Goal: Information Seeking & Learning: Learn about a topic

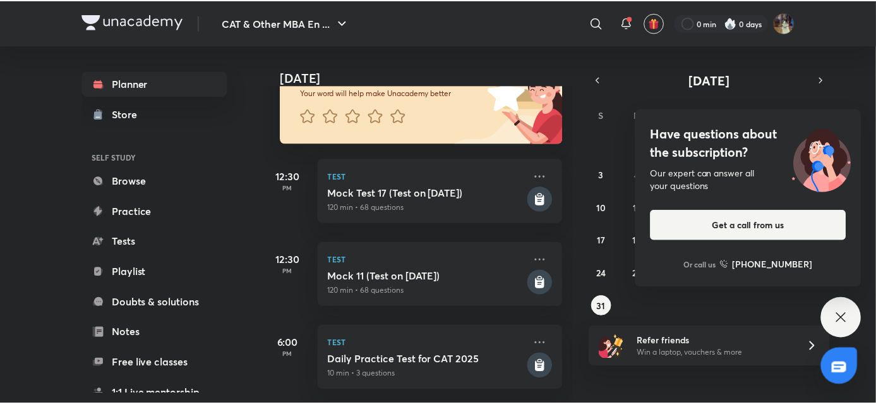
scroll to position [125, 0]
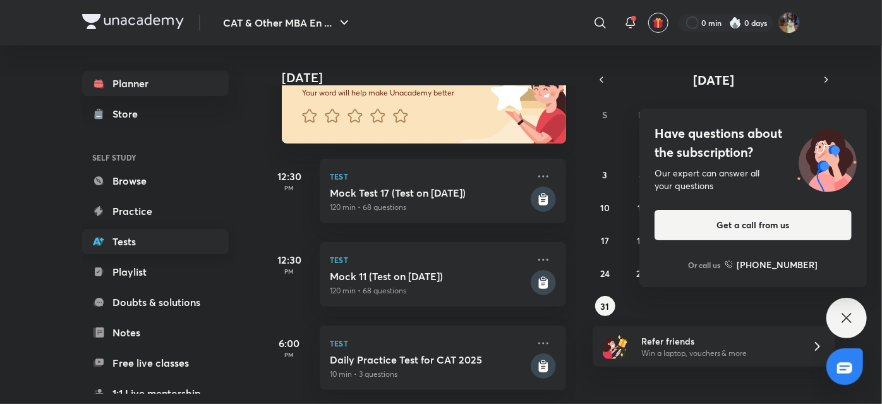
click at [148, 238] on link "Tests" at bounding box center [155, 241] width 147 height 25
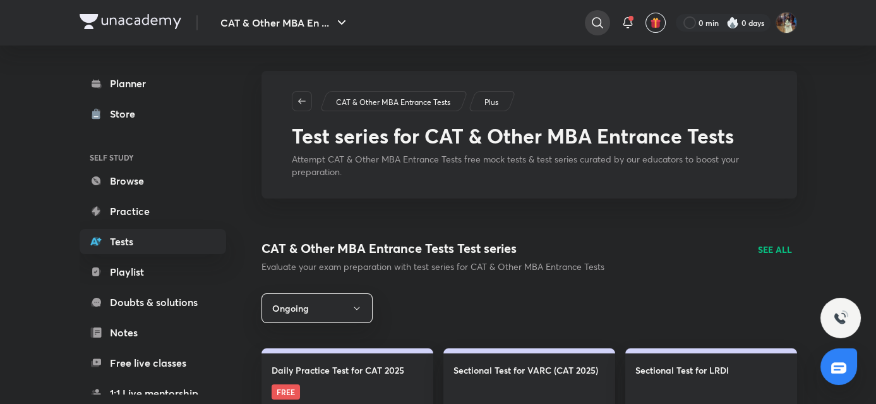
click at [602, 18] on icon at bounding box center [597, 22] width 15 height 15
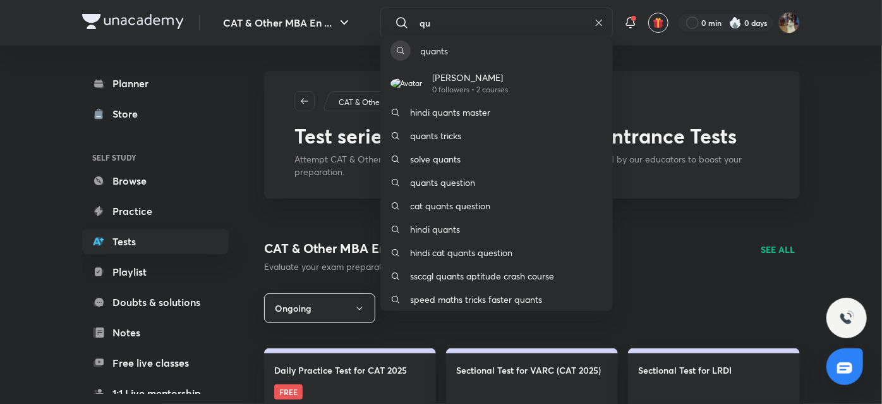
type input "q"
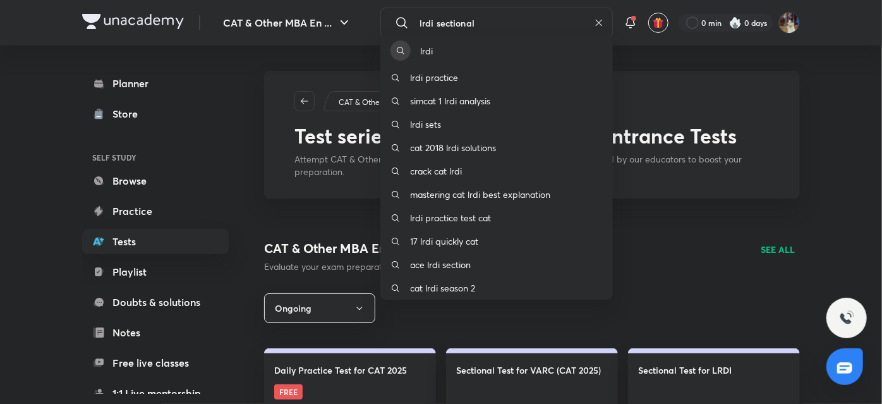
type input "lrdi sectional"
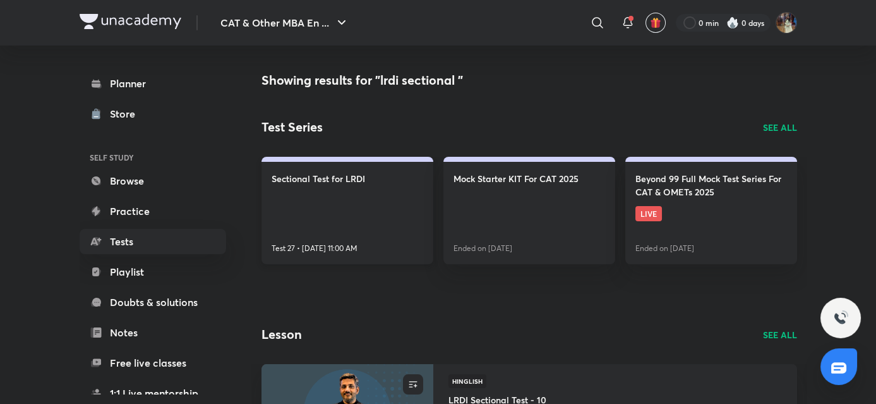
click at [321, 243] on p "Test 27 • Sept 2, 11:00 AM" at bounding box center [315, 248] width 86 height 11
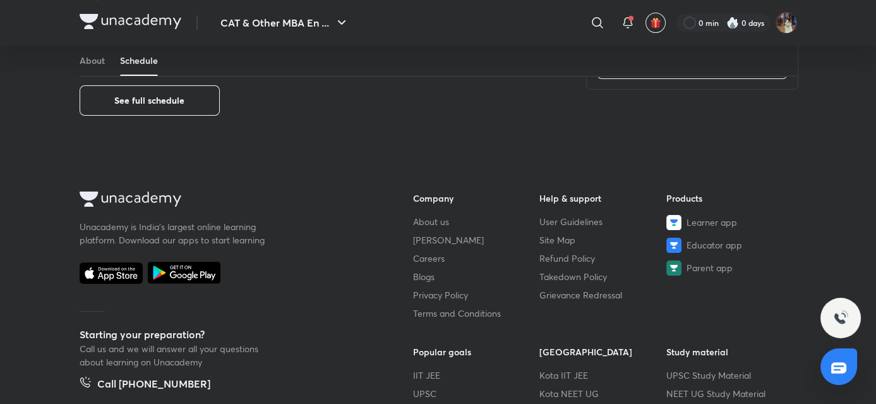
scroll to position [670, 0]
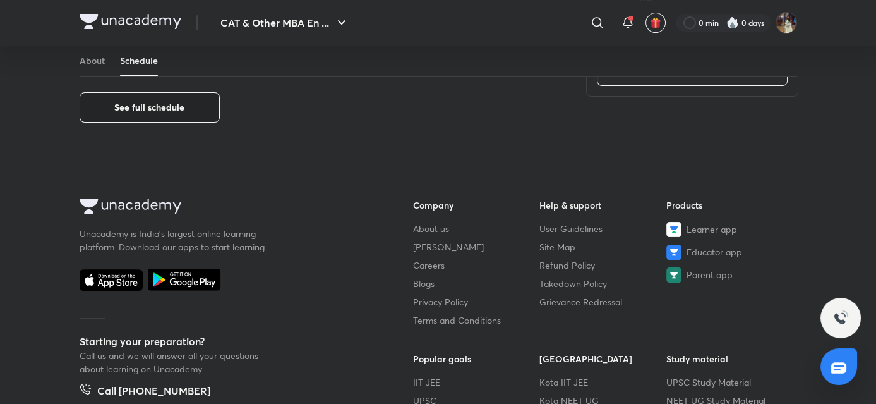
click at [155, 106] on span "See full schedule" at bounding box center [149, 107] width 70 height 13
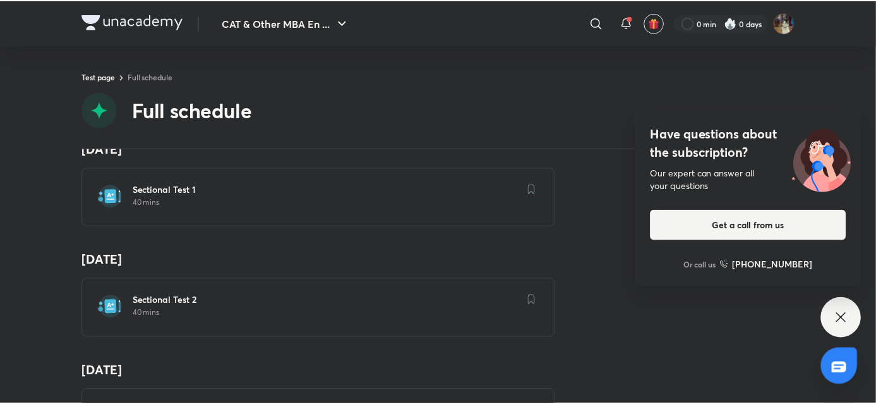
scroll to position [2570, 0]
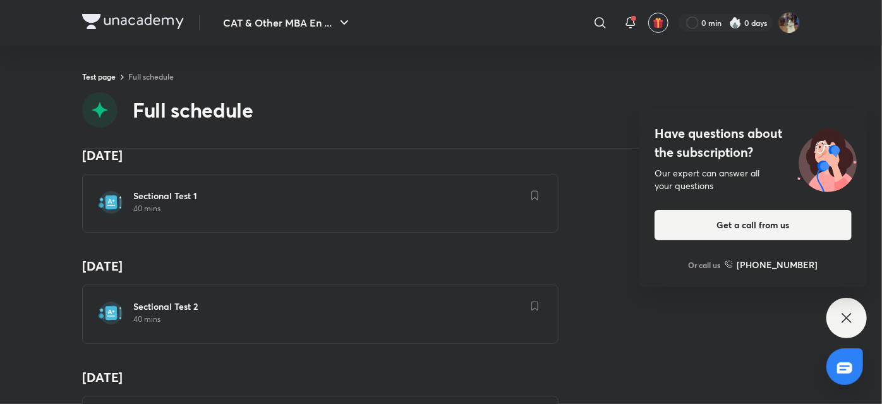
click at [394, 202] on div "Sectional Test 1 40 mins" at bounding box center [327, 203] width 389 height 27
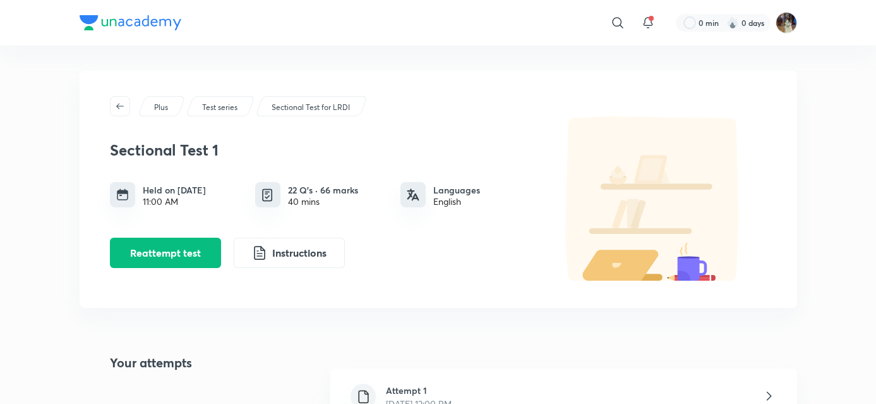
click at [746, 382] on div "Attempt 1 Aug 28, 2025, 12:00 PM" at bounding box center [563, 396] width 466 height 57
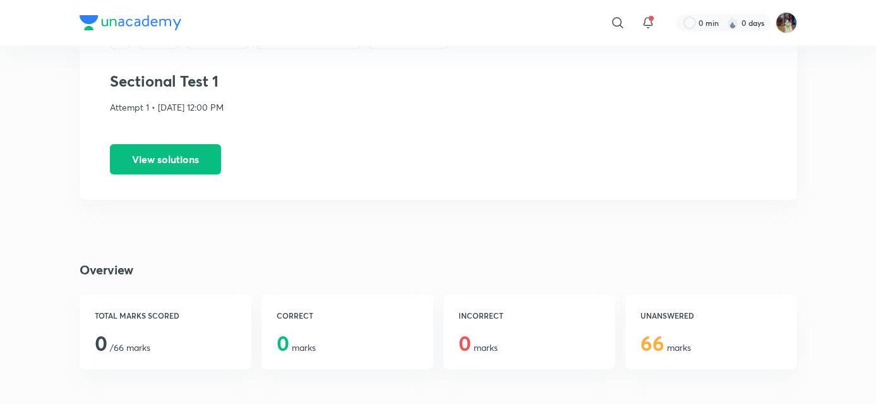
scroll to position [57, 0]
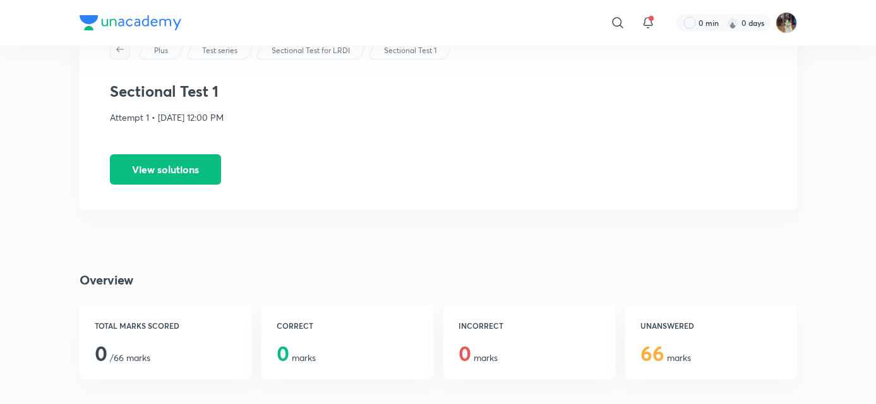
click at [117, 49] on icon "button" at bounding box center [120, 49] width 10 height 10
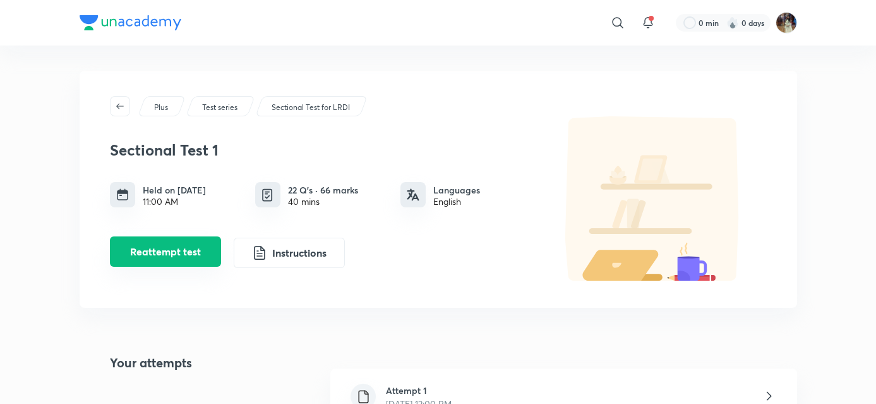
click at [200, 249] on button "Reattempt test" at bounding box center [165, 251] width 111 height 30
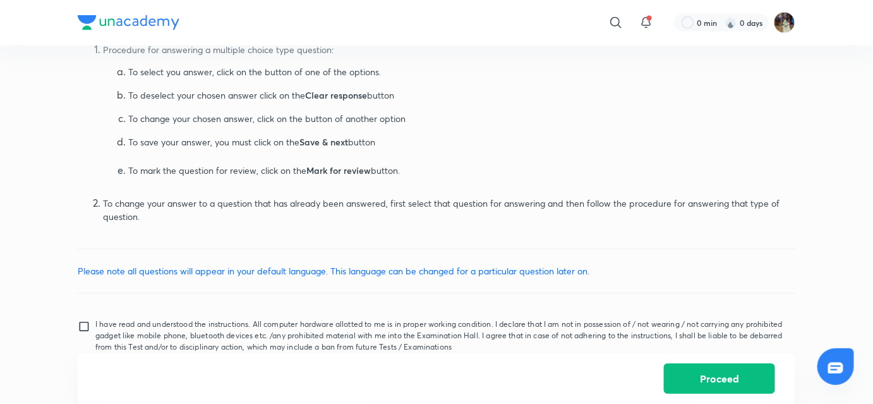
scroll to position [620, 0]
click at [80, 323] on input "I have read and understood the instructions. All computer hardware allotted to …" at bounding box center [87, 334] width 18 height 32
checkbox input "true"
click at [706, 380] on button "Proceed" at bounding box center [719, 377] width 111 height 30
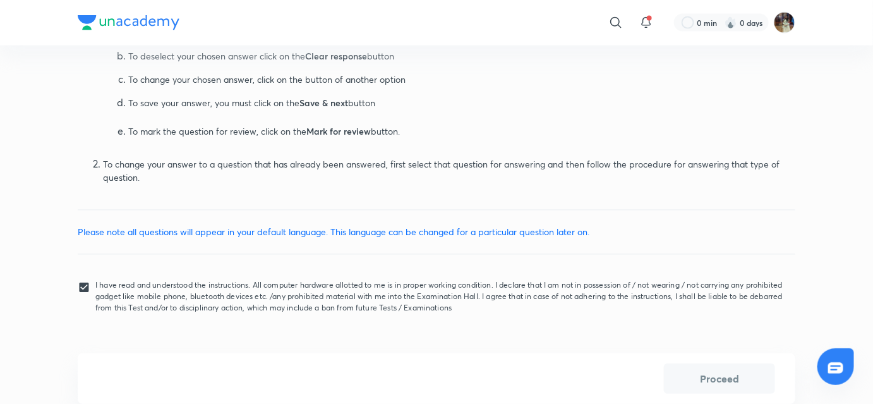
scroll to position [658, 0]
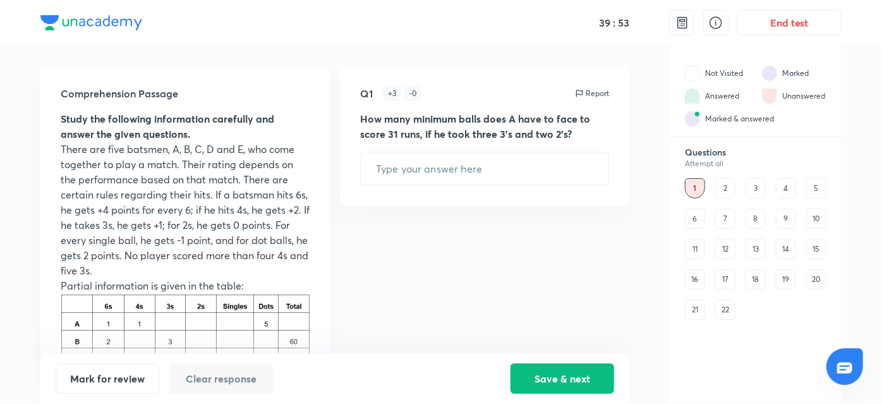
click at [730, 213] on div "7" at bounding box center [725, 219] width 20 height 20
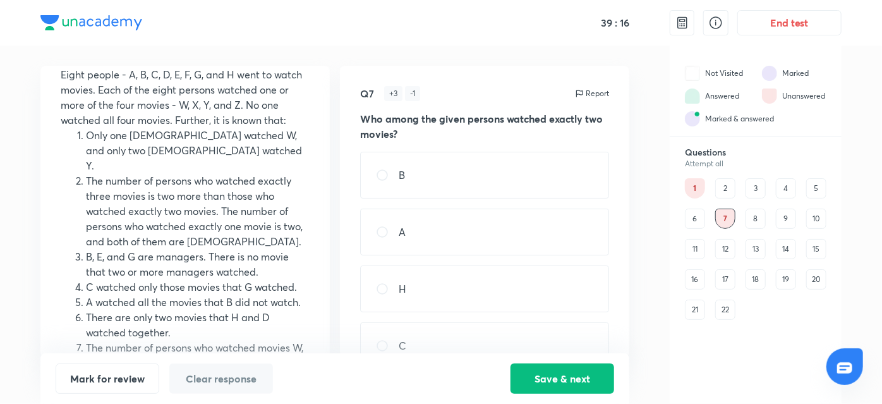
scroll to position [95, 0]
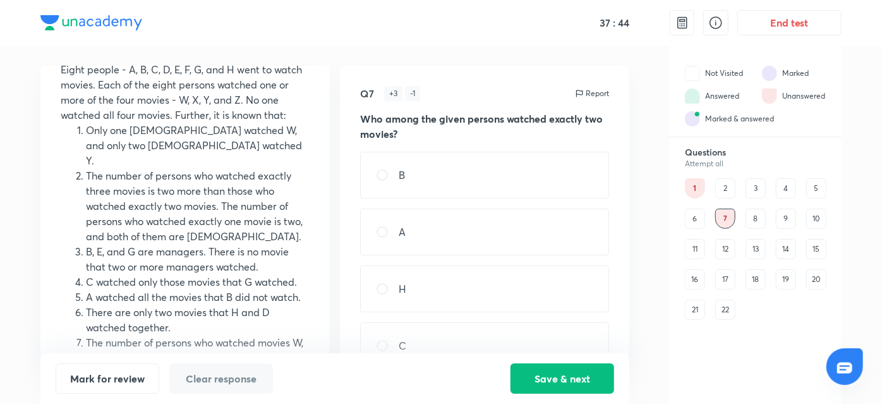
click at [723, 250] on div "12" at bounding box center [725, 249] width 20 height 20
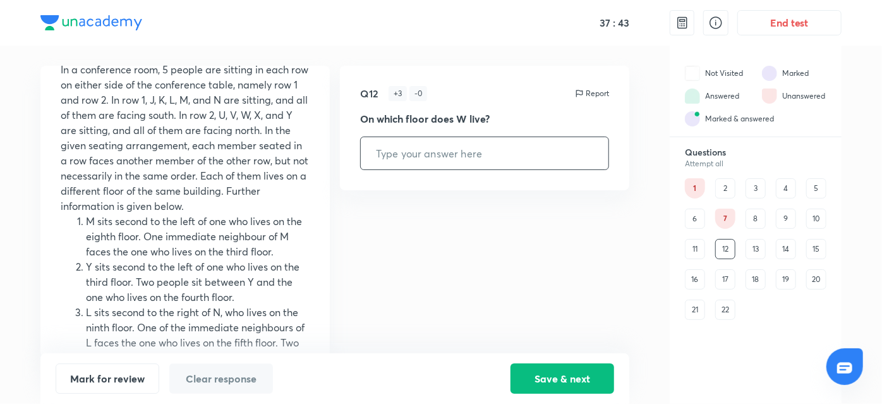
scroll to position [0, 0]
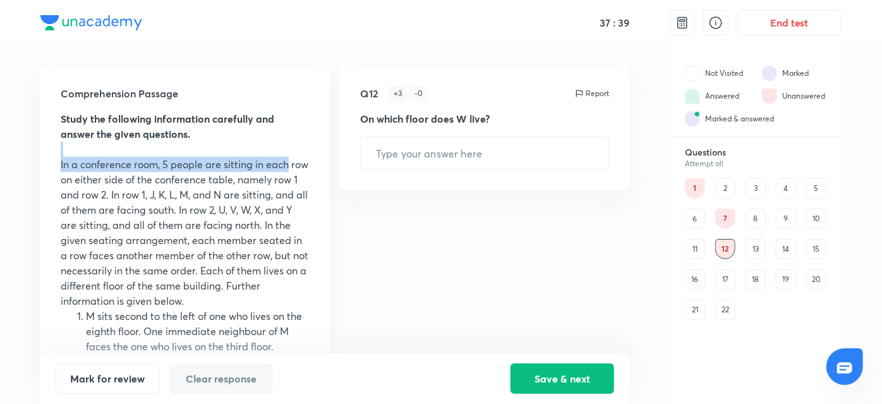
drag, startPoint x: 330, startPoint y: 149, endPoint x: 324, endPoint y: 155, distance: 8.0
click at [324, 155] on div "Comprehension Passage Study the following information carefully and answer the …" at bounding box center [334, 211] width 589 height 291
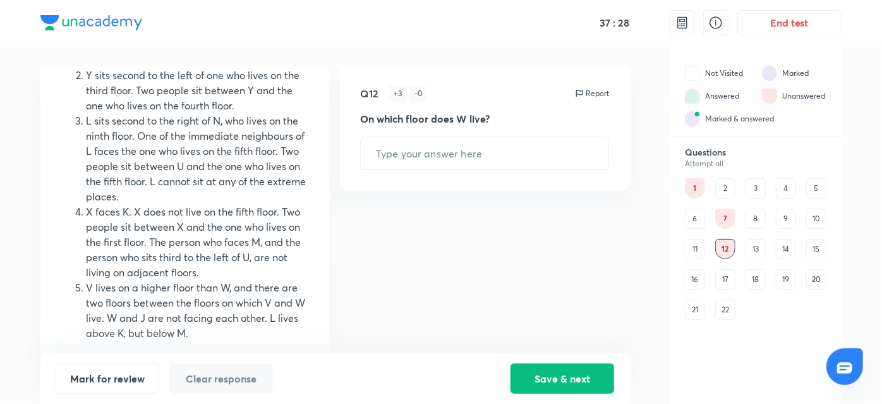
scroll to position [289, 0]
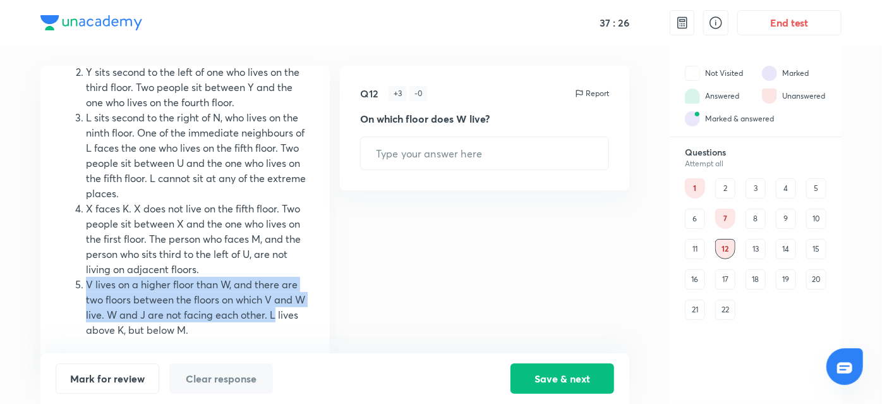
drag, startPoint x: 352, startPoint y: 310, endPoint x: 320, endPoint y: 274, distance: 48.3
click at [320, 274] on div "Comprehension Passage Study the following information carefully and answer the …" at bounding box center [334, 211] width 589 height 291
click at [320, 274] on div "Comprehension Passage Study the following information carefully and answer the …" at bounding box center [184, 211] width 289 height 291
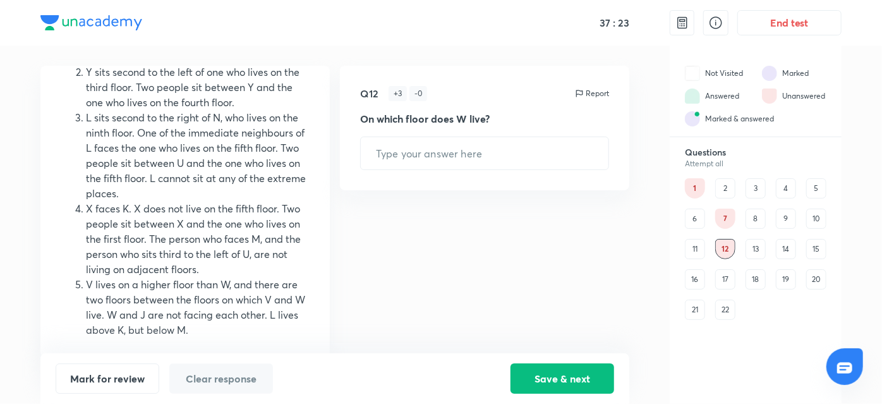
click at [751, 247] on div "13" at bounding box center [756, 249] width 20 height 20
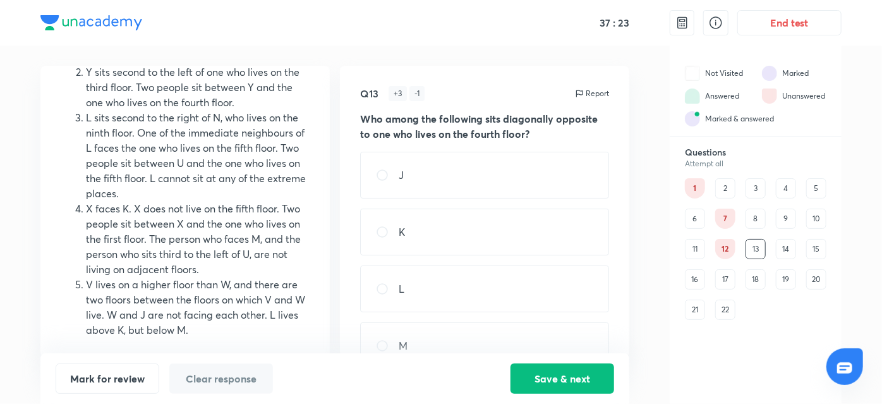
scroll to position [0, 0]
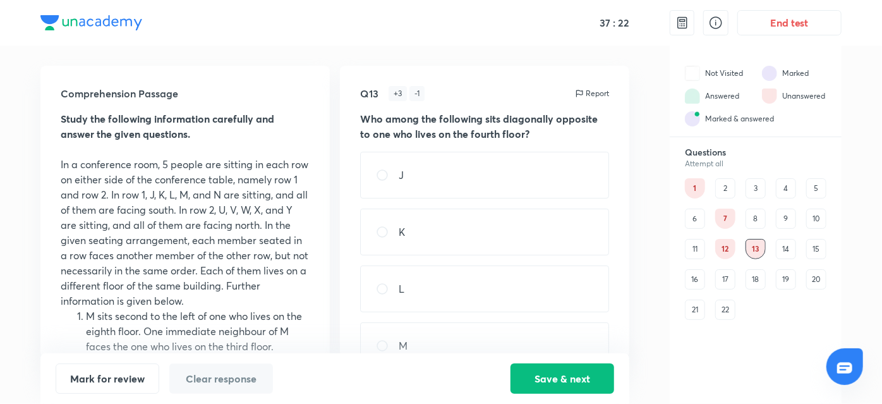
click at [725, 275] on div "17" at bounding box center [725, 279] width 20 height 20
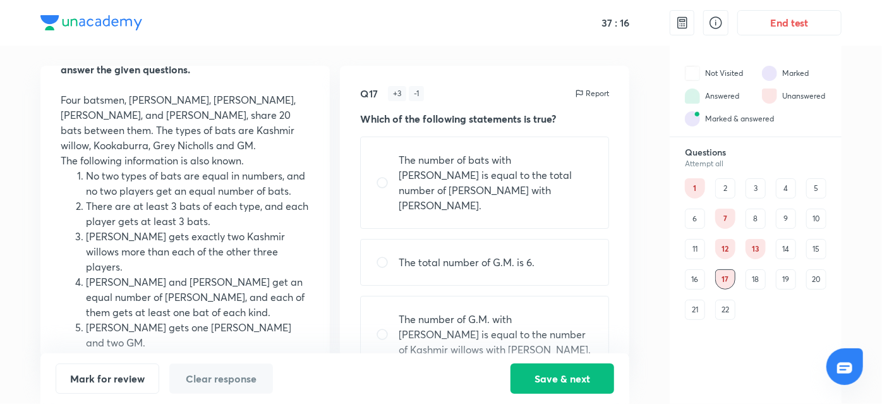
scroll to position [77, 0]
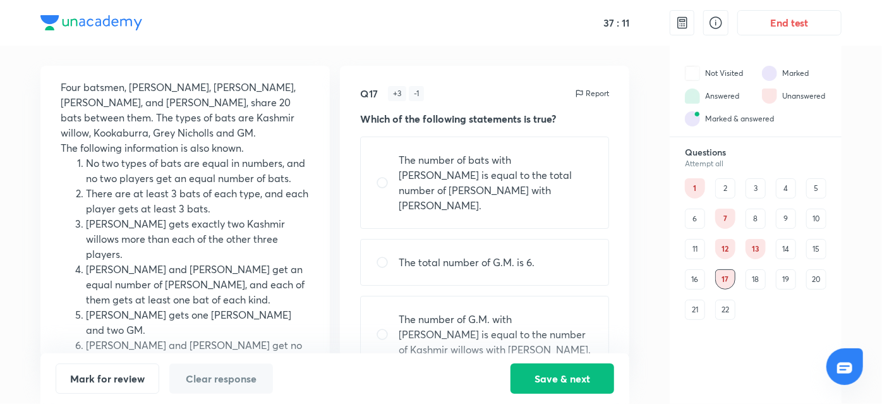
click at [727, 311] on div "22" at bounding box center [725, 309] width 20 height 20
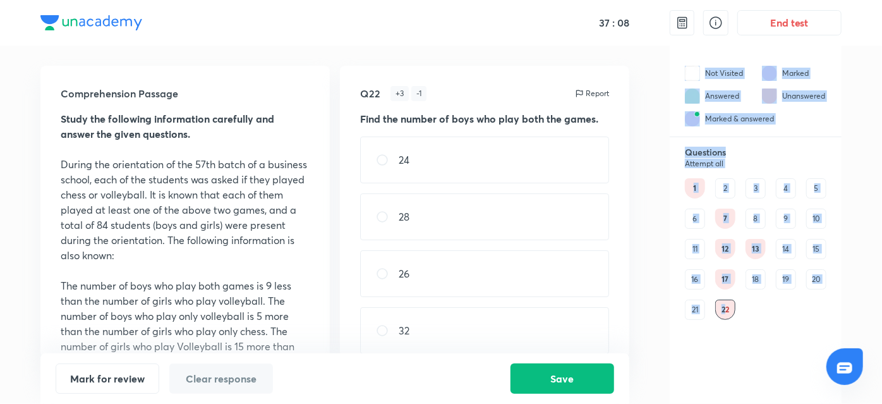
drag, startPoint x: 727, startPoint y: 311, endPoint x: 474, endPoint y: 285, distance: 254.1
click at [474, 285] on div "Comprehension Passage Study the following information carefully and answer the …" at bounding box center [440, 224] width 801 height 358
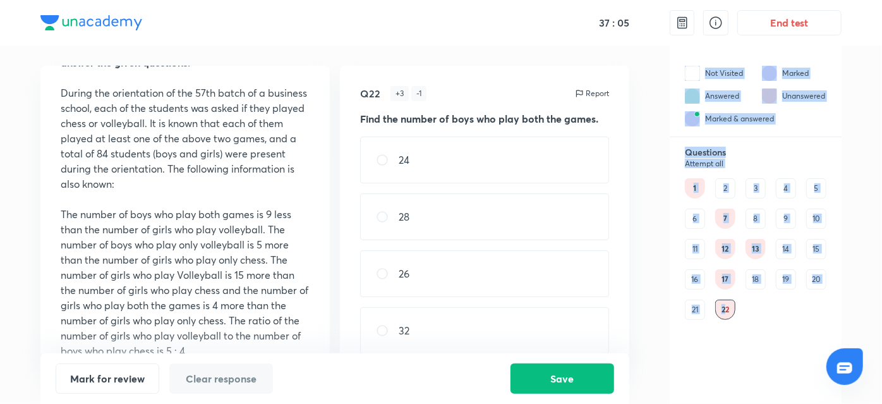
scroll to position [92, 0]
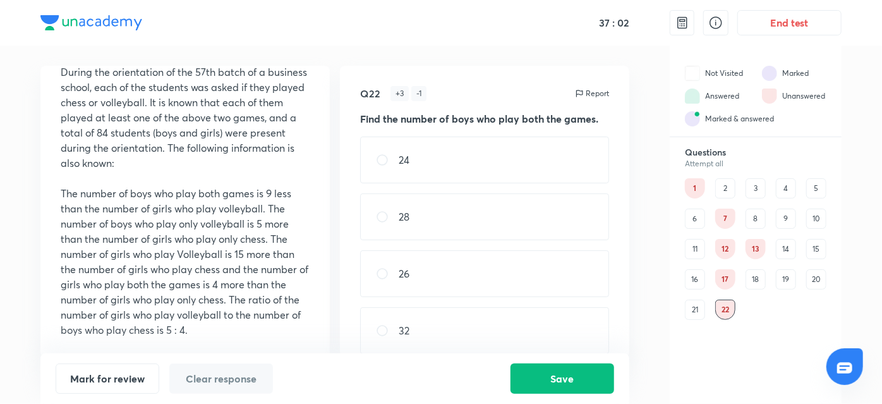
click at [317, 257] on div "Comprehension Passage Study the following information carefully and answer the …" at bounding box center [184, 211] width 289 height 291
click at [723, 217] on div "7" at bounding box center [725, 219] width 20 height 20
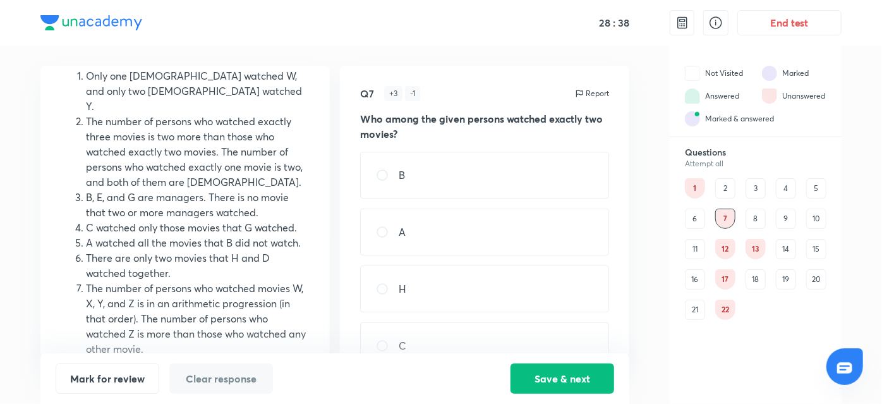
scroll to position [150, 0]
click at [279, 280] on li "There are only two movies that H and D watched together." at bounding box center [198, 265] width 224 height 30
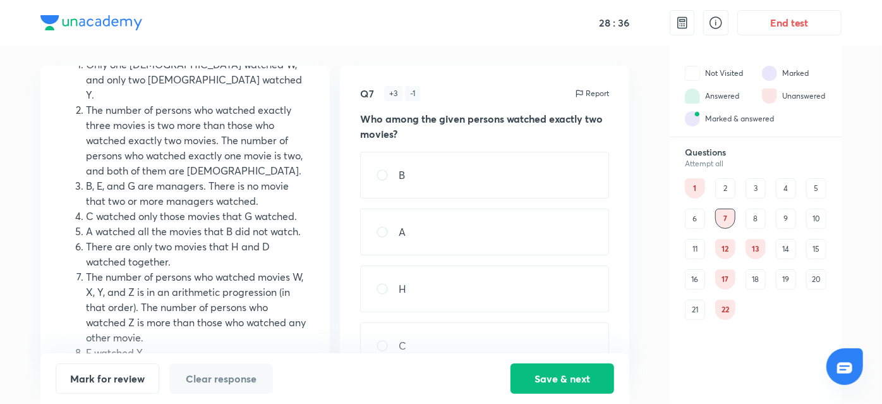
scroll to position [163, 0]
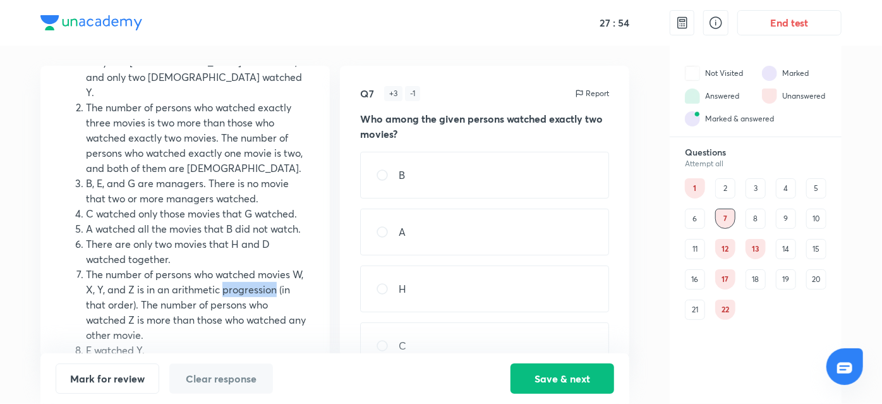
click at [576, 286] on div "H" at bounding box center [484, 288] width 249 height 47
radio input "true"
click at [277, 281] on li "The number of persons who watched movies W, X, Y, and Z is in an arithmetic pro…" at bounding box center [198, 305] width 224 height 76
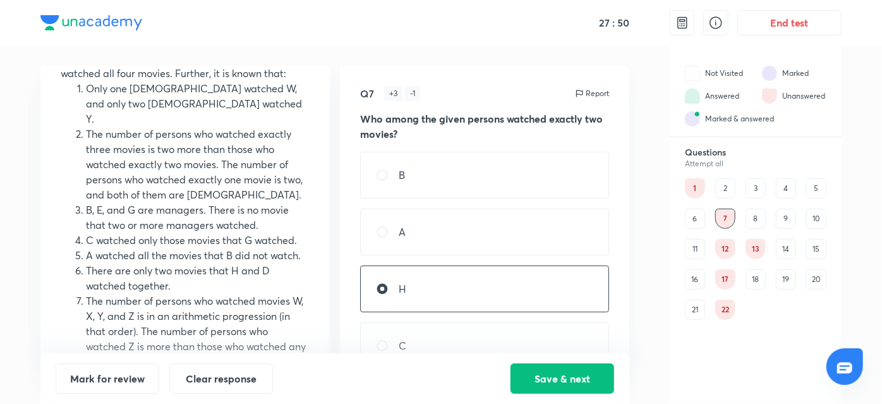
scroll to position [135, 0]
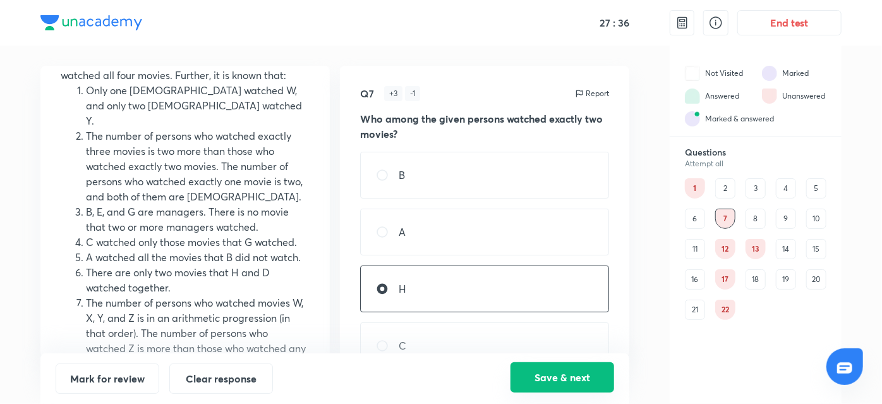
click at [547, 366] on button "Save & next" at bounding box center [563, 377] width 104 height 30
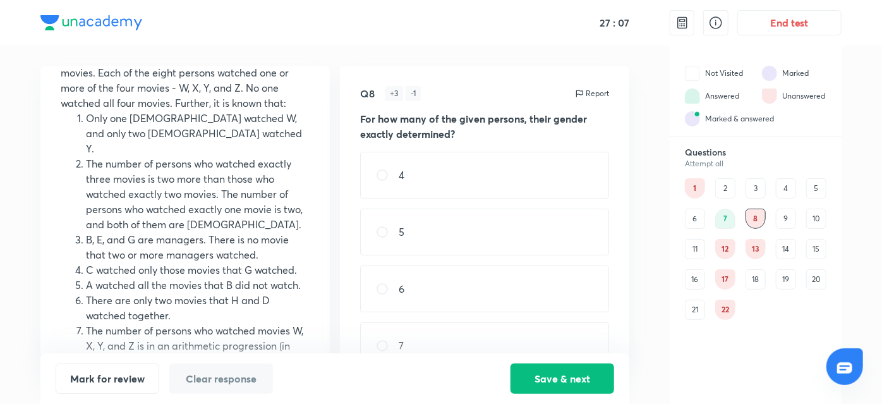
scroll to position [107, 0]
click at [330, 265] on div "Comprehension Passage Study the following information carefully and answer the …" at bounding box center [334, 211] width 589 height 291
click at [330, 270] on div "Comprehension Passage Study the following information carefully and answer the …" at bounding box center [334, 211] width 589 height 291
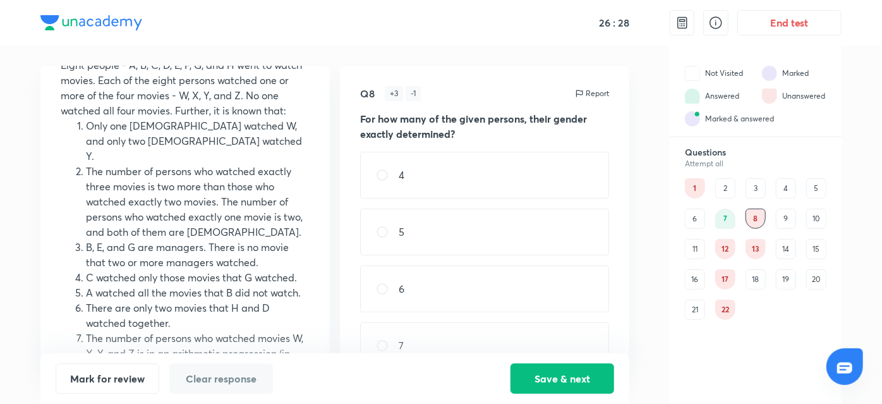
scroll to position [100, 0]
click at [471, 233] on div "5" at bounding box center [484, 232] width 249 height 47
radio input "true"
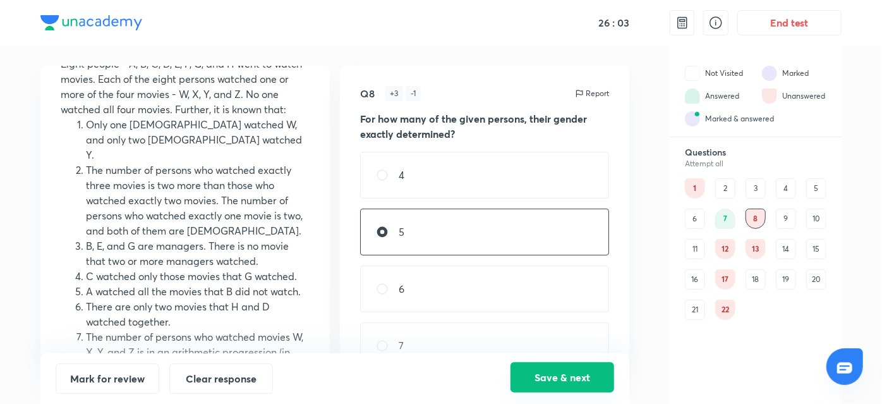
click at [552, 386] on button "Save & next" at bounding box center [563, 377] width 104 height 30
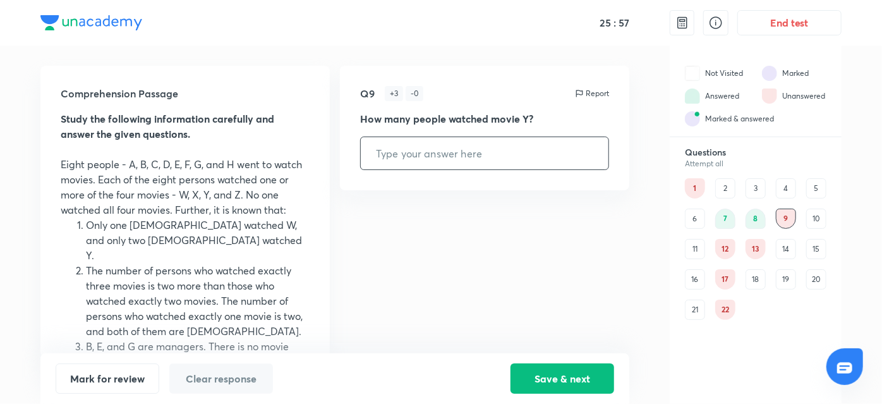
click at [485, 145] on input "text" at bounding box center [485, 153] width 248 height 32
type input "6"
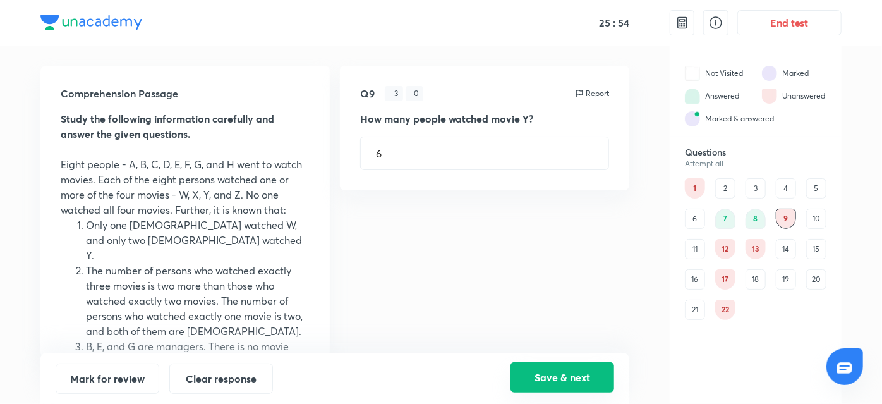
click at [564, 366] on button "Save & next" at bounding box center [563, 377] width 104 height 30
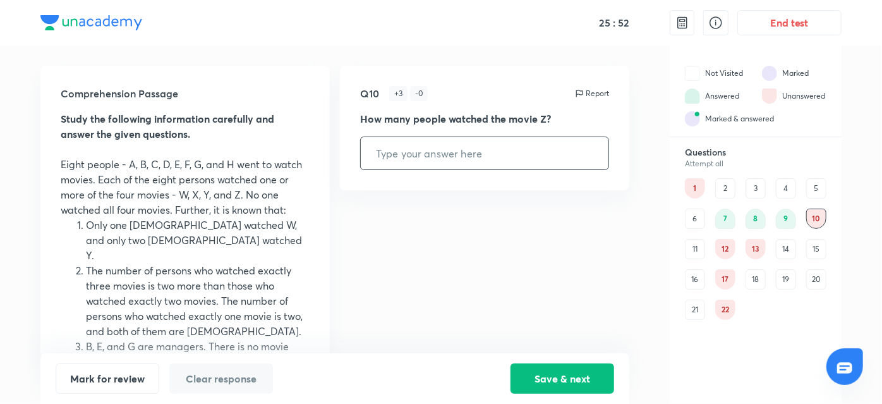
click at [444, 148] on input "text" at bounding box center [485, 153] width 248 height 32
type input "8"
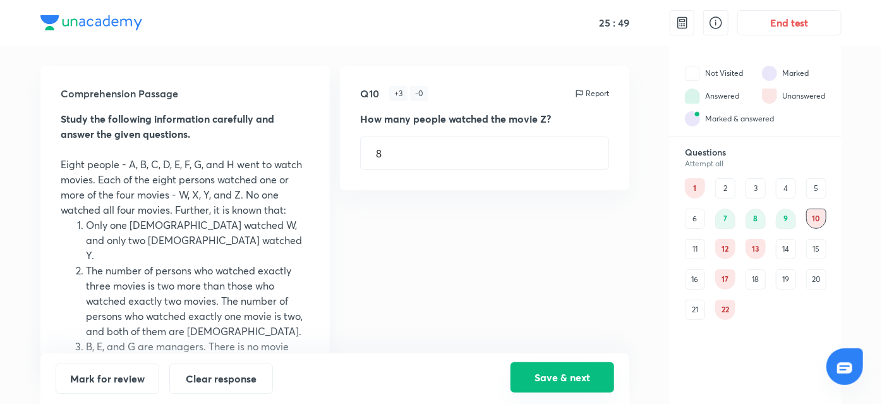
click at [550, 377] on button "Save & next" at bounding box center [563, 377] width 104 height 30
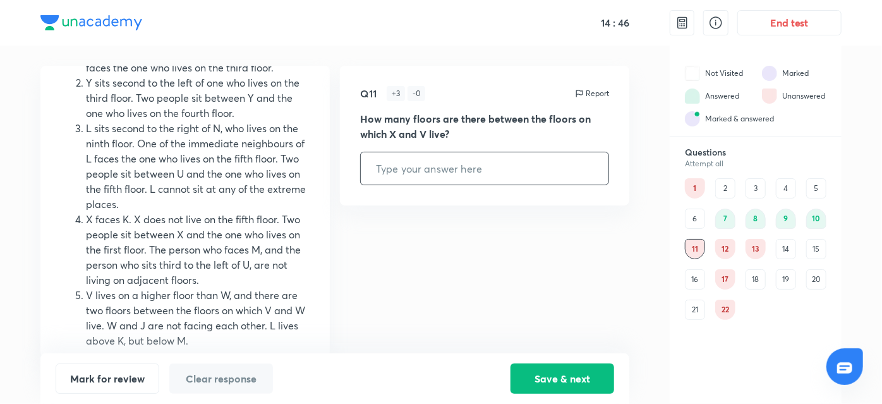
scroll to position [281, 0]
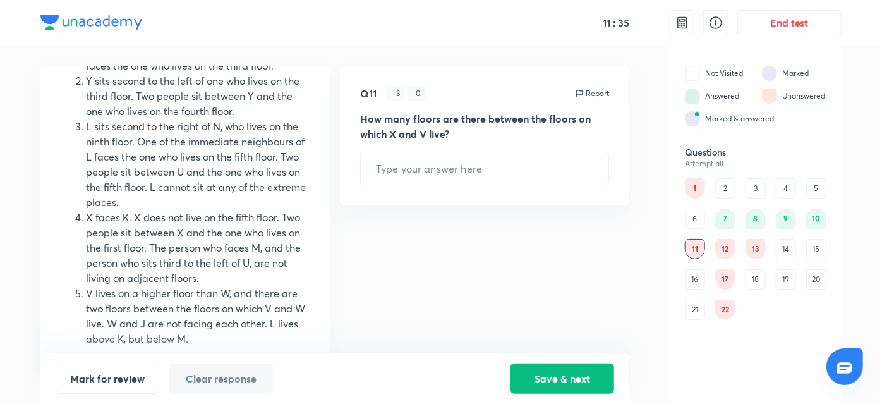
click at [730, 247] on div "12" at bounding box center [725, 249] width 20 height 20
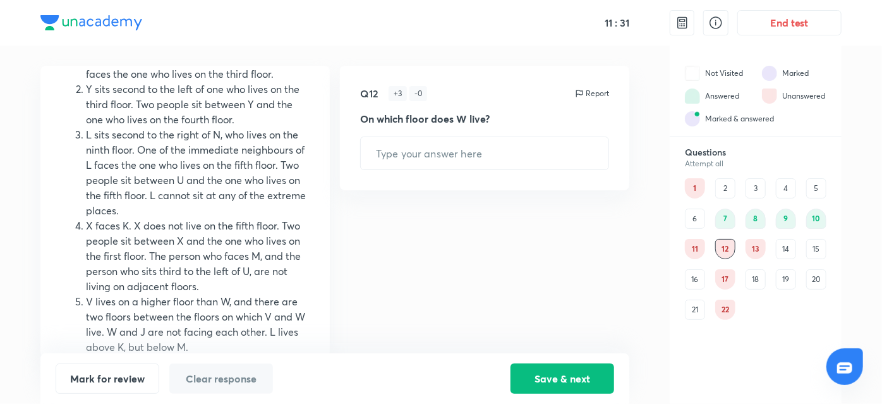
scroll to position [289, 0]
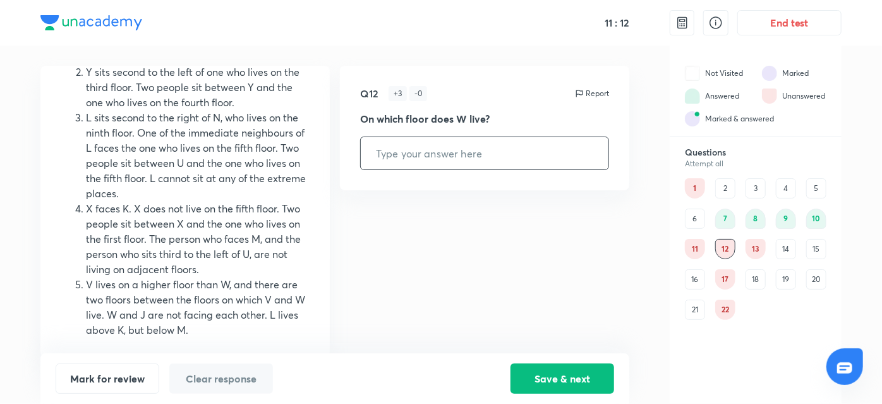
click at [533, 139] on input "text" at bounding box center [485, 153] width 248 height 32
type input "4"
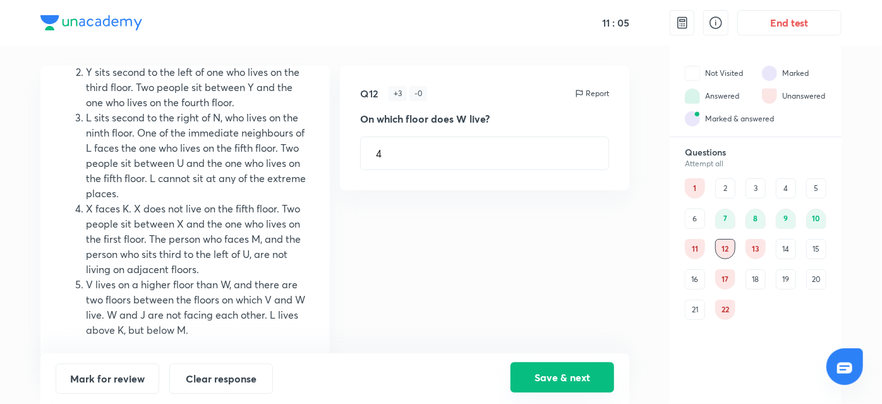
click at [574, 391] on button "Save & next" at bounding box center [563, 377] width 104 height 30
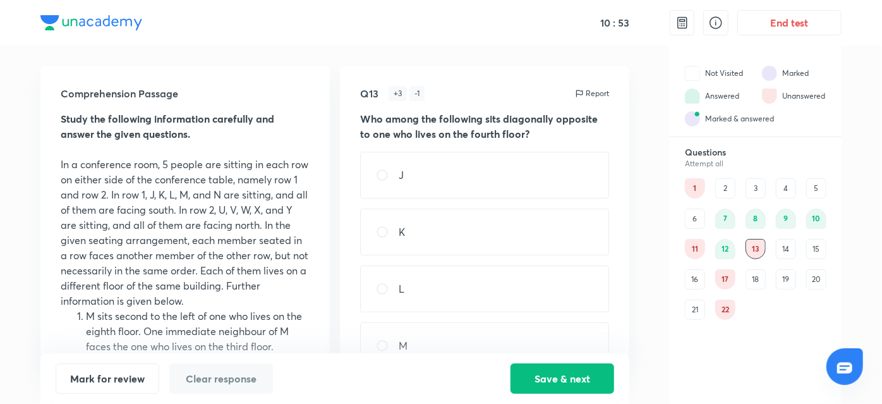
click at [439, 181] on div "J" at bounding box center [484, 175] width 249 height 47
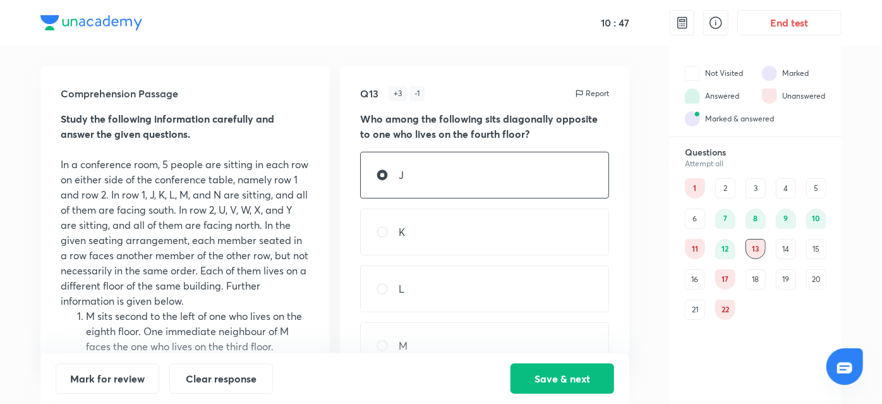
click at [415, 246] on div "K" at bounding box center [484, 232] width 249 height 47
radio input "false"
radio input "true"
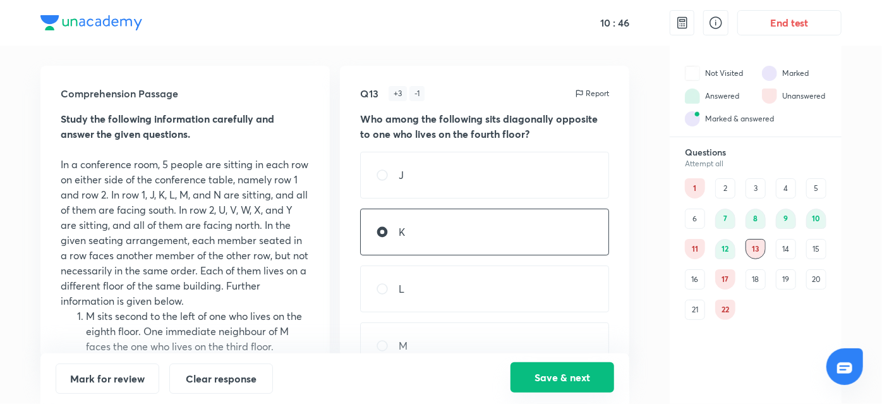
click at [522, 368] on button "Save & next" at bounding box center [563, 377] width 104 height 30
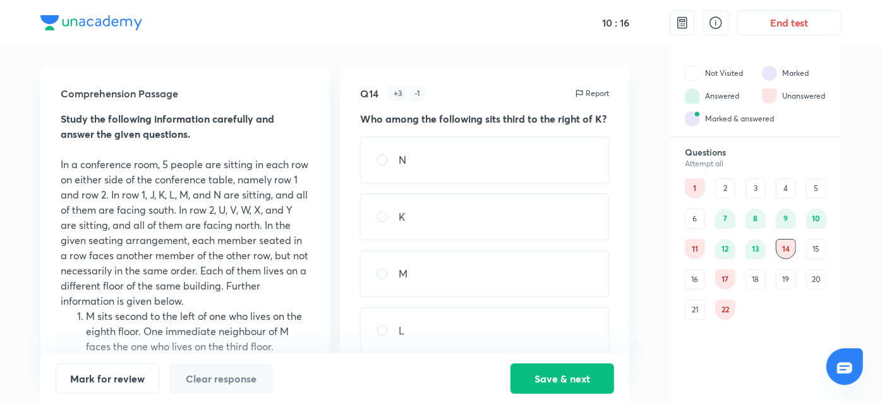
click at [450, 287] on div "M" at bounding box center [484, 273] width 249 height 47
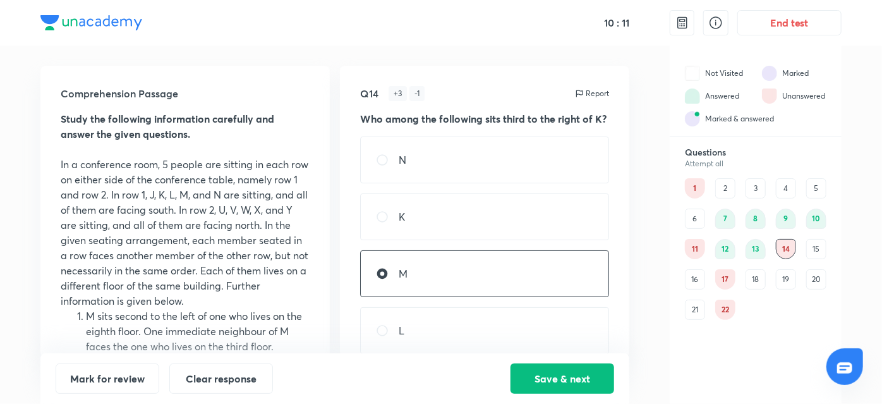
click at [466, 348] on div "L" at bounding box center [484, 330] width 249 height 47
radio input "false"
radio input "true"
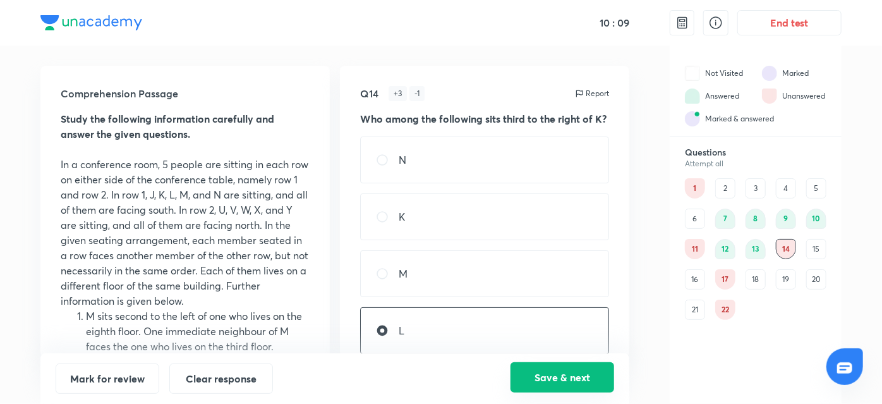
click at [569, 377] on button "Save & next" at bounding box center [563, 377] width 104 height 30
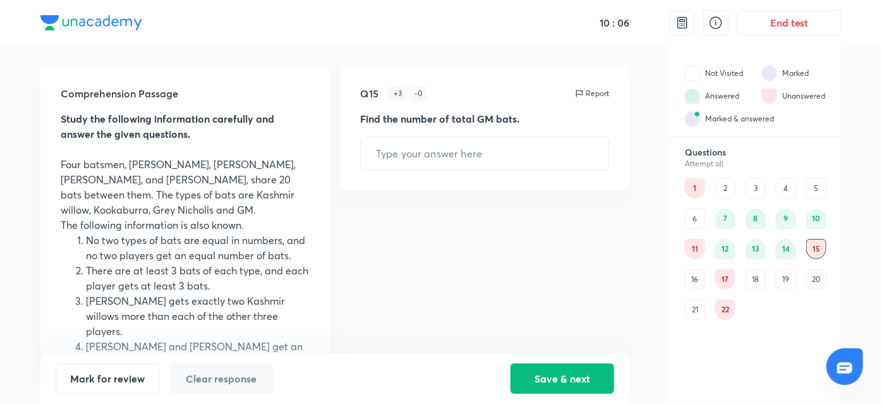
click at [721, 242] on div "12" at bounding box center [725, 249] width 20 height 20
type input "4"
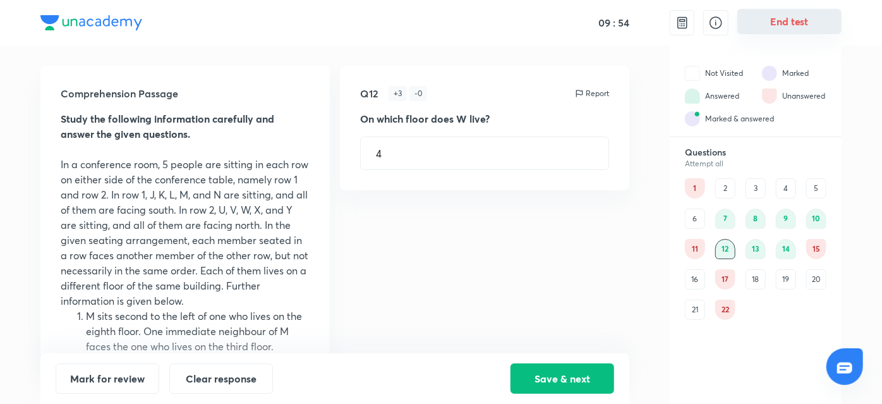
click at [826, 20] on button "End test" at bounding box center [789, 21] width 104 height 25
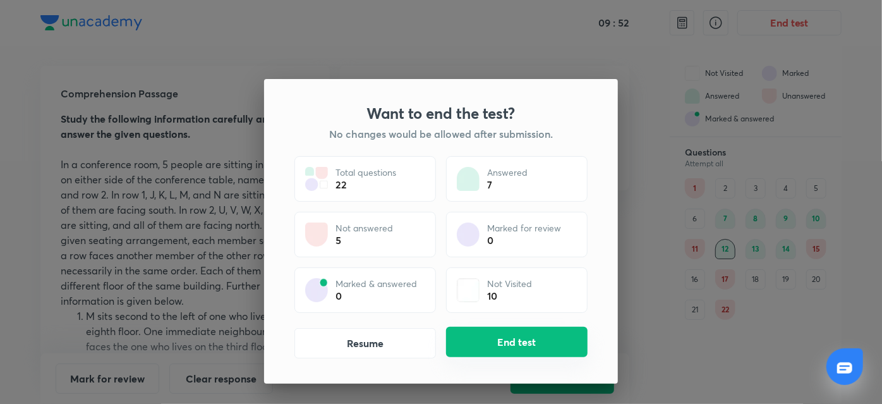
click at [475, 342] on button "End test" at bounding box center [517, 342] width 142 height 30
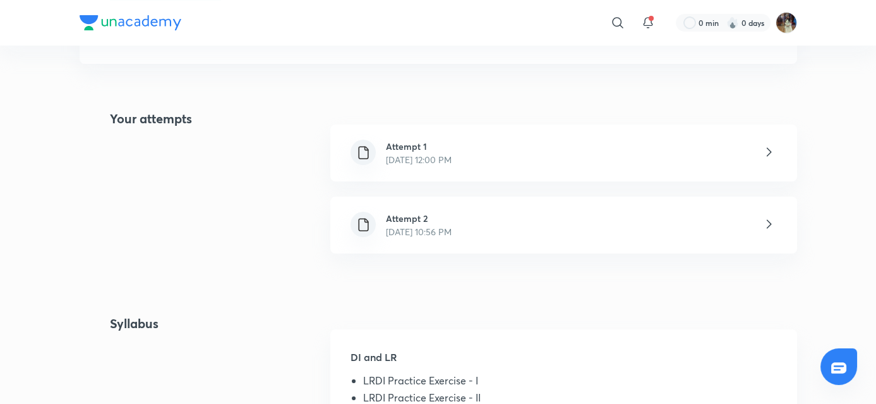
scroll to position [240, 0]
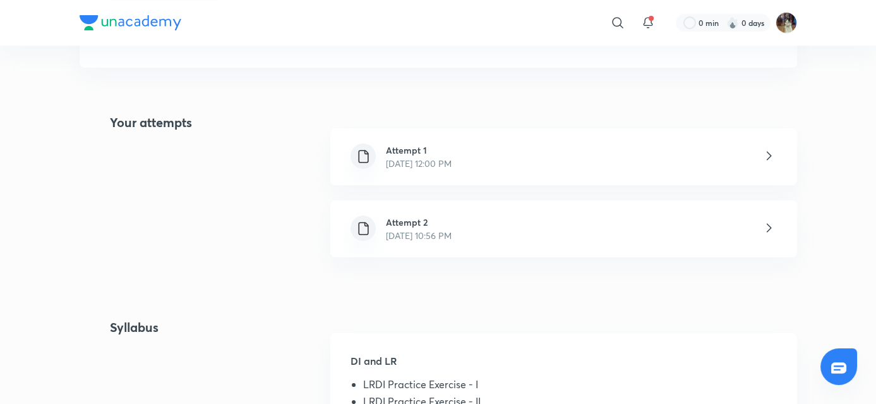
click at [586, 224] on div "Attempt 2 Aug 31, 2025, 10:56 PM" at bounding box center [563, 228] width 466 height 57
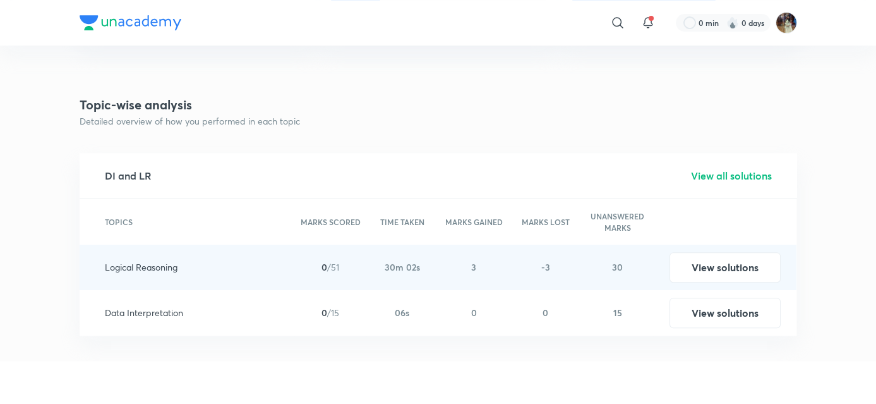
scroll to position [1127, 0]
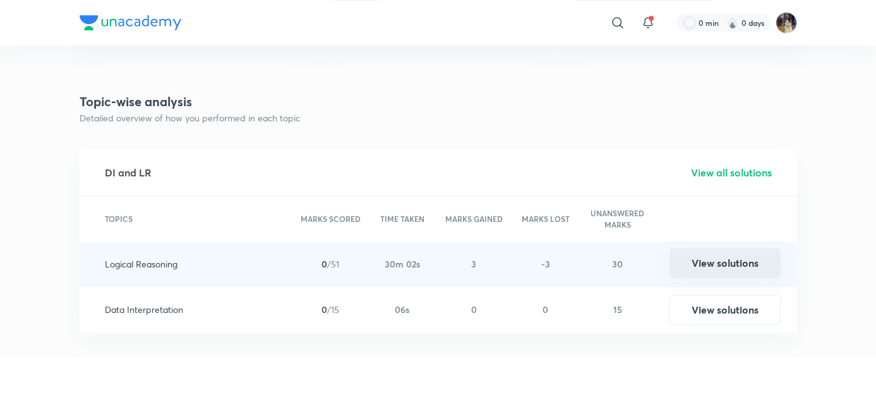
click at [703, 263] on button "View solutions" at bounding box center [725, 263] width 111 height 30
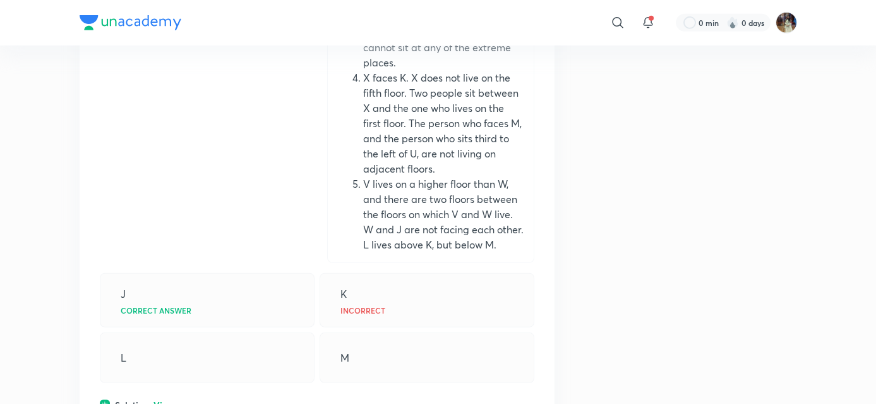
scroll to position [7433, 0]
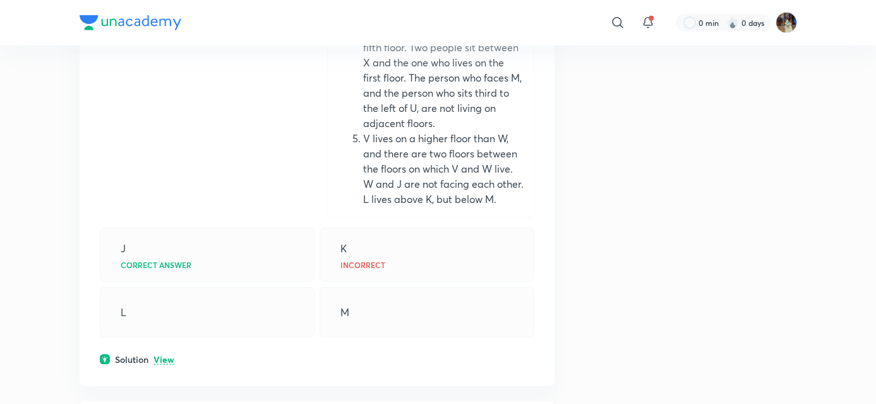
click at [163, 363] on p "View" at bounding box center [164, 359] width 21 height 9
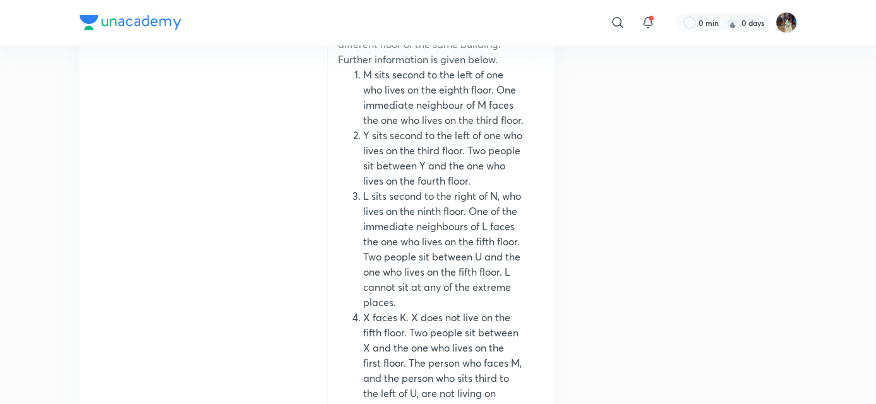
scroll to position [7123, 0]
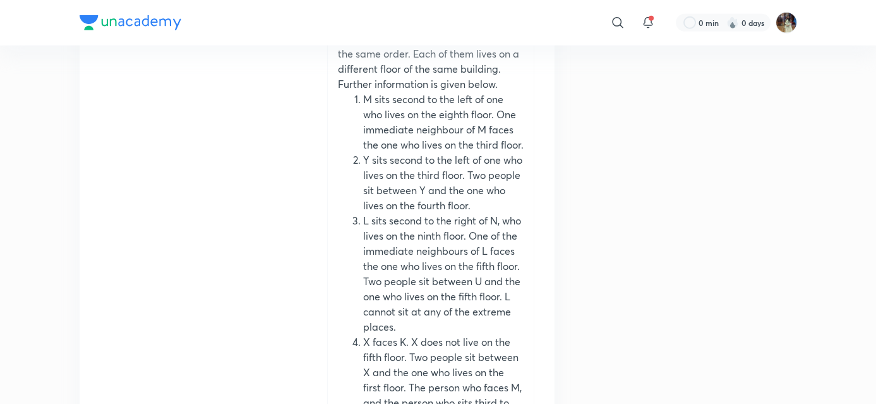
click at [819, 204] on div "​ 0 min 0 days Plus Test series Sectional Test for LRDI Sectional Test 1 Soluti…" at bounding box center [438, 278] width 876 height 14802
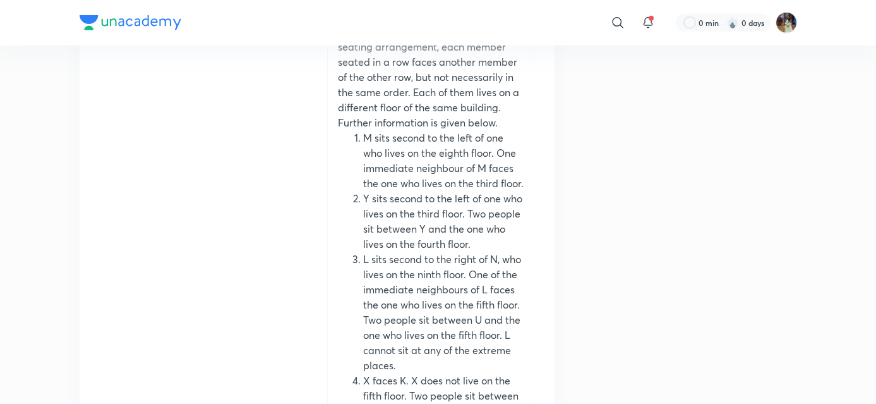
scroll to position [7086, 0]
click at [821, 208] on div "​ 0 min 0 days Plus Test series Sectional Test for LRDI Sectional Test 1 Soluti…" at bounding box center [438, 315] width 876 height 14802
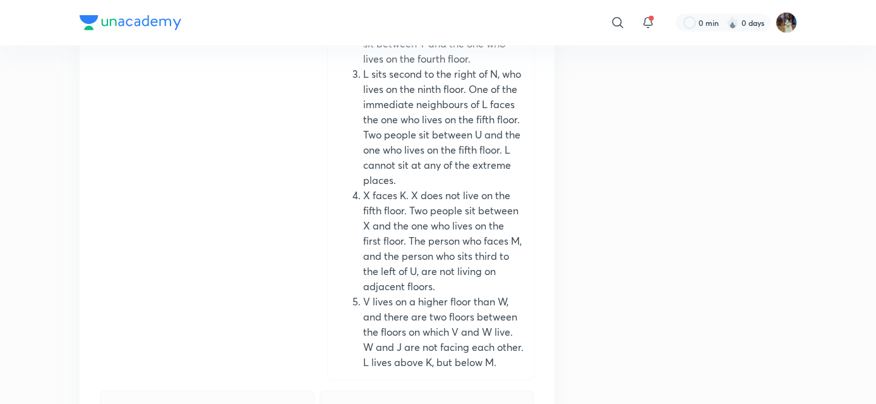
scroll to position [7271, 0]
click at [404, 169] on li "L sits second to the right of N, who lives on the ninth floor. One of the immed…" at bounding box center [443, 125] width 160 height 121
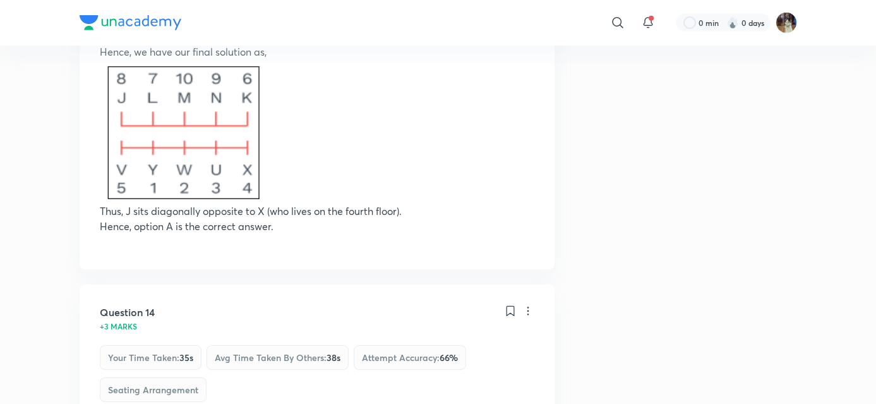
scroll to position [8190, 0]
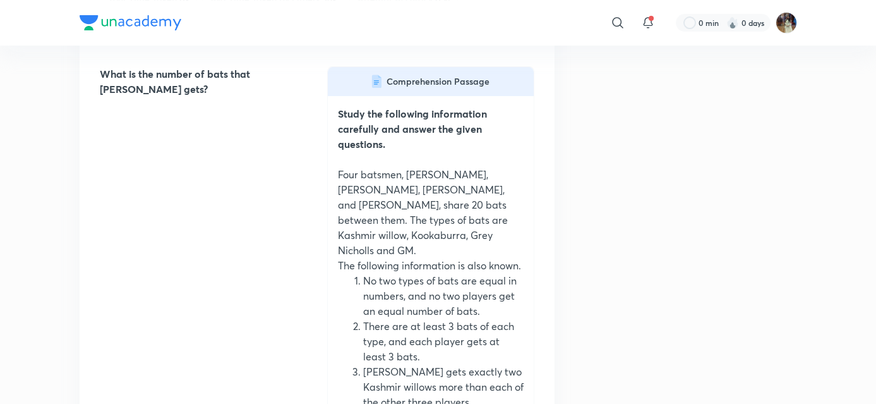
scroll to position [10396, 0]
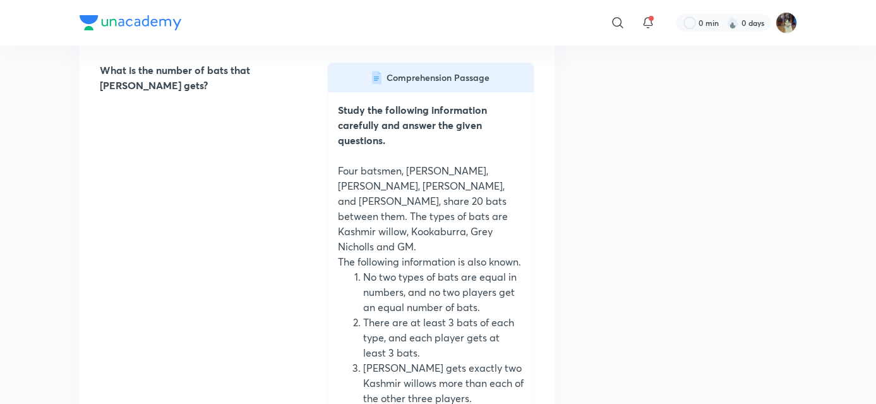
click at [212, 225] on div "What is the number of bats that Mike gets? Comprehension Passage Study the foll…" at bounding box center [317, 323] width 435 height 521
click at [215, 210] on div "What is the number of bats that Mike gets? Comprehension Passage Study the foll…" at bounding box center [317, 323] width 435 height 521
click at [214, 220] on div "What is the number of bats that Mike gets? Comprehension Passage Study the foll…" at bounding box center [317, 323] width 435 height 521
click at [212, 219] on div "What is the number of bats that Mike gets? Comprehension Passage Study the foll…" at bounding box center [317, 323] width 435 height 521
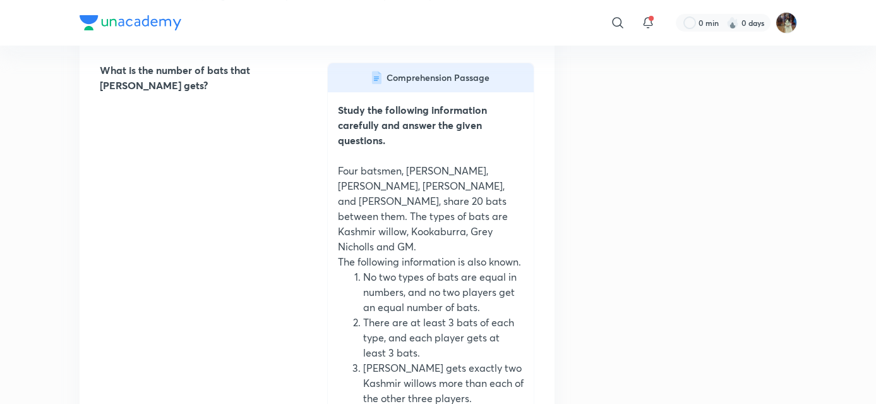
click at [210, 219] on div "What is the number of bats that Mike gets? Comprehension Passage Study the foll…" at bounding box center [317, 323] width 435 height 521
click at [196, 217] on div "What is the number of bats that Mike gets? Comprehension Passage Study the foll…" at bounding box center [317, 323] width 435 height 521
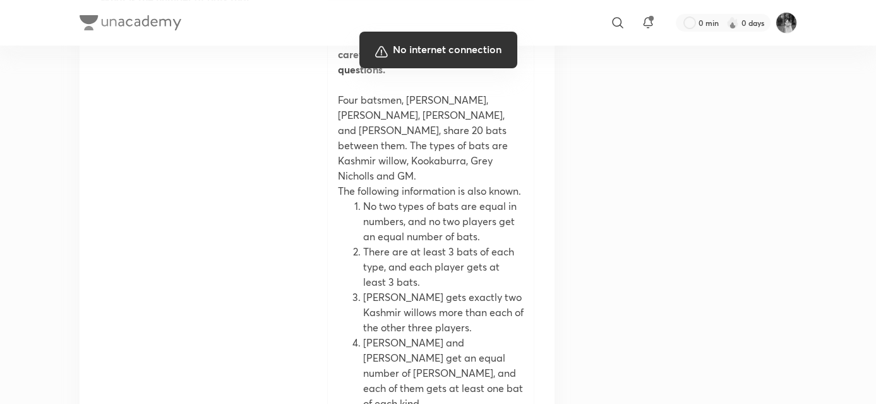
scroll to position [10472, 0]
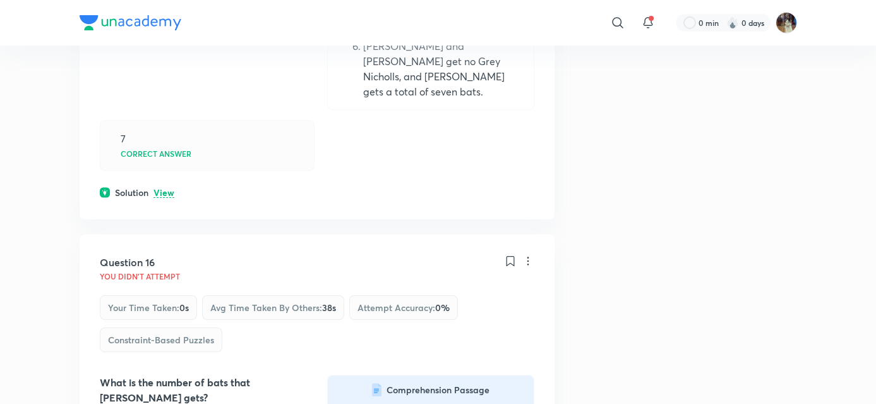
scroll to position [9443, 0]
click at [158, 188] on p "View" at bounding box center [164, 192] width 21 height 9
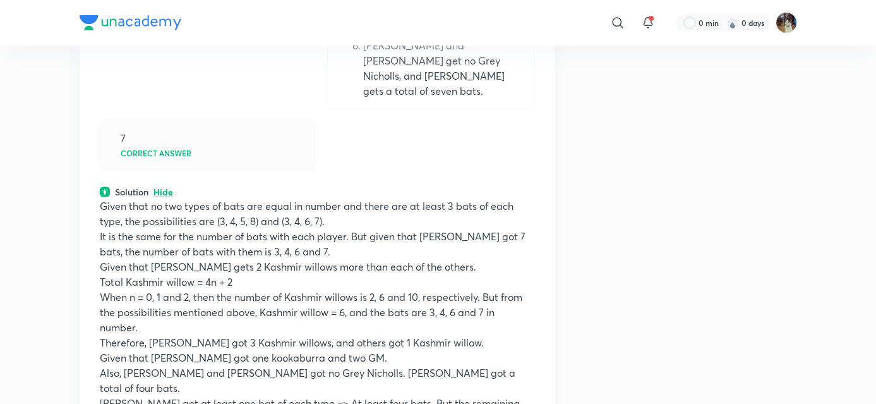
click at [354, 229] on p "It is the same for the number of bats with each player. But given that Steve go…" at bounding box center [317, 244] width 435 height 30
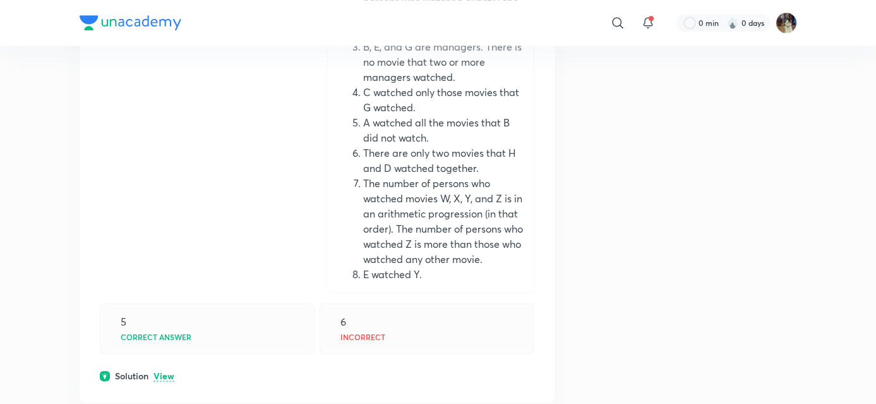
scroll to position [3621, 0]
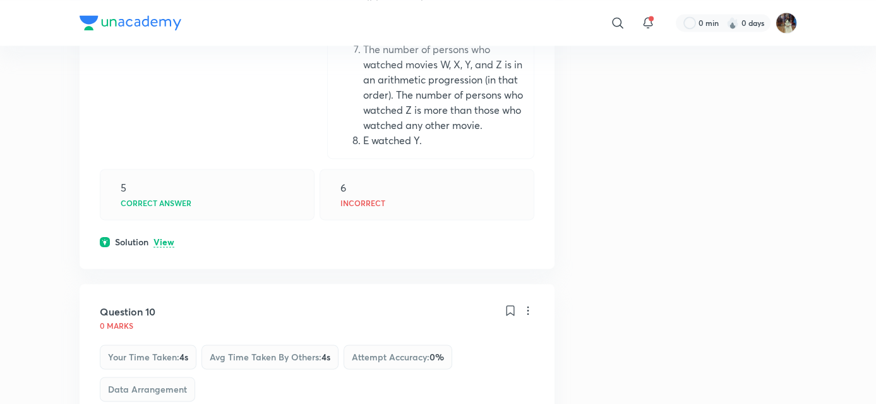
click at [155, 238] on p "View" at bounding box center [164, 242] width 21 height 9
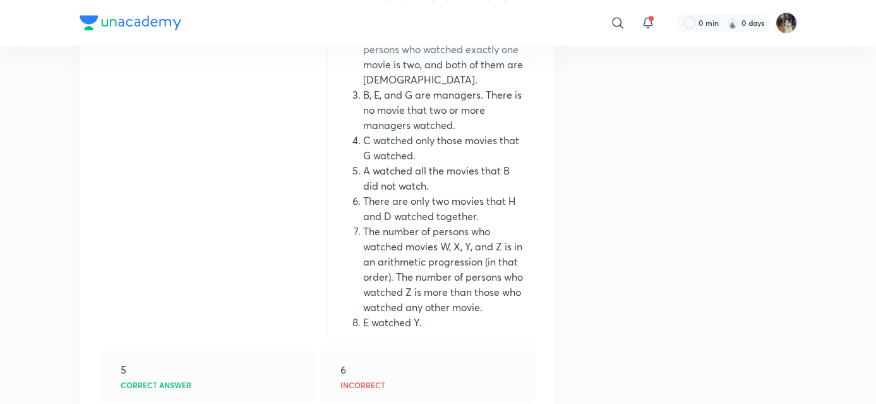
scroll to position [3439, 0]
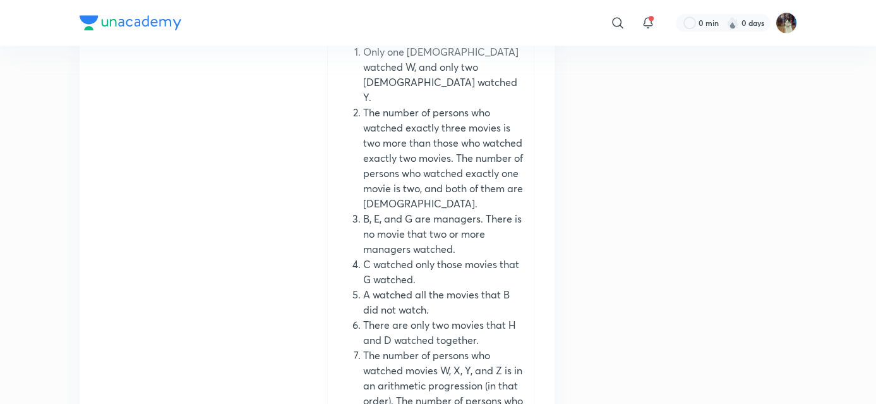
scroll to position [3261, 0]
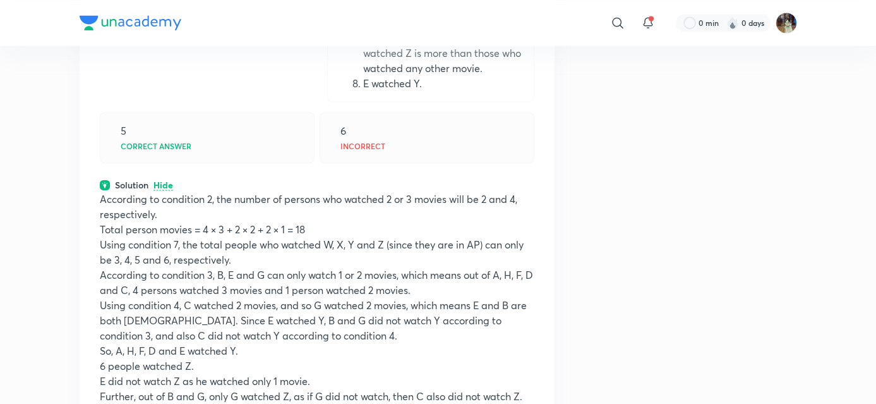
scroll to position [3730, 0]
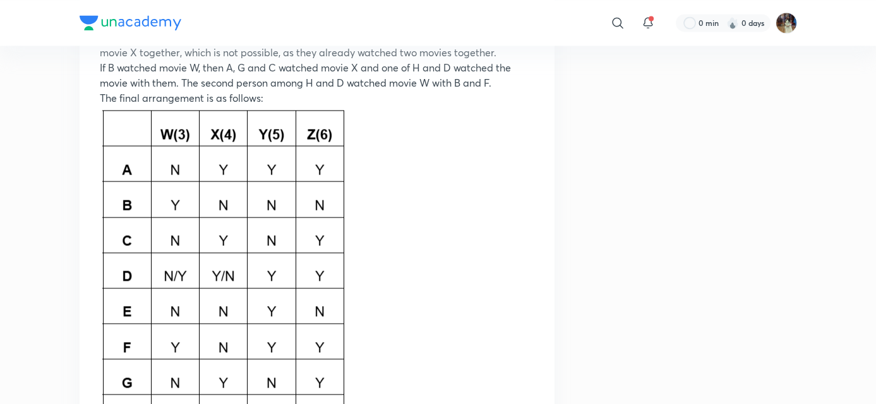
scroll to position [4059, 0]
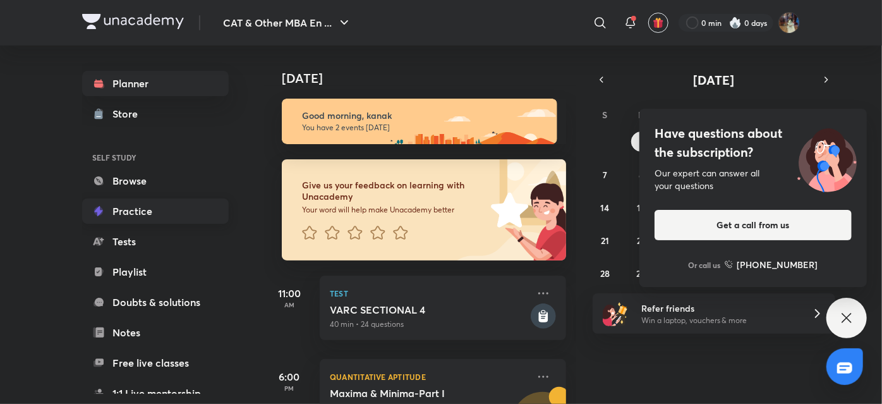
click at [197, 211] on link "Practice" at bounding box center [155, 210] width 147 height 25
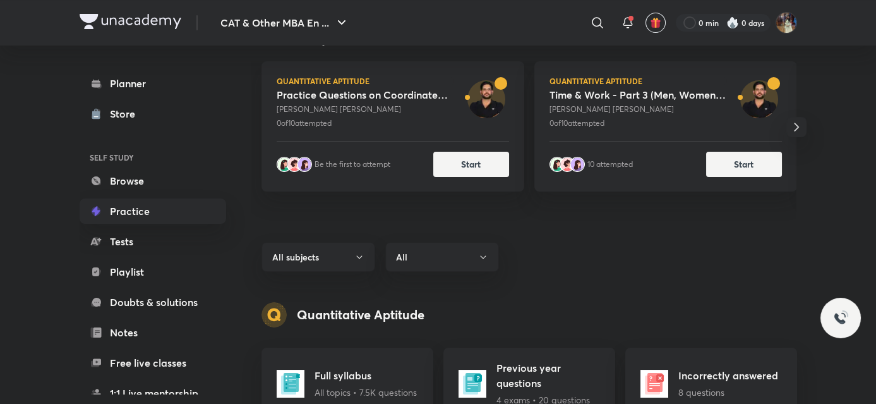
scroll to position [183, 0]
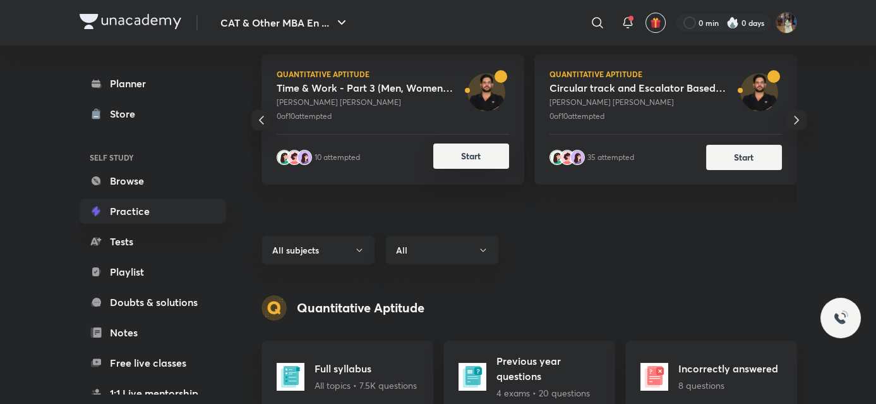
click at [767, 155] on div "35 attempted Start" at bounding box center [666, 151] width 233 height 35
click at [464, 159] on button "Start" at bounding box center [471, 155] width 76 height 25
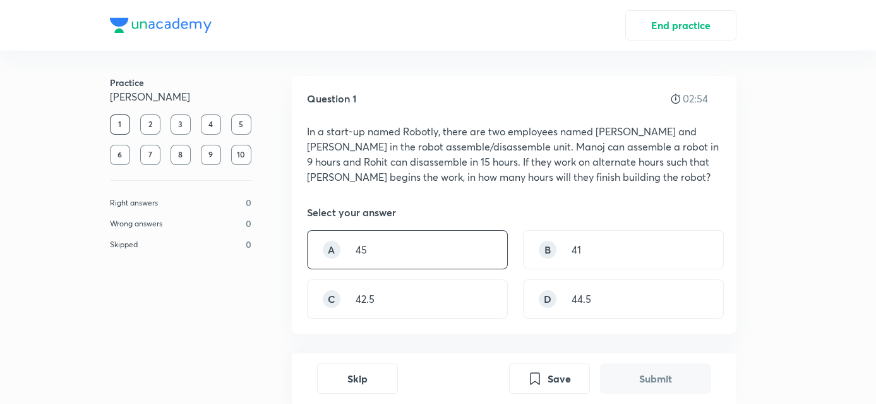
click at [476, 263] on div "A 45" at bounding box center [407, 249] width 201 height 39
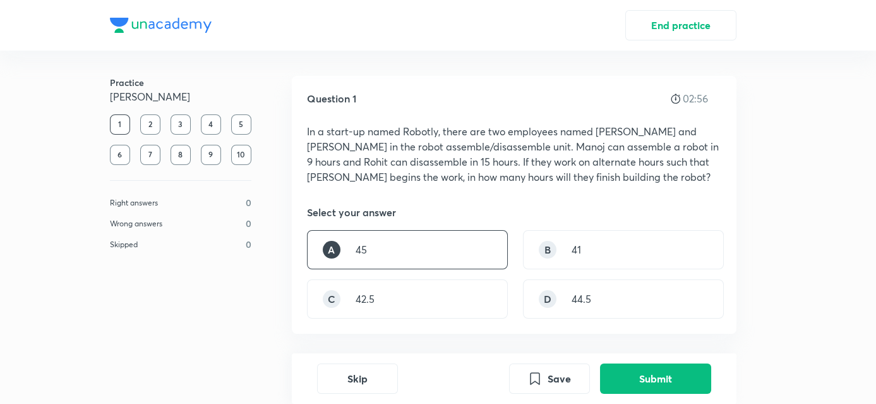
click at [640, 395] on div "Skip Save Submit" at bounding box center [514, 378] width 445 height 51
click at [647, 378] on button "Submit" at bounding box center [655, 377] width 111 height 30
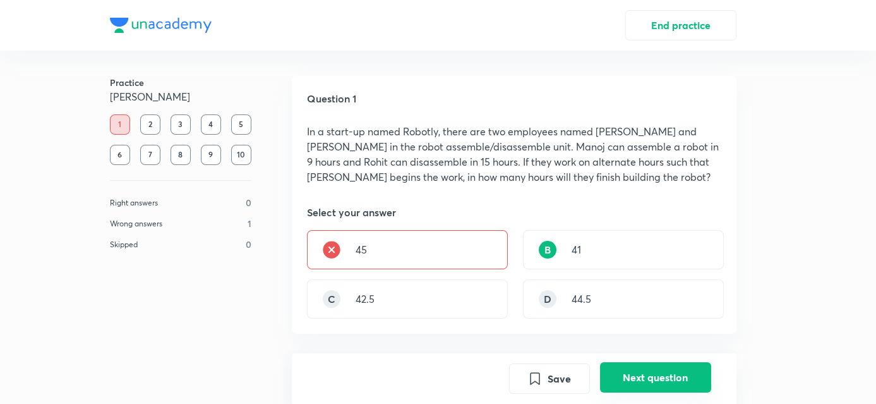
scroll to position [358, 0]
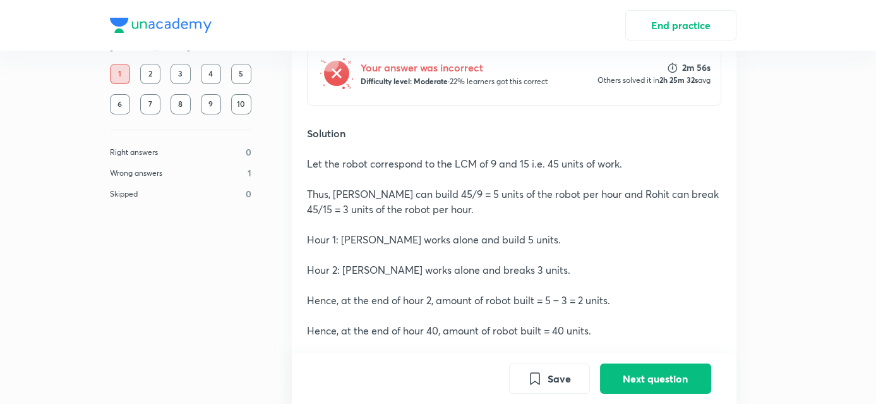
click at [668, 257] on p at bounding box center [514, 254] width 414 height 15
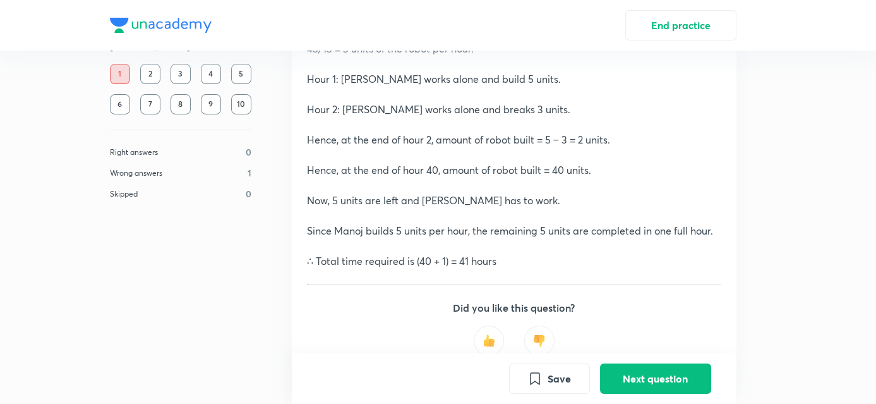
scroll to position [542, 0]
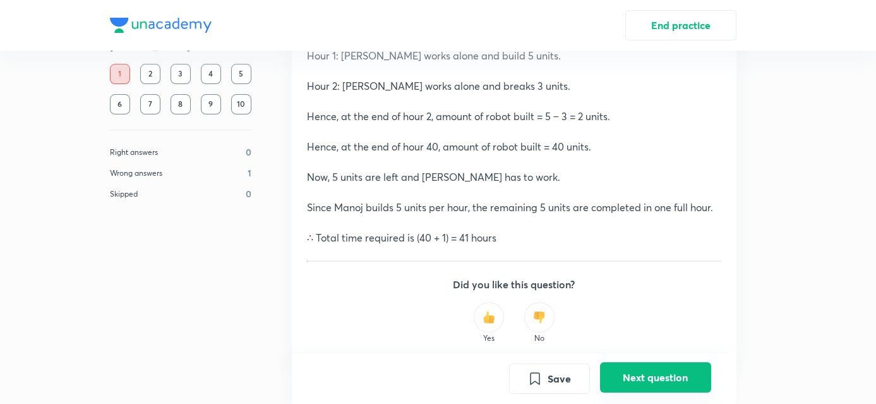
click at [632, 378] on button "Next question" at bounding box center [655, 377] width 111 height 30
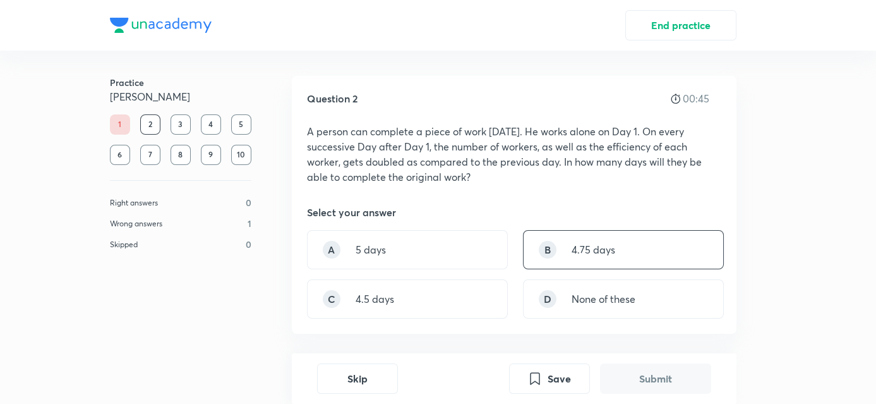
click at [570, 254] on div "B 4.75 days" at bounding box center [623, 249] width 201 height 39
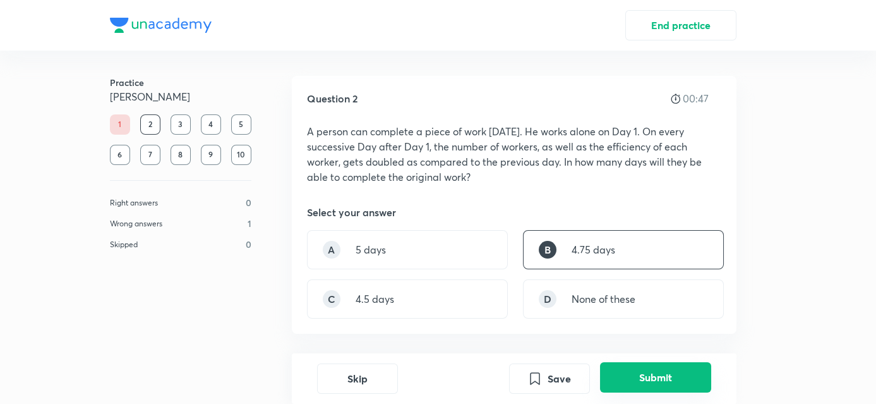
click at [649, 388] on button "Submit" at bounding box center [655, 377] width 111 height 30
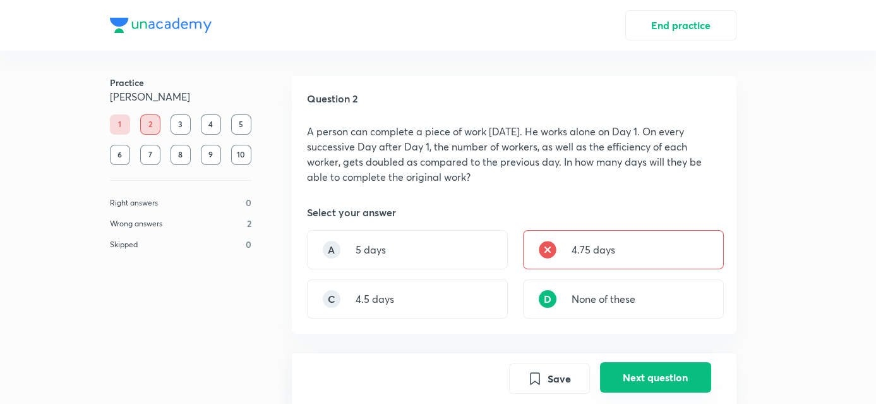
scroll to position [358, 0]
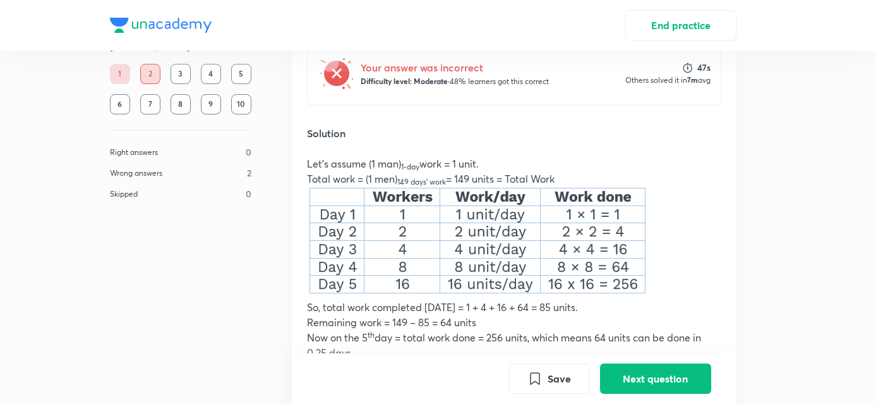
click at [679, 228] on p at bounding box center [514, 242] width 414 height 113
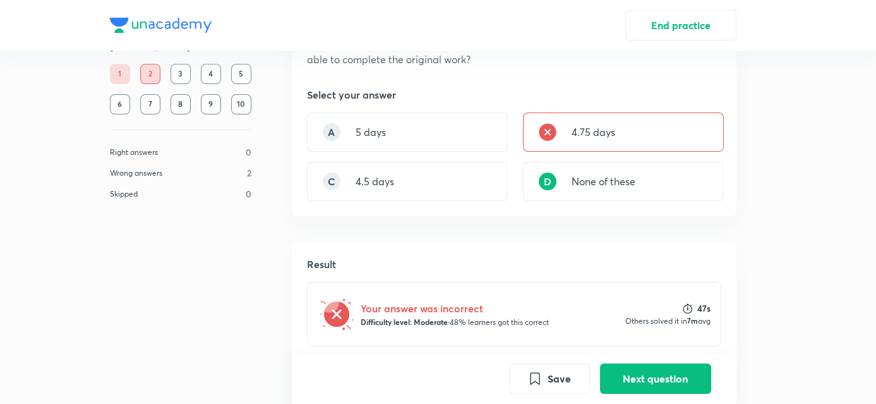
scroll to position [0, 0]
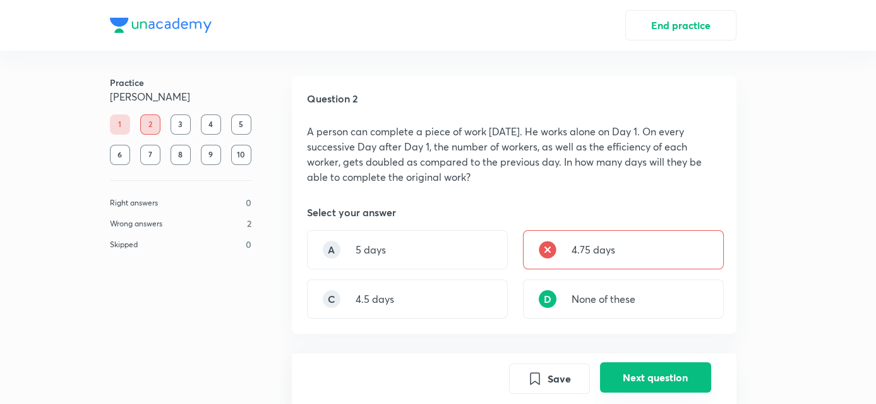
click at [699, 382] on button "Next question" at bounding box center [655, 377] width 111 height 30
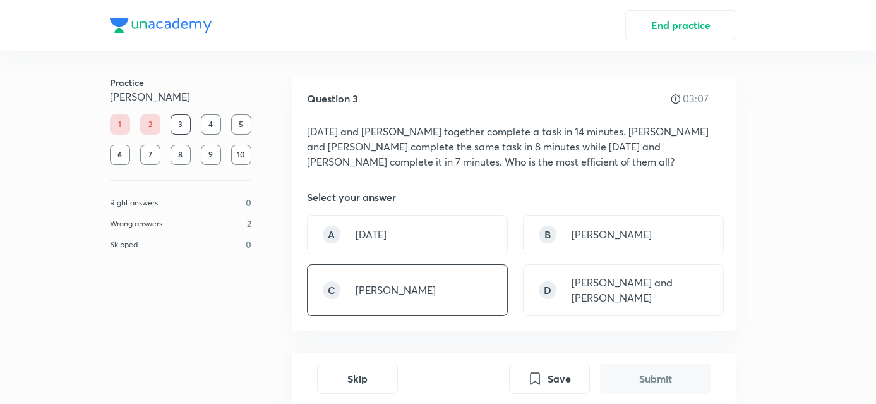
click at [406, 298] on div "C Satyanand" at bounding box center [407, 290] width 201 height 52
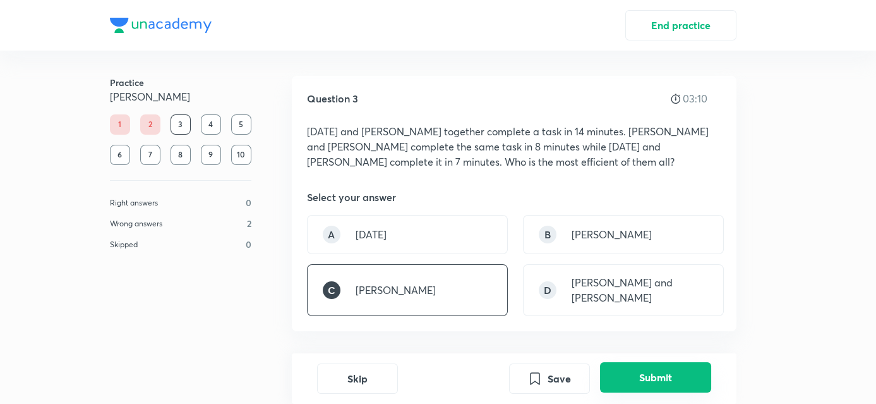
click at [662, 378] on button "Submit" at bounding box center [655, 377] width 111 height 30
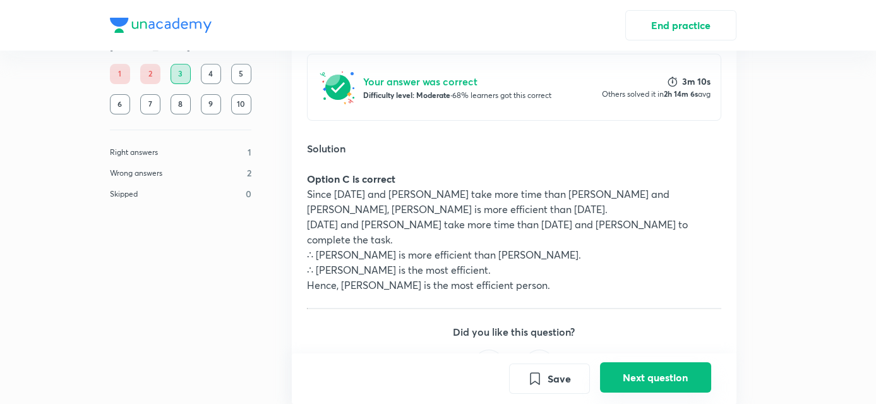
click at [653, 371] on button "Next question" at bounding box center [655, 377] width 111 height 30
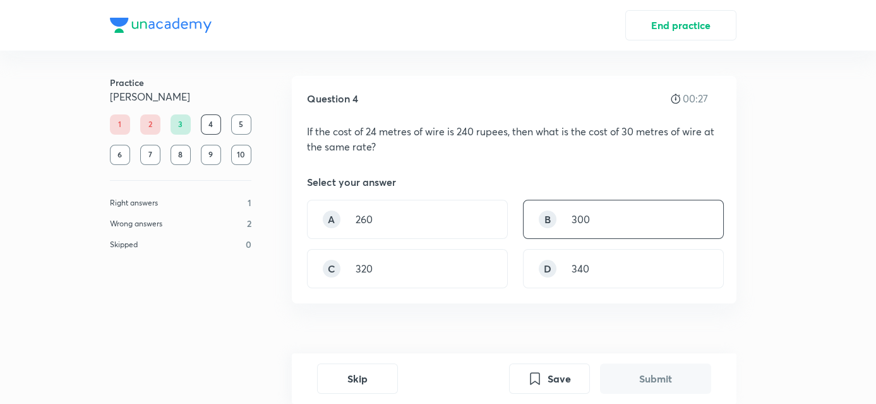
click at [581, 220] on p "300" at bounding box center [581, 219] width 18 height 15
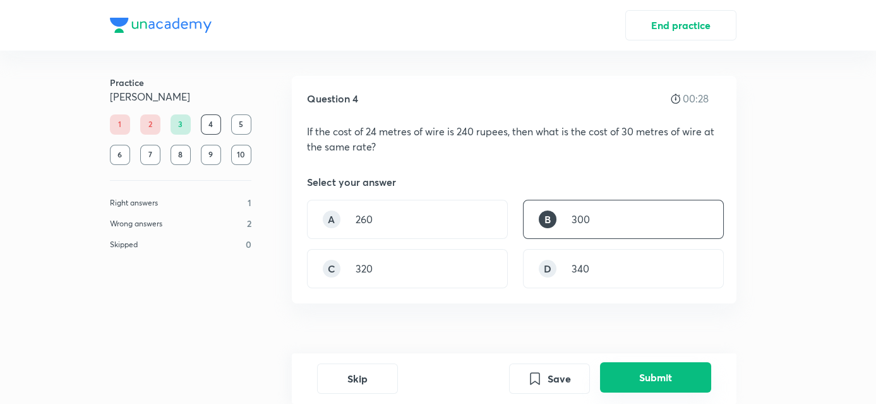
click at [623, 368] on button "Submit" at bounding box center [655, 377] width 111 height 30
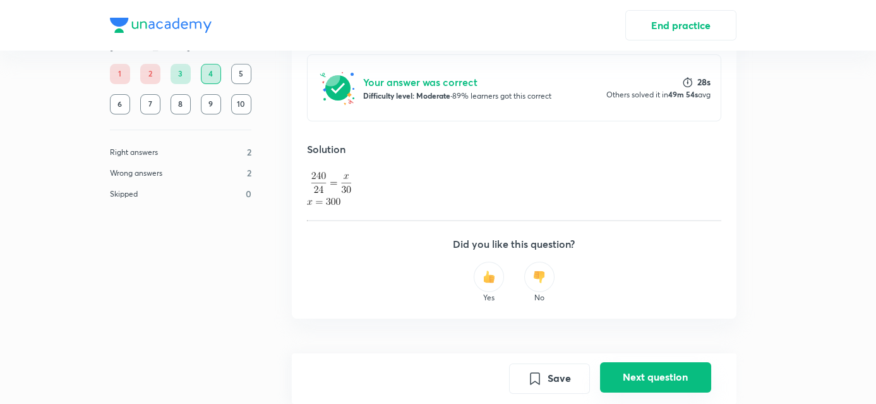
click at [637, 368] on button "Next question" at bounding box center [655, 377] width 111 height 30
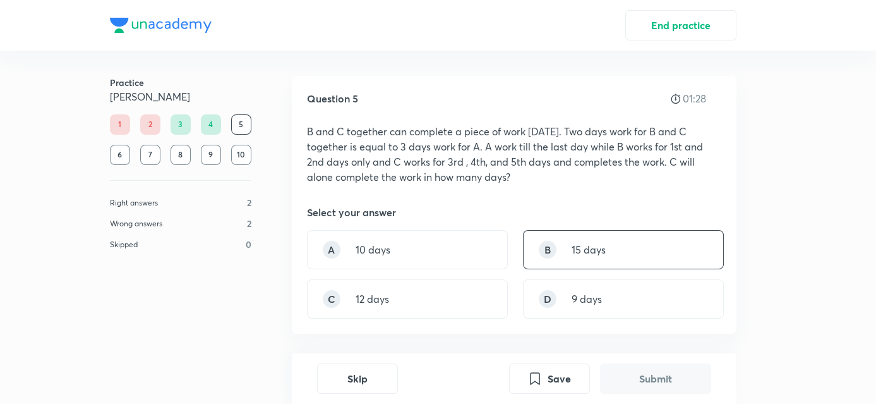
click at [566, 251] on div "B 15 days" at bounding box center [623, 249] width 201 height 39
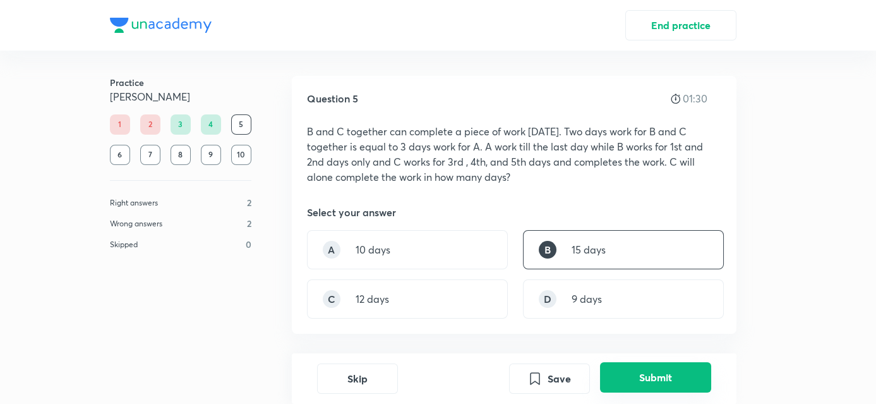
click at [656, 379] on button "Submit" at bounding box center [655, 377] width 111 height 30
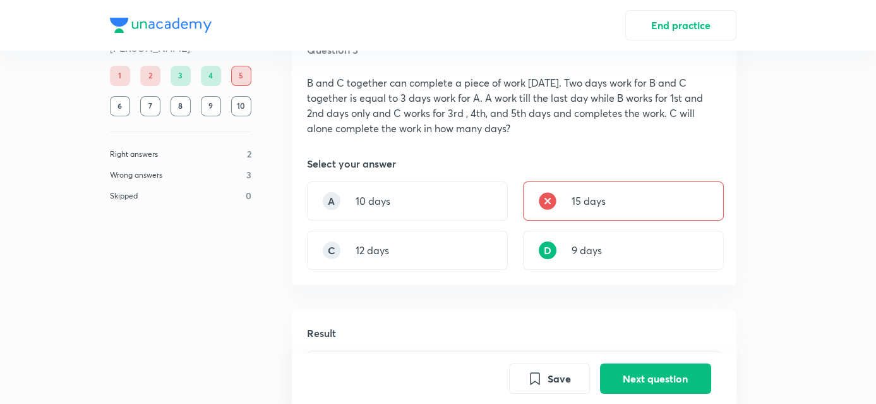
scroll to position [44, 0]
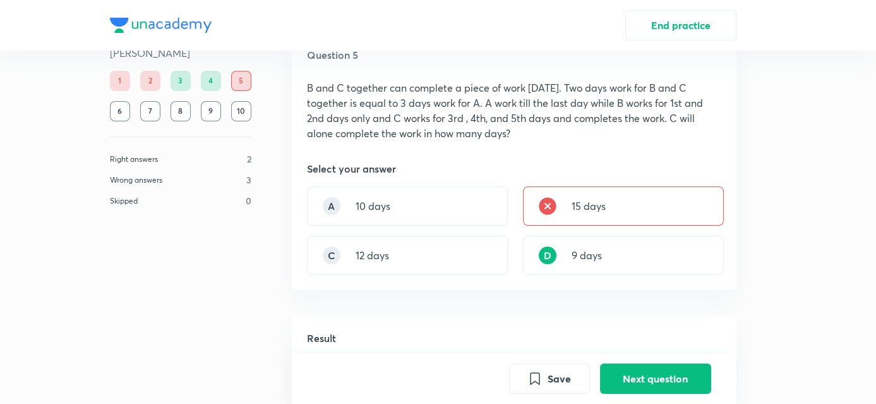
click at [812, 274] on div "End practice Practice Ravi Kumar 1 2 3 4 5 6 7 8 9 10 Right answers 2 Wrong ans…" at bounding box center [438, 158] width 876 height 404
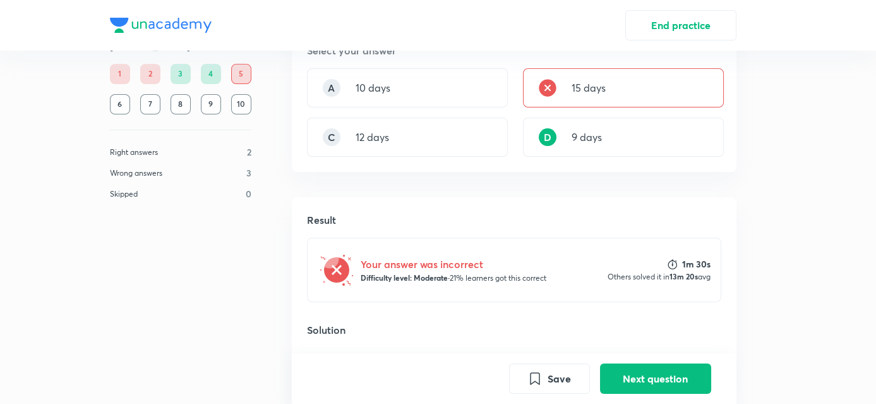
scroll to position [259, 0]
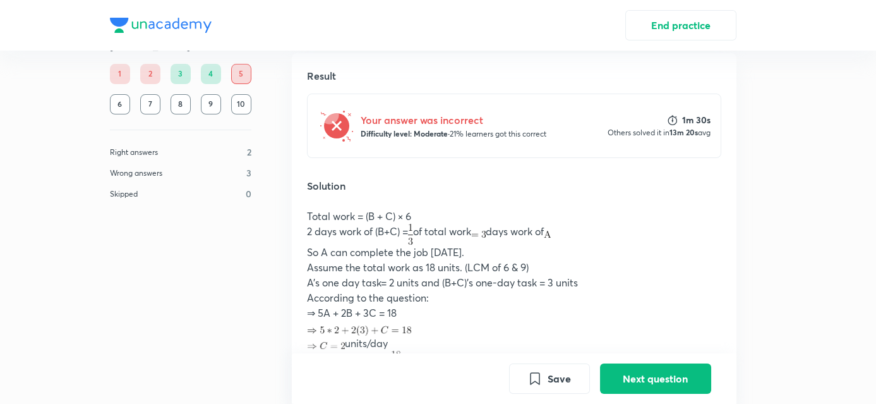
scroll to position [310, 0]
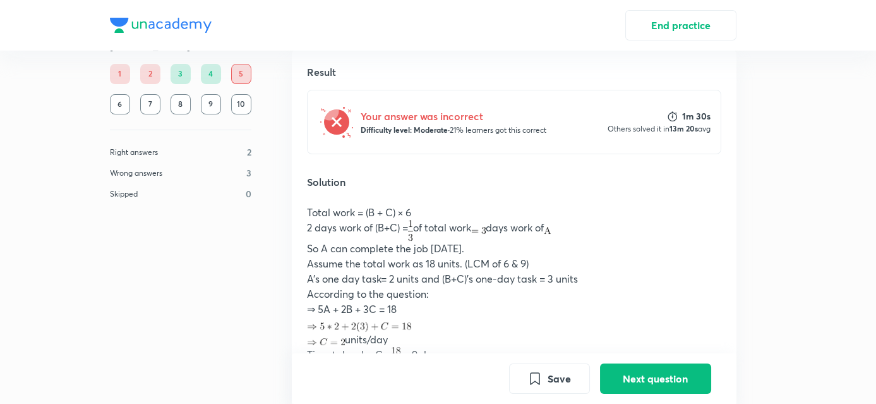
click at [632, 130] on p "Others solved it in 13m 20s avg" at bounding box center [659, 129] width 103 height 12
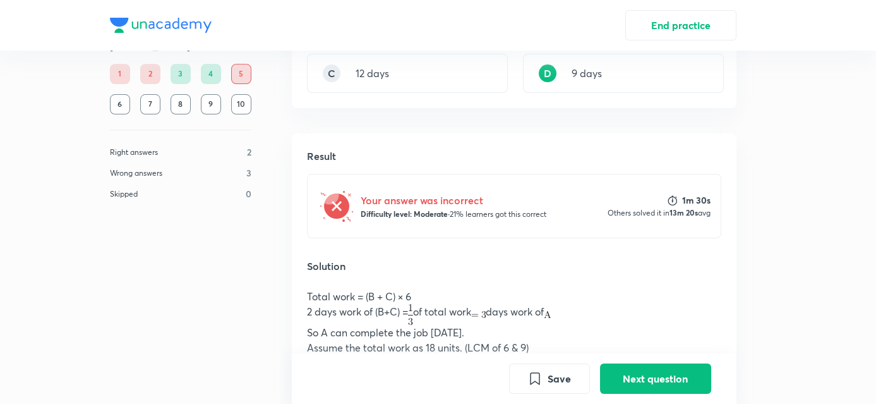
scroll to position [312, 0]
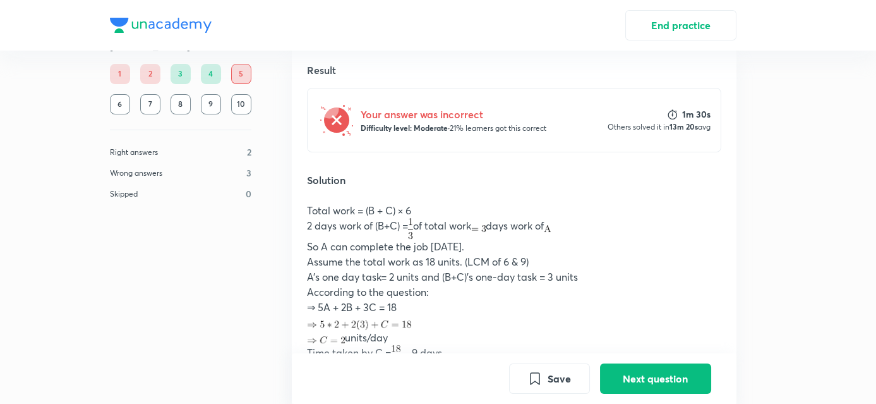
click at [531, 219] on p "2 days work of (B+C) = of total work days work of" at bounding box center [514, 228] width 414 height 21
click at [556, 338] on p "units/day" at bounding box center [514, 337] width 414 height 15
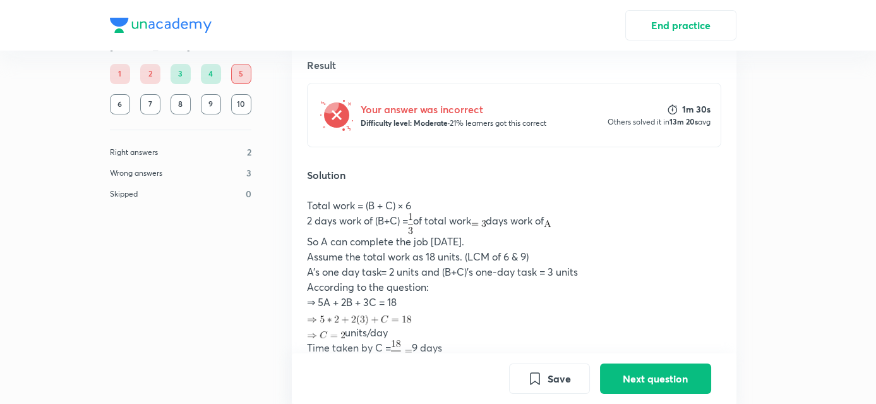
click at [556, 327] on p "units/day" at bounding box center [514, 332] width 414 height 15
click at [614, 15] on div "End practice" at bounding box center [438, 25] width 876 height 51
click at [627, 16] on button "End practice" at bounding box center [681, 24] width 111 height 30
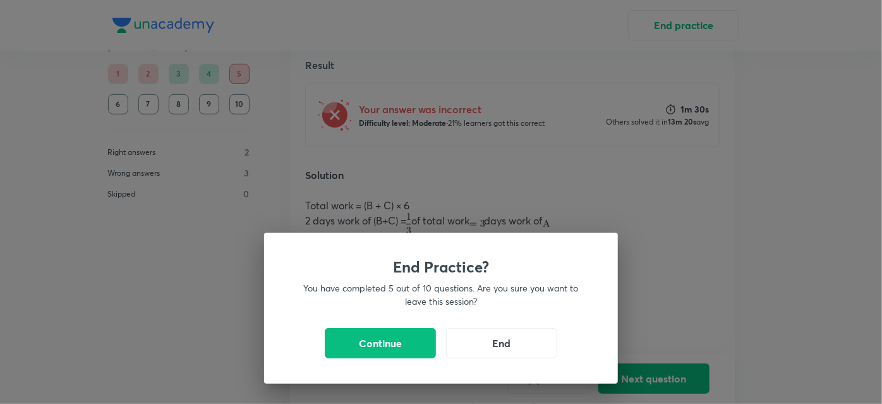
click at [644, 393] on div "End Practice? You have completed 5 out of 10 questions. Are you sure you want t…" at bounding box center [441, 202] width 882 height 404
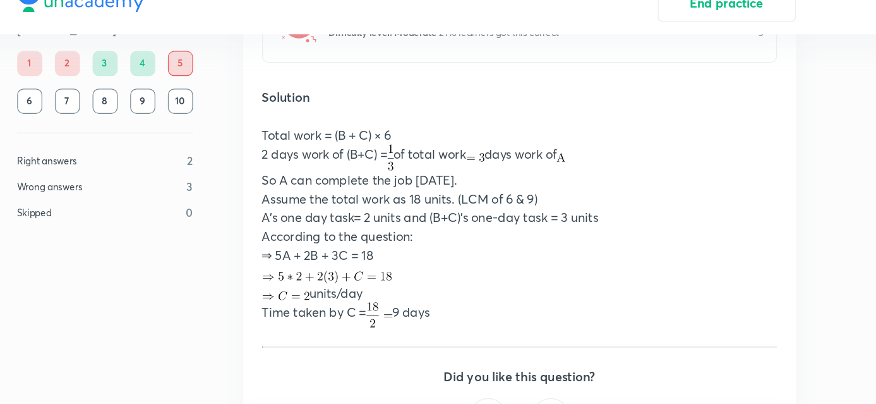
scroll to position [390, 0]
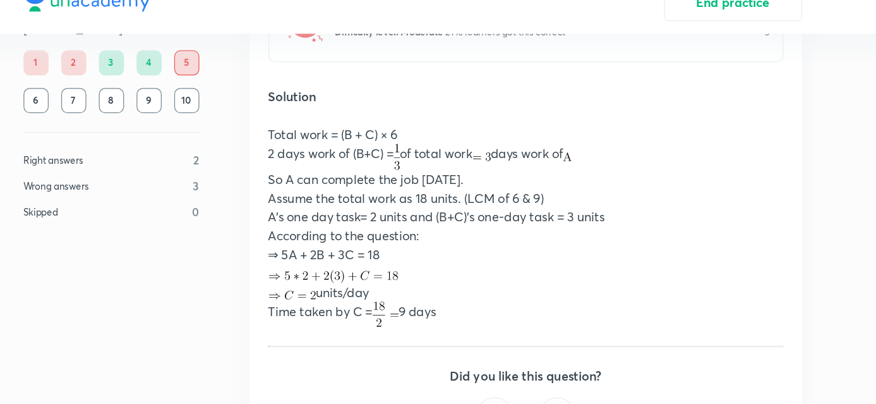
click at [759, 281] on div "Practice Ravi Kumar 1 2 3 4 5 6 7 8 9 10 Right answers 2 Wrong answers 3 Skippe…" at bounding box center [439, 55] width 718 height 790
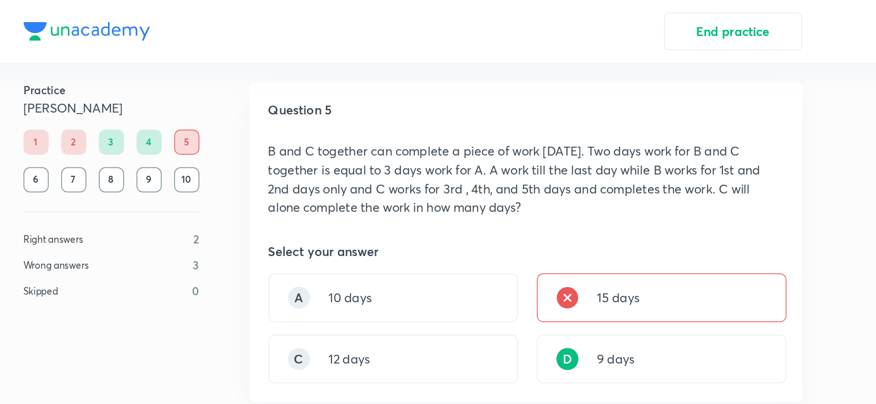
scroll to position [9, 0]
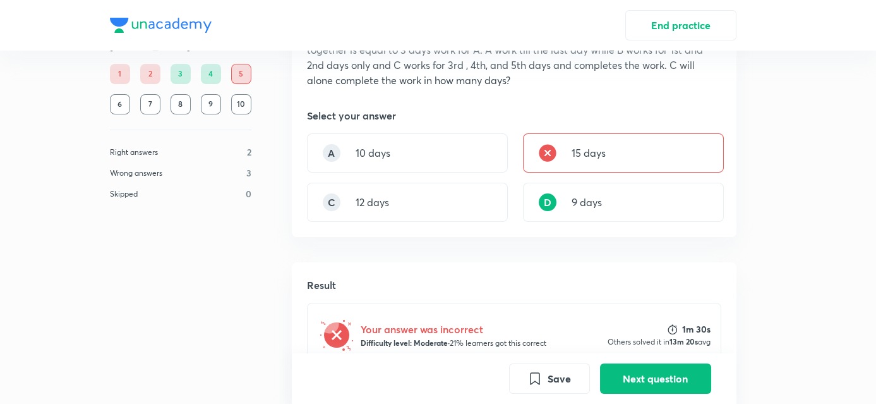
scroll to position [0, 0]
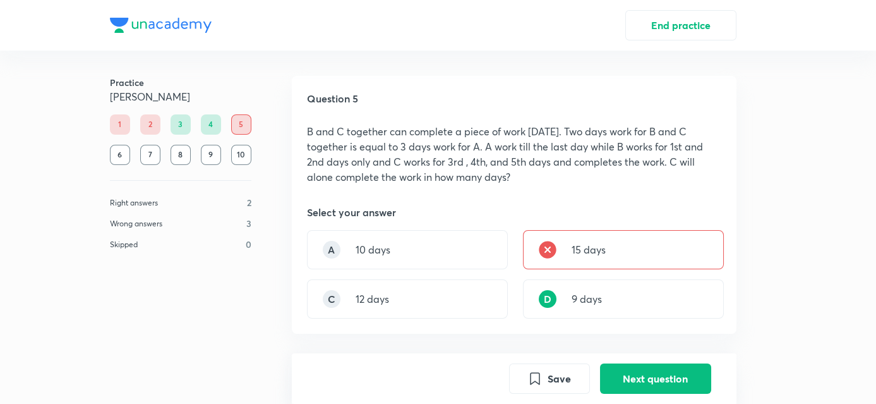
click at [705, 261] on div "15 days" at bounding box center [623, 249] width 201 height 39
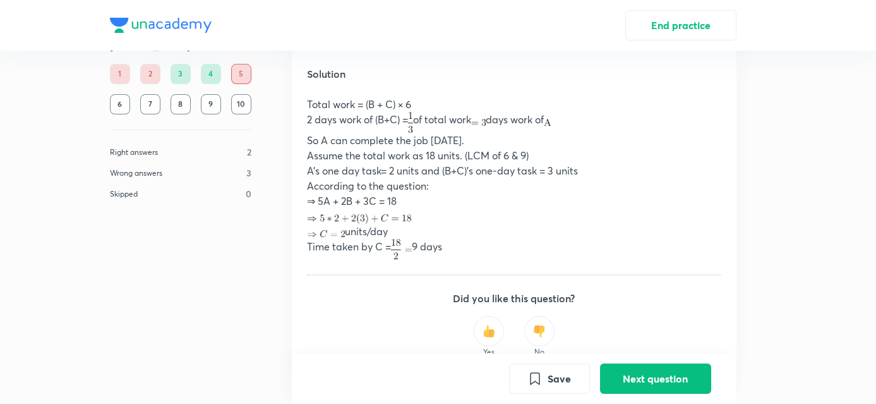
scroll to position [394, 0]
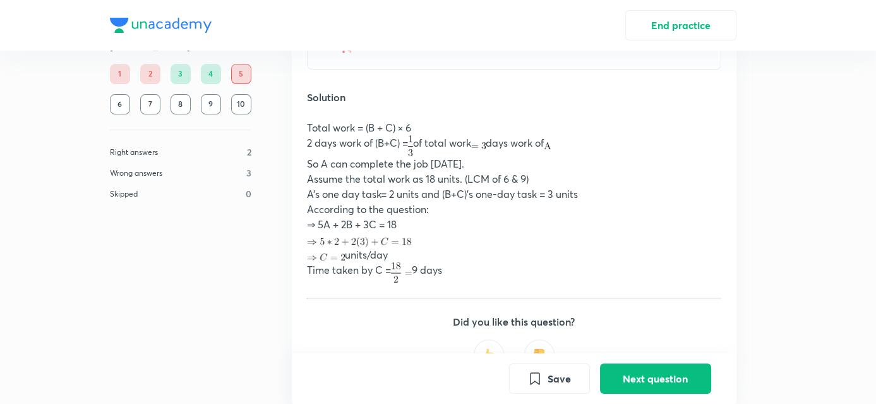
click at [691, 339] on div "Yes No" at bounding box center [514, 360] width 414 height 42
click at [638, 377] on button "Next question" at bounding box center [655, 377] width 111 height 30
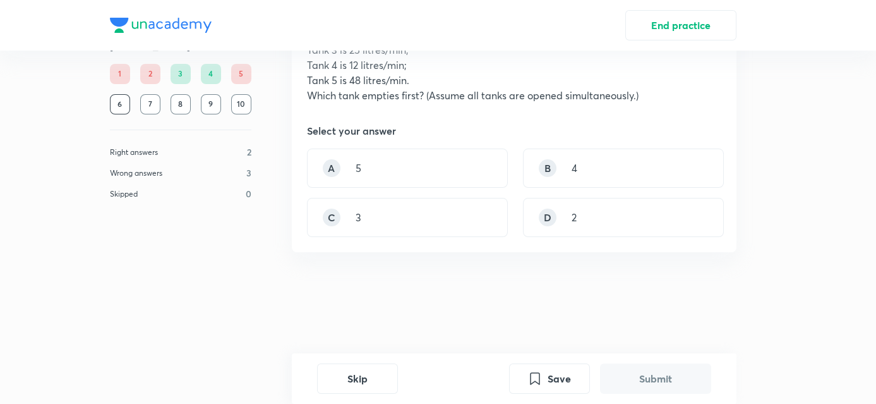
scroll to position [0, 0]
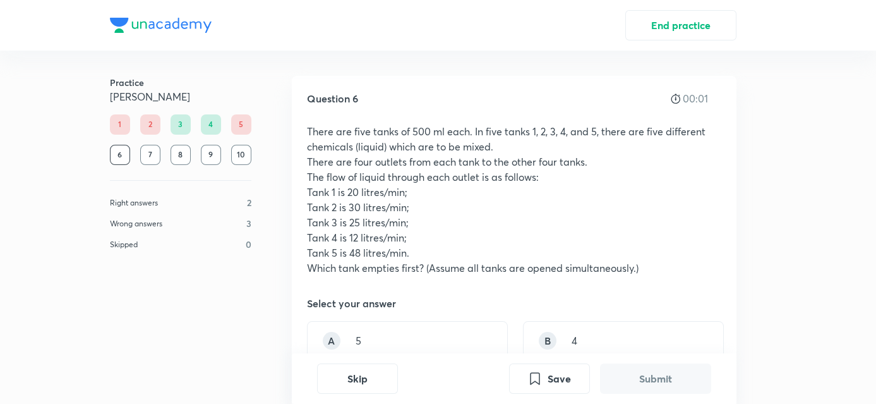
click at [556, 277] on div "Question 6 00:01 There are five tanks of 500 ml each. In five tanks 1, 2, 3, 4,…" at bounding box center [514, 250] width 445 height 349
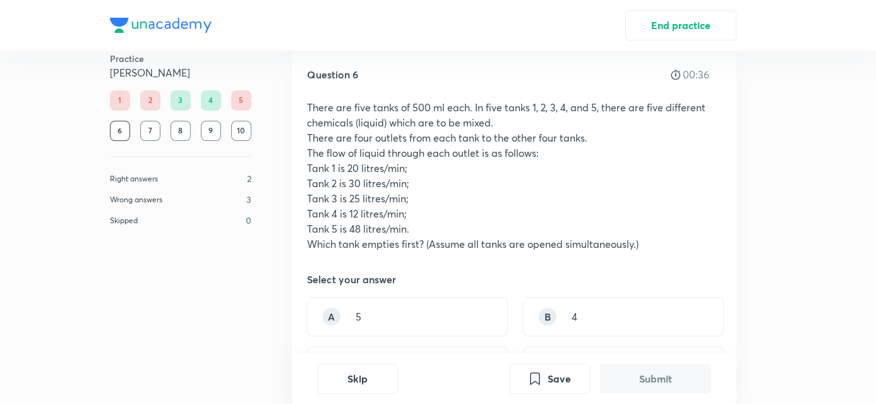
scroll to position [25, 0]
click at [815, 339] on div "End practice Practice Ravi Kumar 1 2 3 4 5 6 7 8 9 10 Right answers 2 Wrong ans…" at bounding box center [438, 177] width 876 height 404
click at [830, 341] on div "End practice Practice Ravi Kumar 1 2 3 4 5 6 7 8 9 10 Right answers 2 Wrong ans…" at bounding box center [438, 177] width 876 height 404
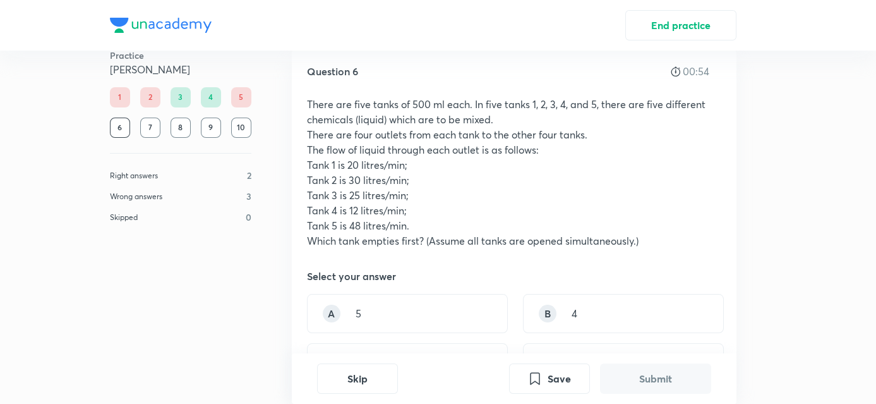
scroll to position [32, 0]
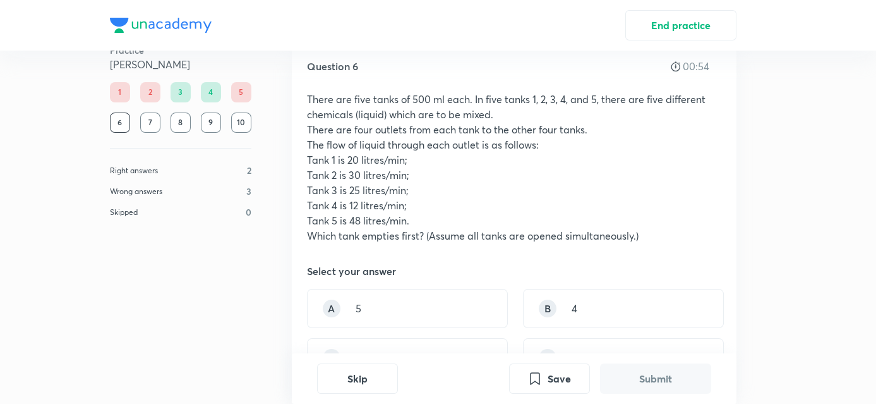
click at [824, 336] on div "End practice Practice Ravi Kumar 1 2 3 4 5 6 7 8 9 10 Right answers 2 Wrong ans…" at bounding box center [438, 170] width 876 height 404
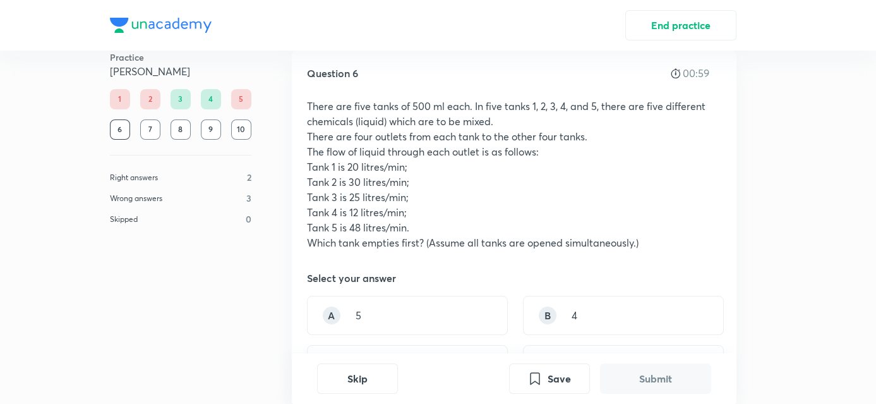
scroll to position [22, 0]
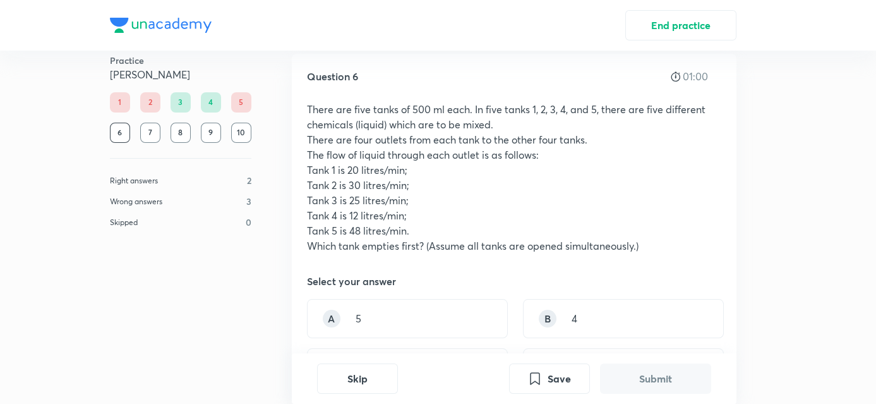
click at [825, 360] on div "End practice Practice Ravi Kumar 1 2 3 4 5 6 7 8 9 10 Right answers 2 Wrong ans…" at bounding box center [438, 180] width 876 height 404
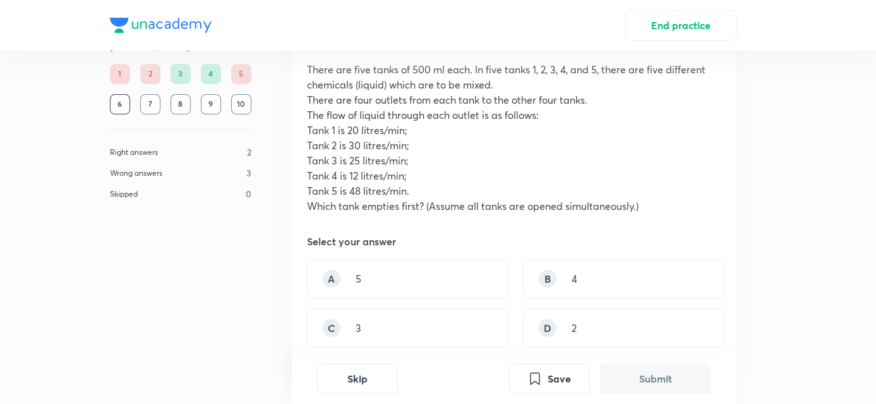
scroll to position [61, 0]
click at [447, 269] on div "A 5" at bounding box center [407, 279] width 201 height 39
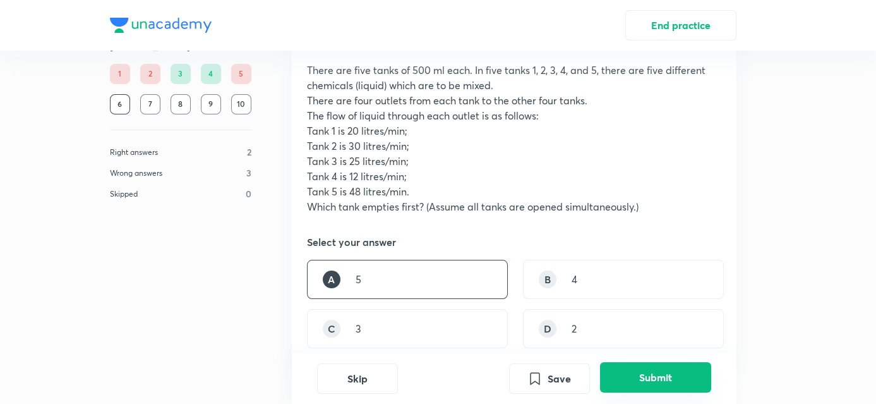
click at [684, 372] on button "Submit" at bounding box center [655, 377] width 111 height 30
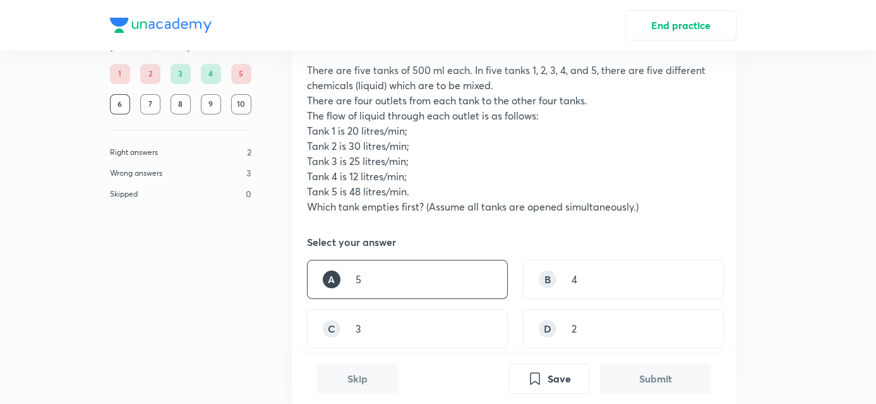
scroll to position [449, 0]
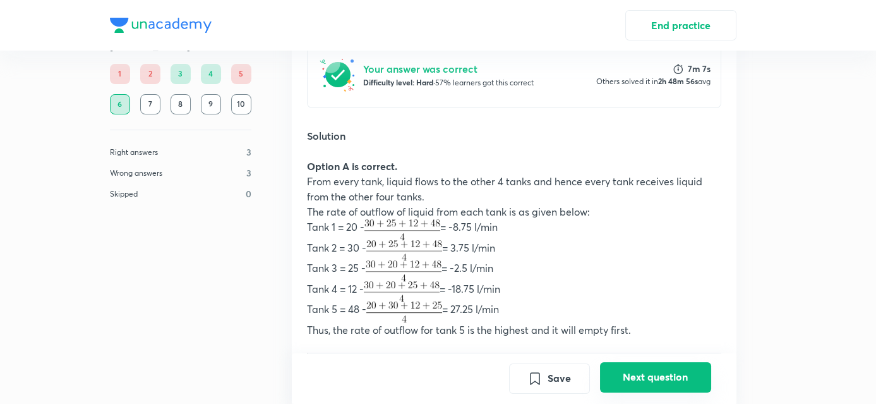
click at [674, 384] on button "Next question" at bounding box center [655, 377] width 111 height 30
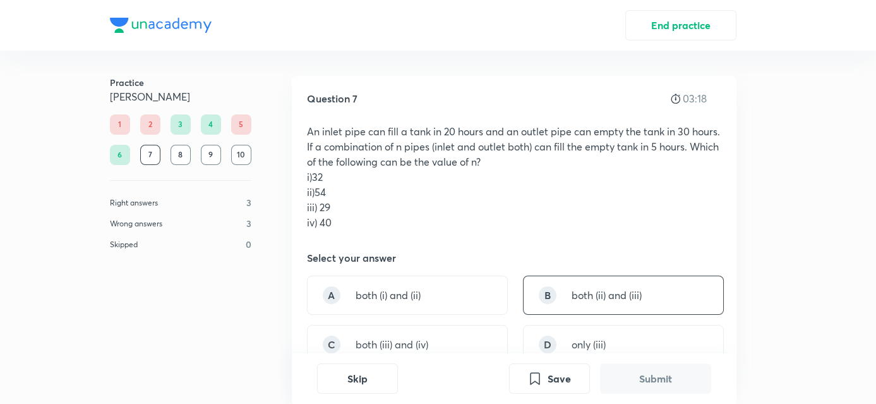
click at [616, 286] on div "B both (ii) and (iii)" at bounding box center [623, 294] width 201 height 39
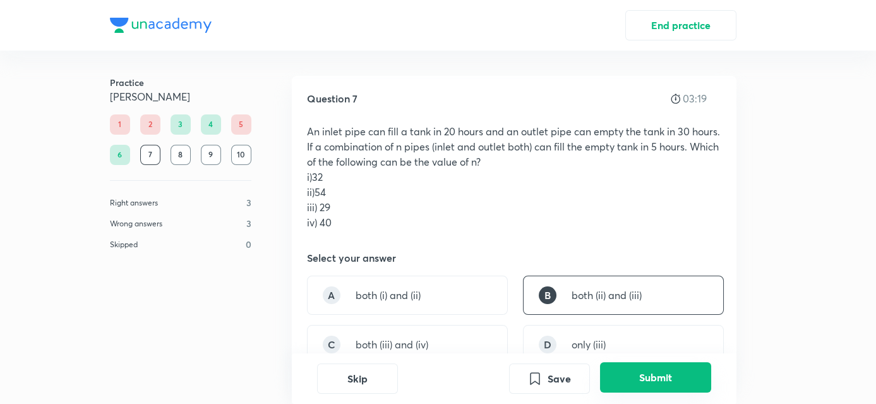
click at [624, 373] on button "Submit" at bounding box center [655, 377] width 111 height 30
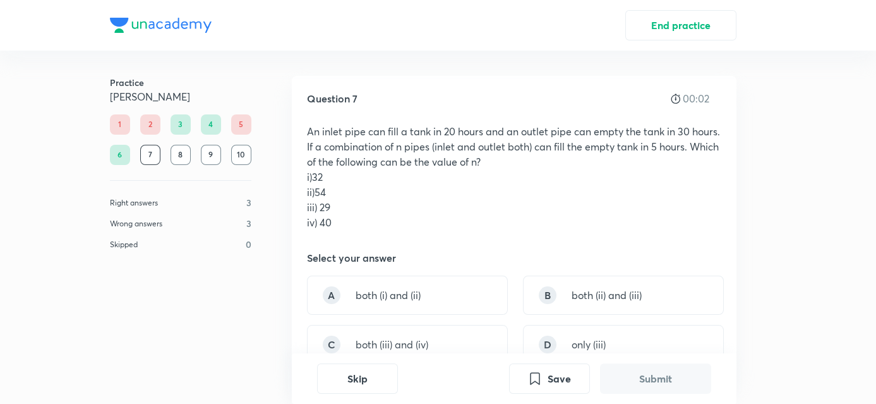
click at [604, 293] on p "both (ii) and (iii)" at bounding box center [607, 294] width 70 height 15
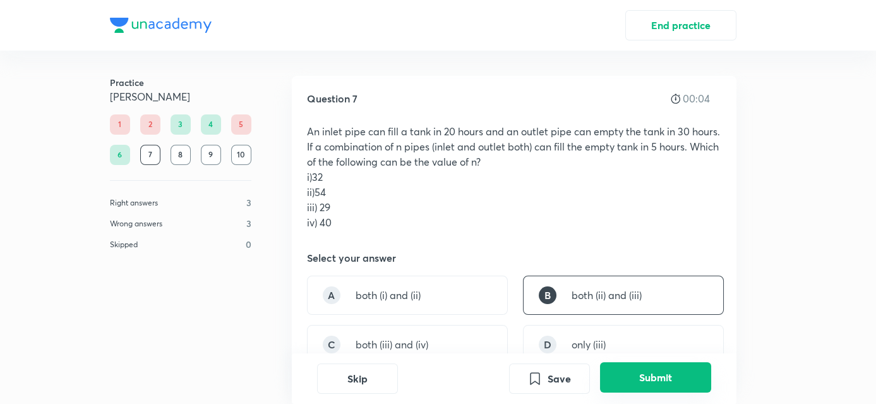
click at [667, 372] on button "Submit" at bounding box center [655, 377] width 111 height 30
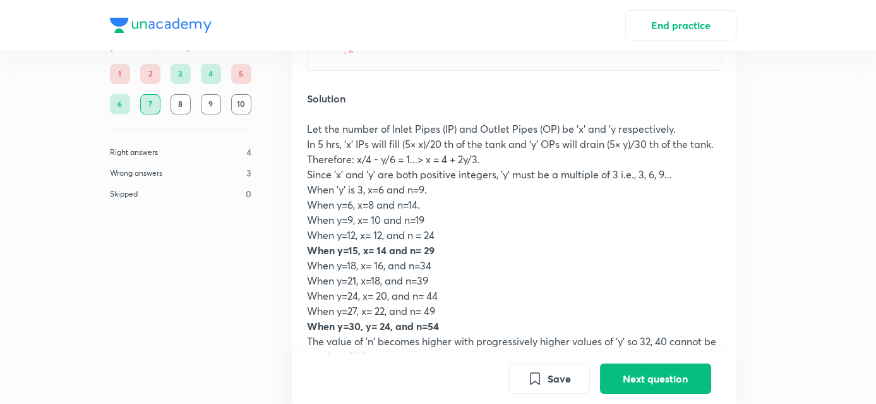
scroll to position [442, 0]
click at [734, 290] on div "Result Your answer was correct Difficulty level: Hard · 27% learners got this c…" at bounding box center [514, 243] width 445 height 560
click at [733, 290] on div "Result Your answer was correct Difficulty level: Hard · 27% learners got this c…" at bounding box center [514, 243] width 445 height 560
click at [759, 288] on div "Practice [PERSON_NAME] 1 2 3 4 5 6 7 8 9 10 Right answers 4 Wrong answers 3 Ski…" at bounding box center [439, 91] width 718 height 964
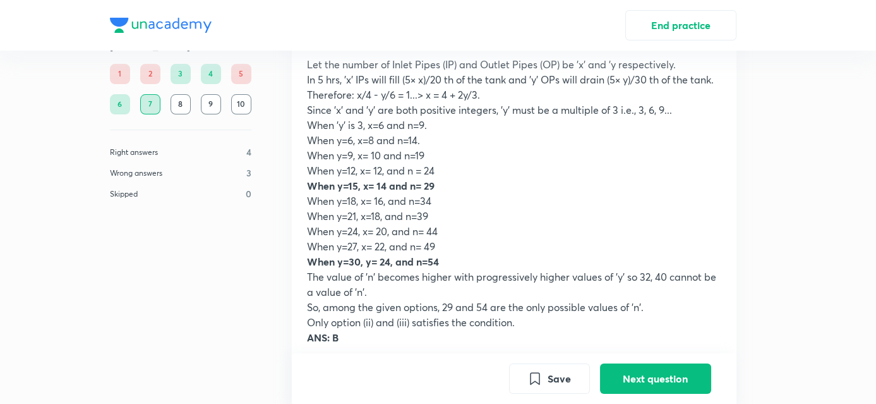
scroll to position [507, 0]
click at [738, 303] on div "Practice [PERSON_NAME] 1 2 3 4 5 6 7 8 9 10 Right answers 4 Wrong answers 3 Ski…" at bounding box center [439, 25] width 718 height 964
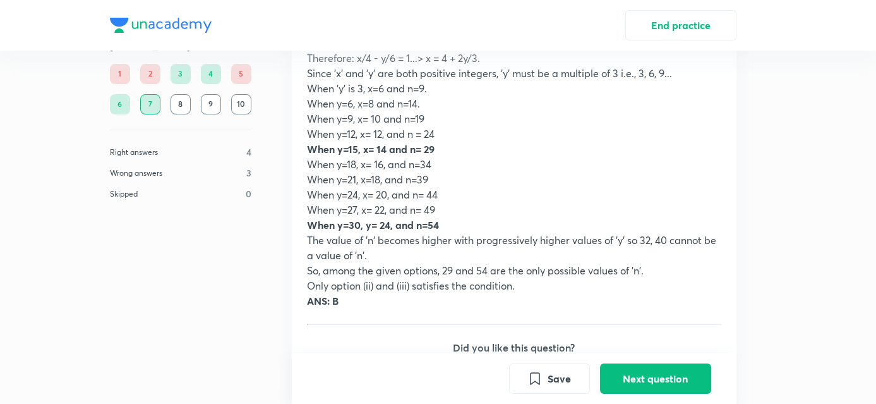
scroll to position [544, 0]
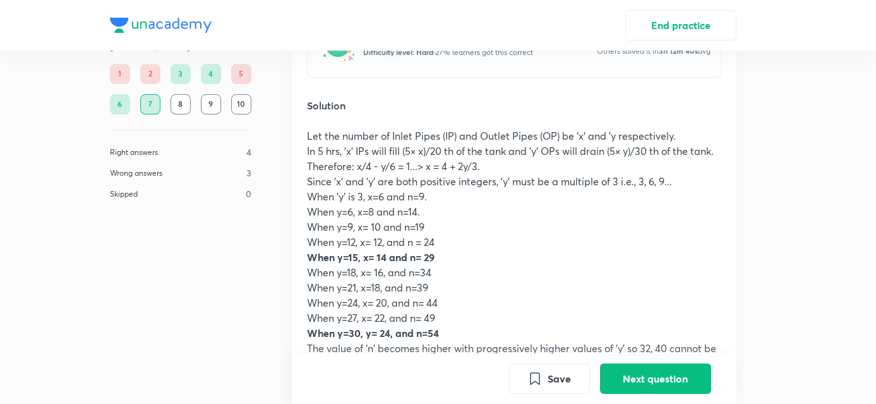
scroll to position [438, 0]
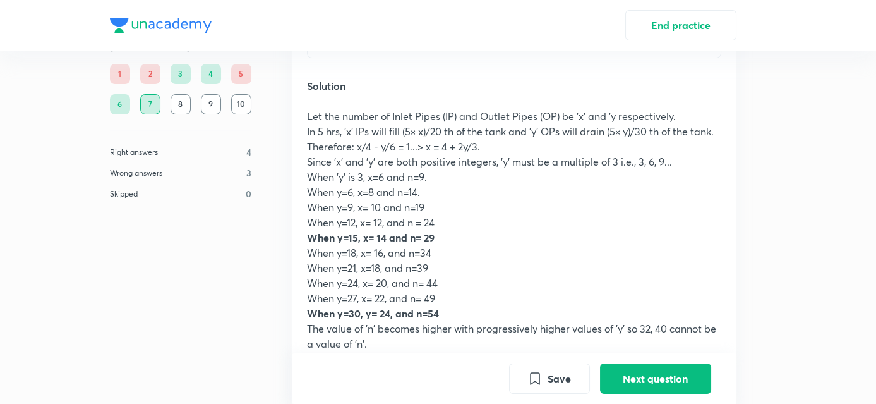
scroll to position [468, 0]
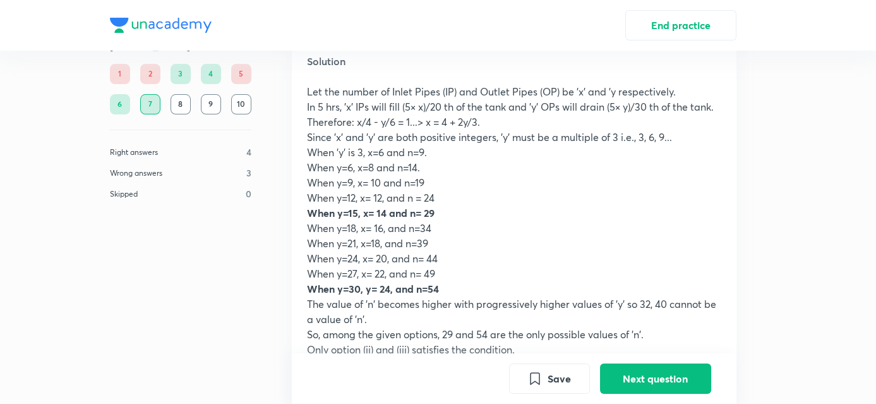
scroll to position [480, 0]
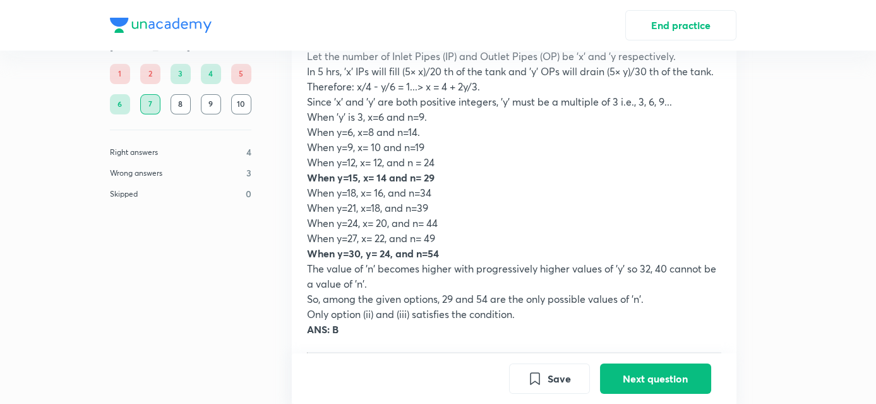
scroll to position [514, 0]
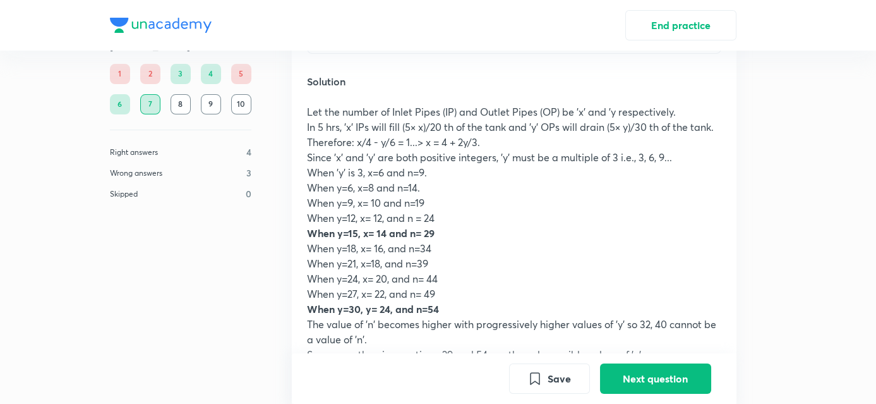
scroll to position [459, 0]
click at [735, 143] on div "Result Your answer was correct Difficulty level: Hard · 27% learners got this c…" at bounding box center [514, 226] width 445 height 560
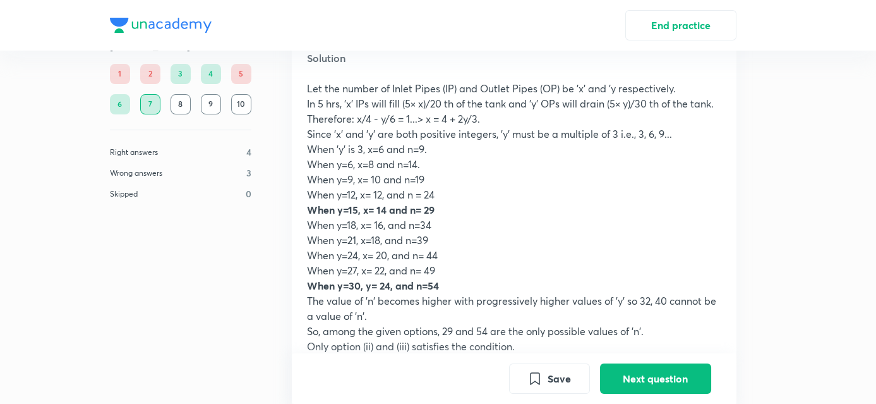
click at [735, 249] on div "Result Your answer was correct Difficulty level: Hard · 27% learners got this c…" at bounding box center [514, 203] width 445 height 560
click at [734, 161] on div "Result Your answer was correct Difficulty level: Hard · 27% learners got this c…" at bounding box center [514, 203] width 445 height 560
click at [734, 18] on button "End practice" at bounding box center [681, 24] width 111 height 30
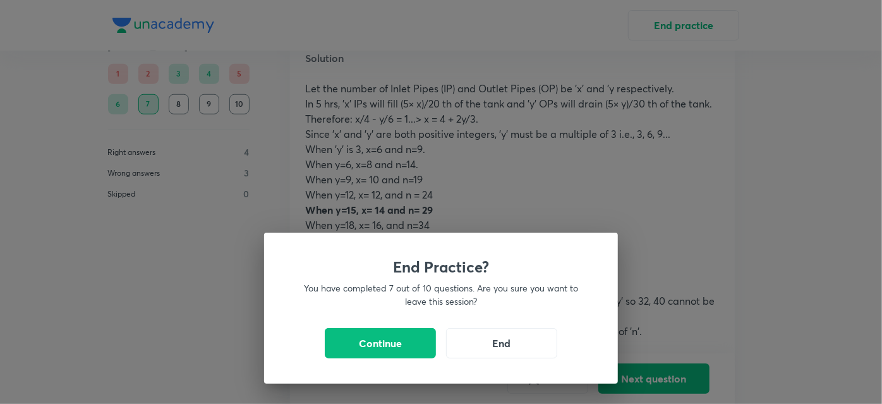
click at [731, 376] on div "End Practice? You have completed 7 out of 10 questions. Are you sure you want t…" at bounding box center [441, 202] width 882 height 404
click at [728, 402] on div "End Practice? You have completed 7 out of 10 questions. Are you sure you want t…" at bounding box center [441, 202] width 882 height 404
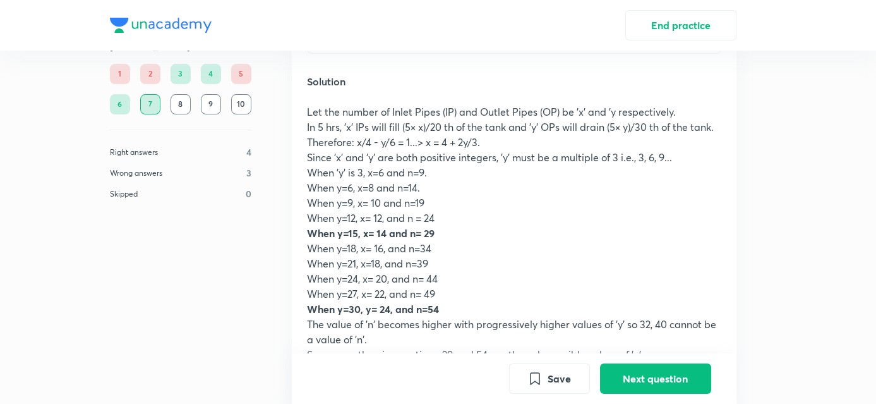
scroll to position [468, 0]
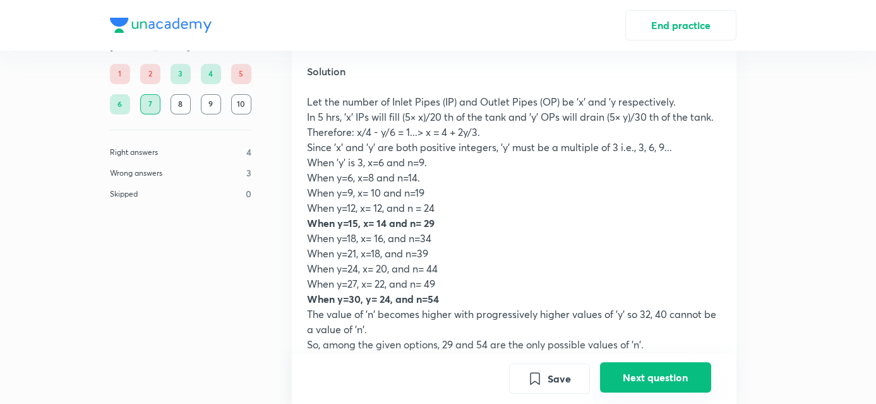
click at [658, 370] on button "Next question" at bounding box center [655, 377] width 111 height 30
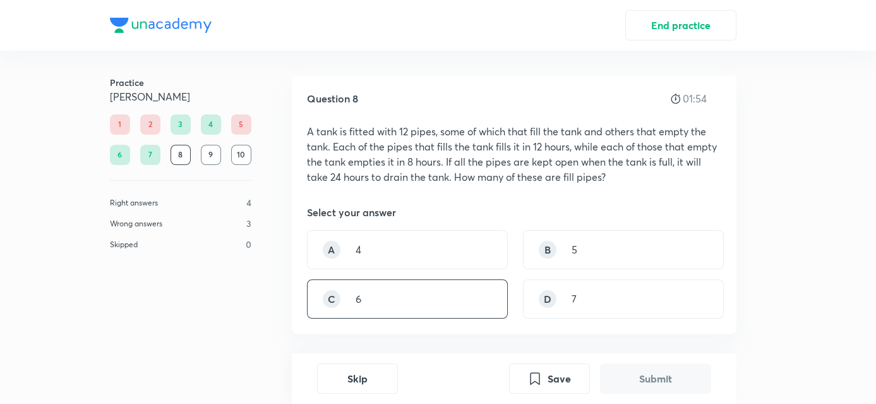
click at [426, 313] on div "C 6" at bounding box center [407, 298] width 201 height 39
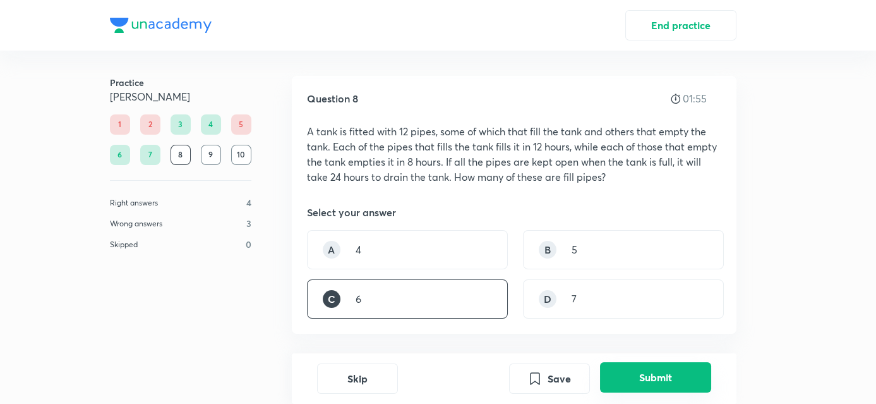
click at [650, 384] on button "Submit" at bounding box center [655, 377] width 111 height 30
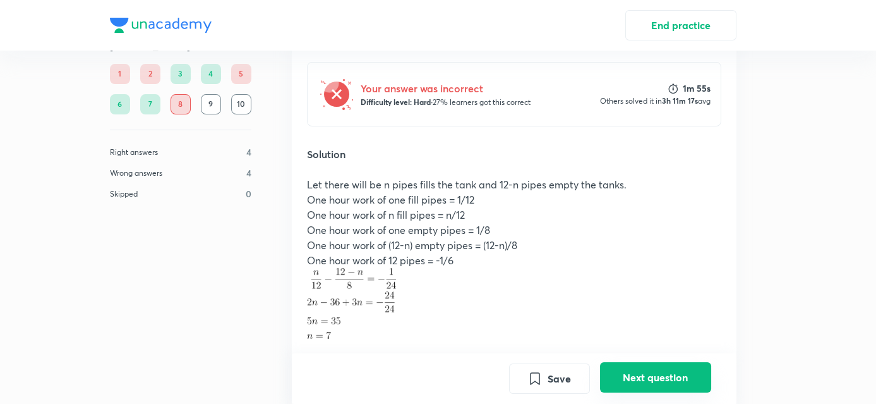
scroll to position [335, 0]
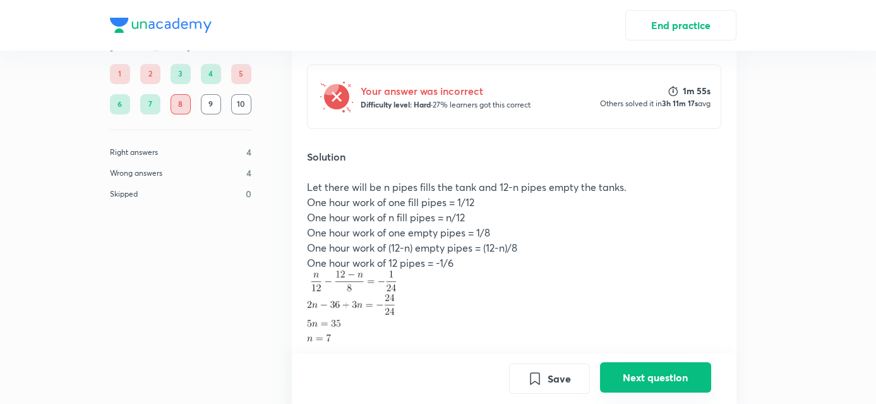
click at [648, 382] on button "Next question" at bounding box center [655, 377] width 111 height 30
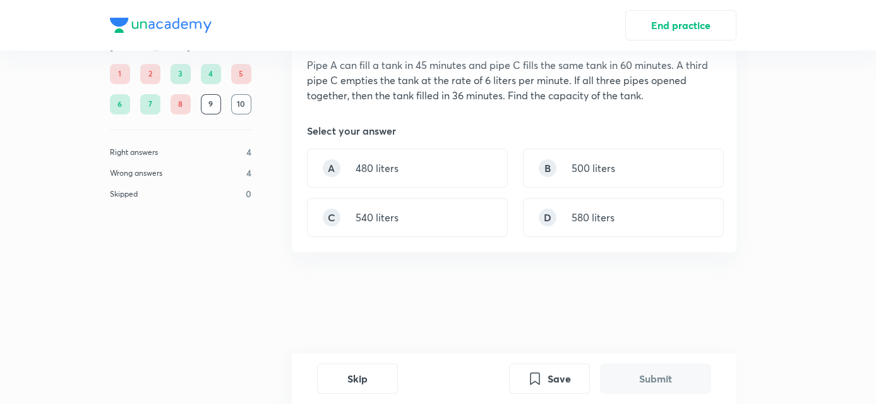
scroll to position [0, 0]
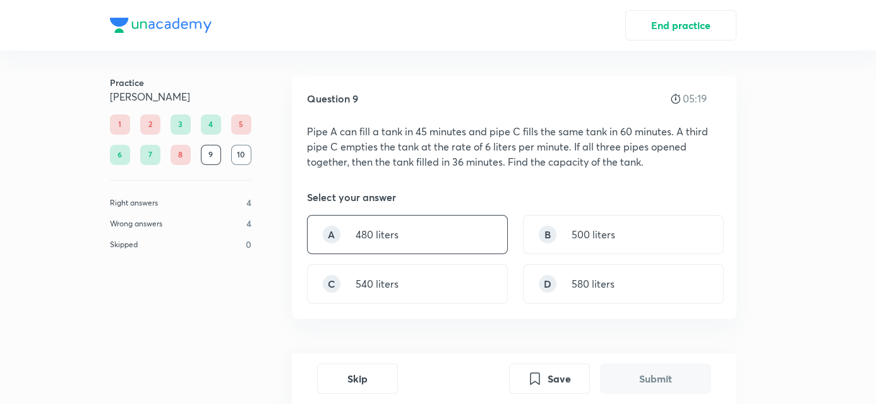
click at [353, 235] on div "A 480 liters" at bounding box center [407, 234] width 201 height 39
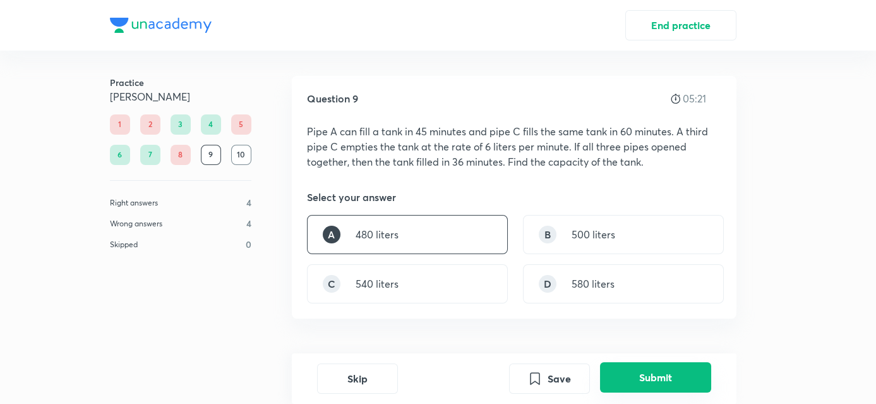
click at [656, 371] on button "Submit" at bounding box center [655, 377] width 111 height 30
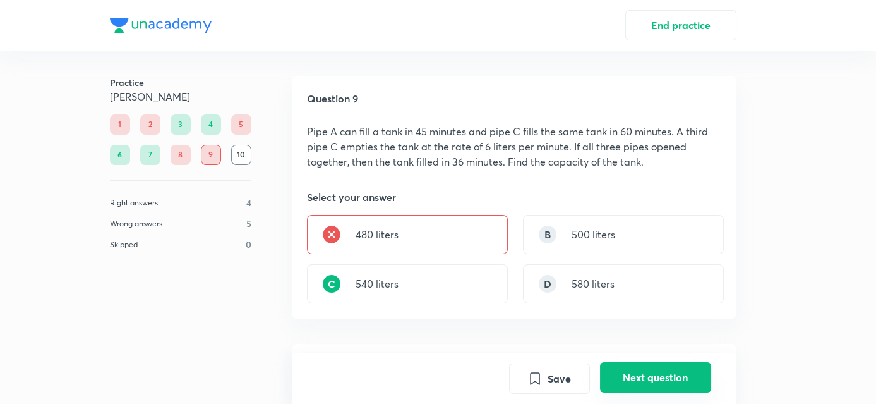
scroll to position [343, 0]
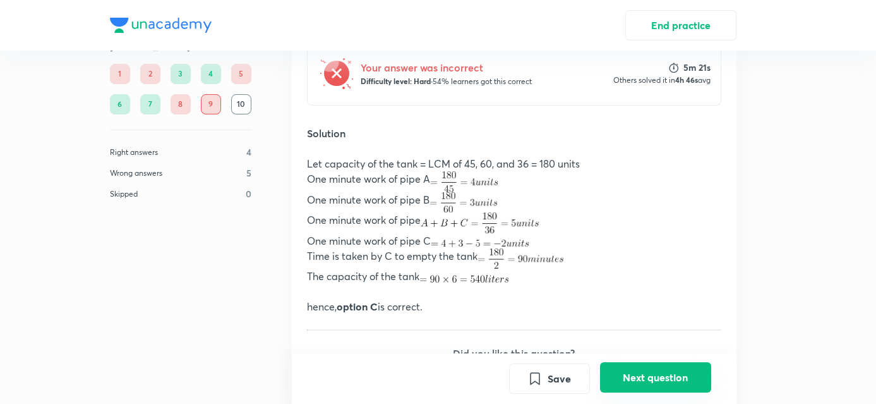
click at [668, 372] on button "Next question" at bounding box center [655, 377] width 111 height 30
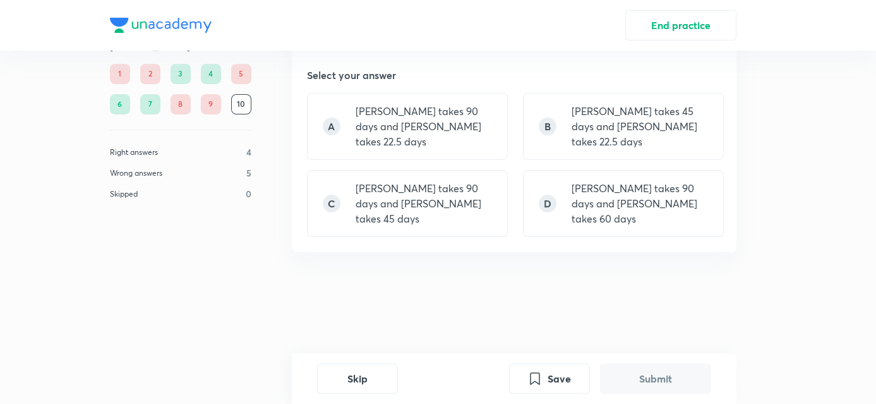
scroll to position [0, 0]
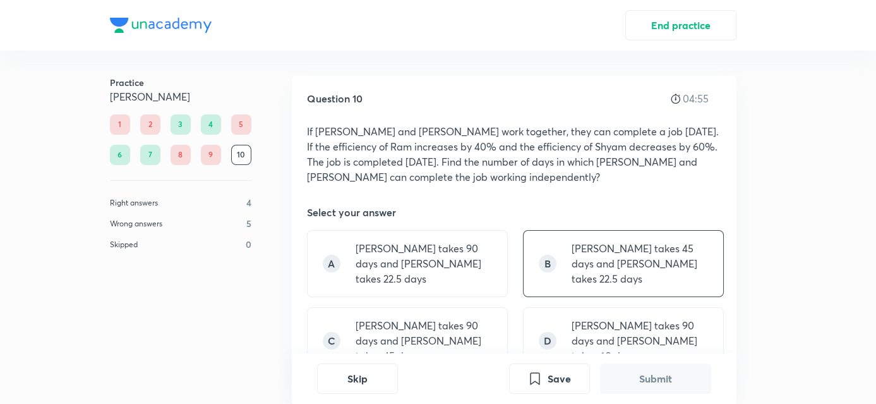
click at [547, 280] on div "B [PERSON_NAME] takes 45 days and [PERSON_NAME] takes 22.5 days" at bounding box center [623, 263] width 201 height 67
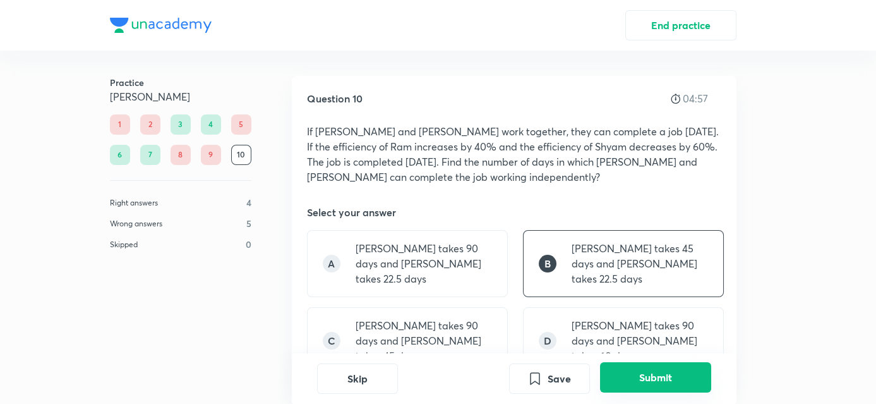
click at [627, 376] on button "Submit" at bounding box center [655, 377] width 111 height 30
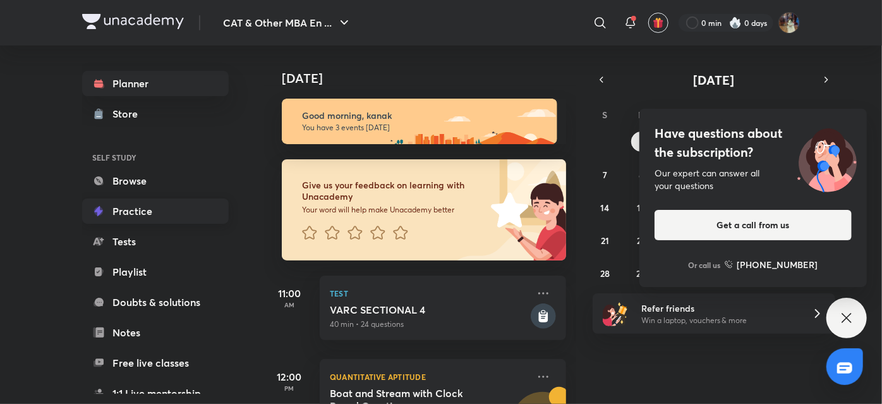
click at [143, 203] on link "Practice" at bounding box center [155, 210] width 147 height 25
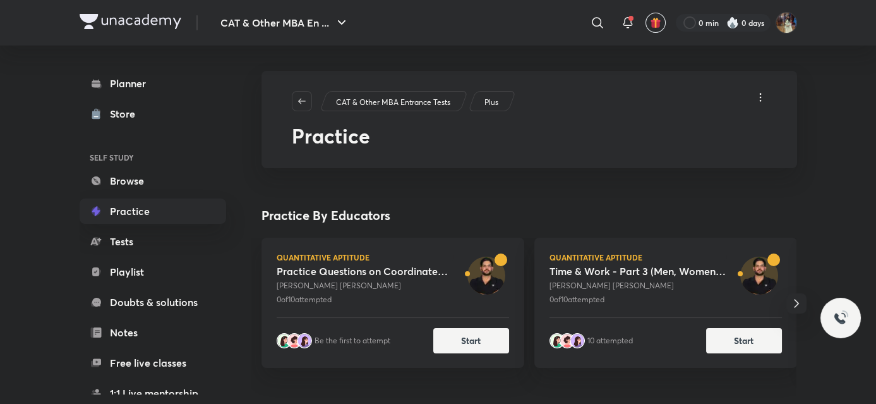
click at [143, 203] on link "Practice" at bounding box center [153, 210] width 147 height 25
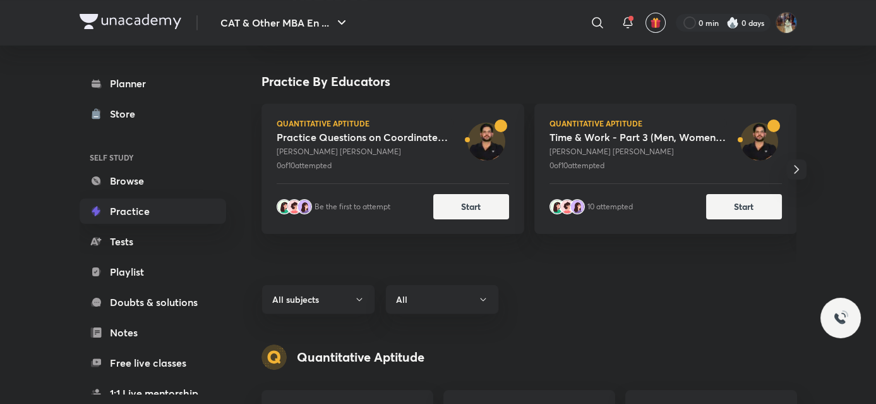
scroll to position [136, 0]
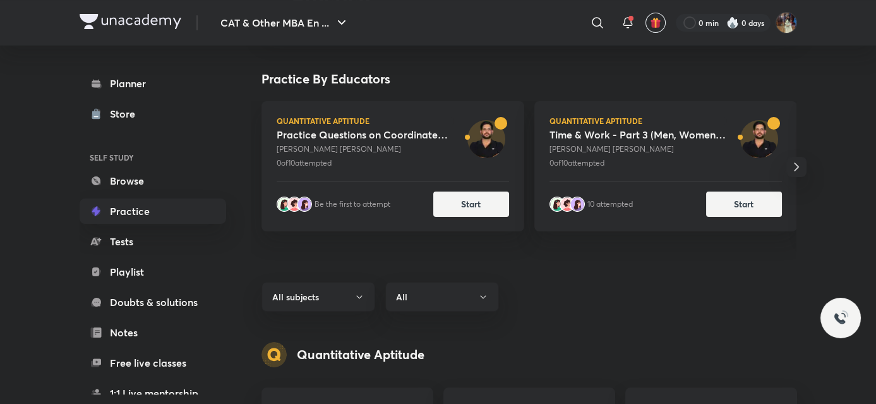
click at [794, 166] on icon "button" at bounding box center [796, 166] width 15 height 15
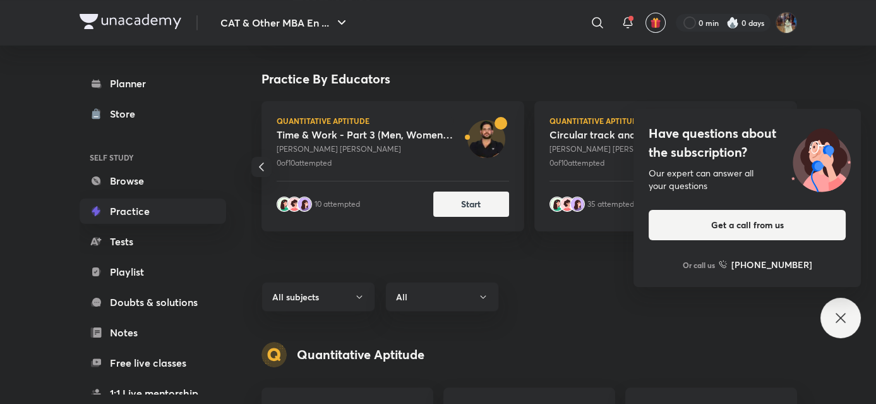
click at [841, 314] on icon at bounding box center [840, 317] width 15 height 15
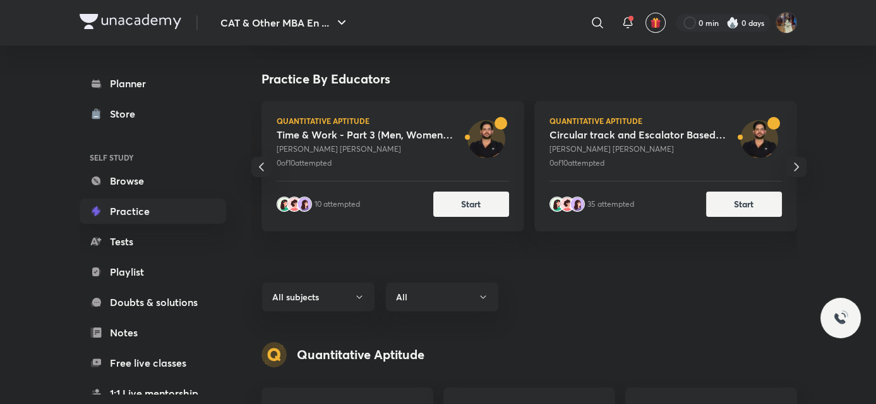
click at [797, 165] on icon "button" at bounding box center [796, 166] width 4 height 8
click at [453, 195] on button "Start" at bounding box center [471, 202] width 76 height 25
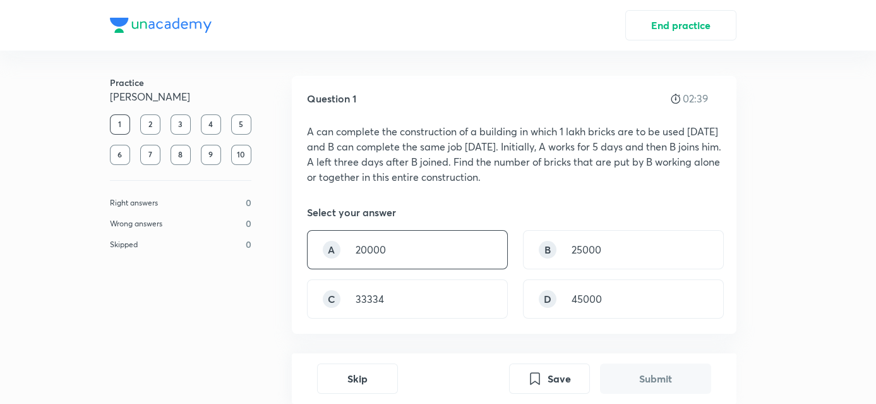
click at [453, 254] on div "A 20000" at bounding box center [407, 249] width 201 height 39
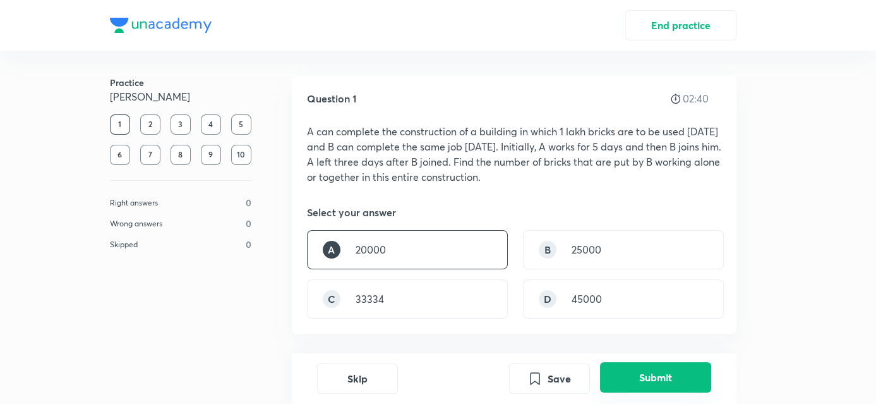
click at [681, 384] on button "Submit" at bounding box center [655, 377] width 111 height 30
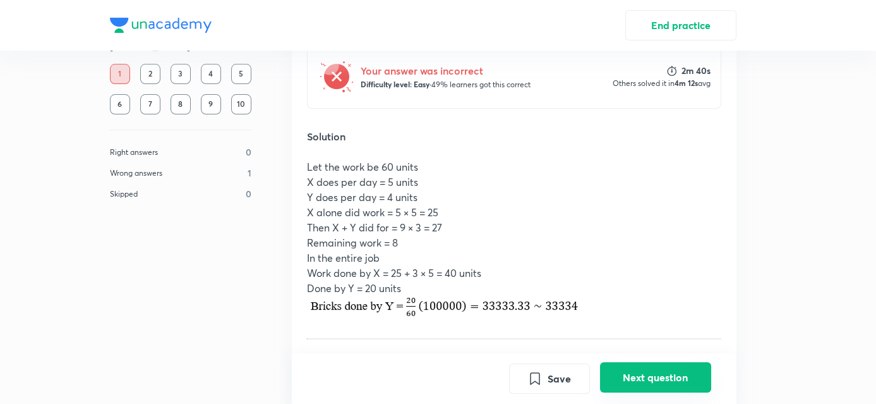
scroll to position [359, 0]
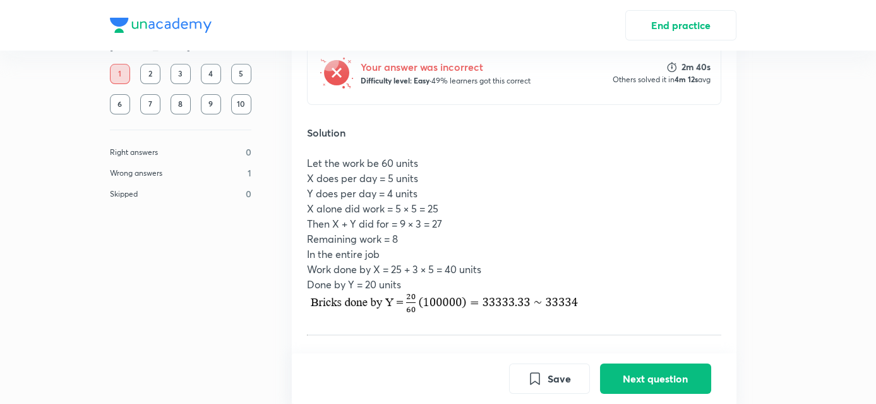
click at [383, 239] on p "Remaining work = 8" at bounding box center [514, 238] width 414 height 15
click at [351, 188] on p "Y does per day = 4 units" at bounding box center [514, 193] width 414 height 15
click at [637, 373] on button "Next question" at bounding box center [655, 377] width 111 height 30
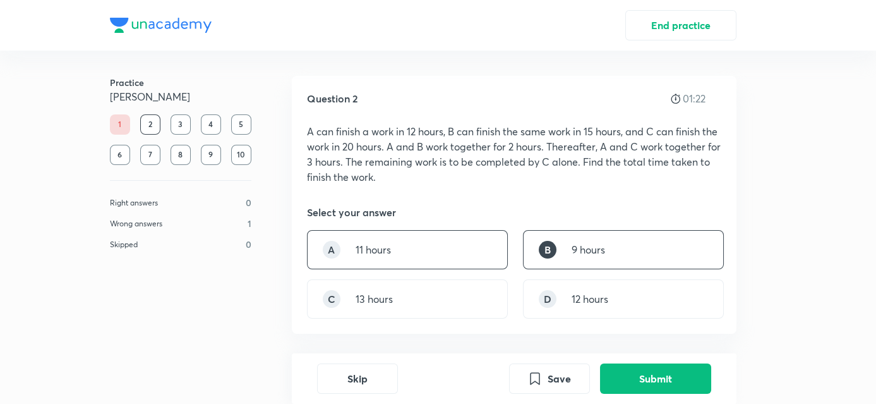
click at [476, 257] on div "A 11 hours" at bounding box center [407, 249] width 201 height 39
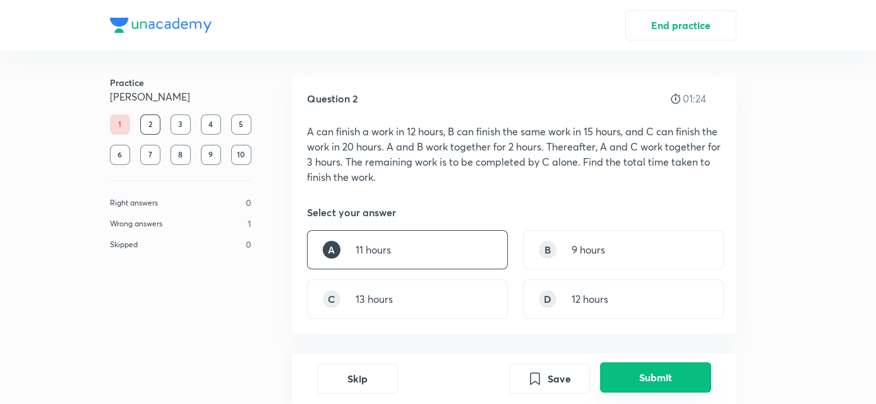
click at [664, 373] on button "Submit" at bounding box center [655, 377] width 111 height 30
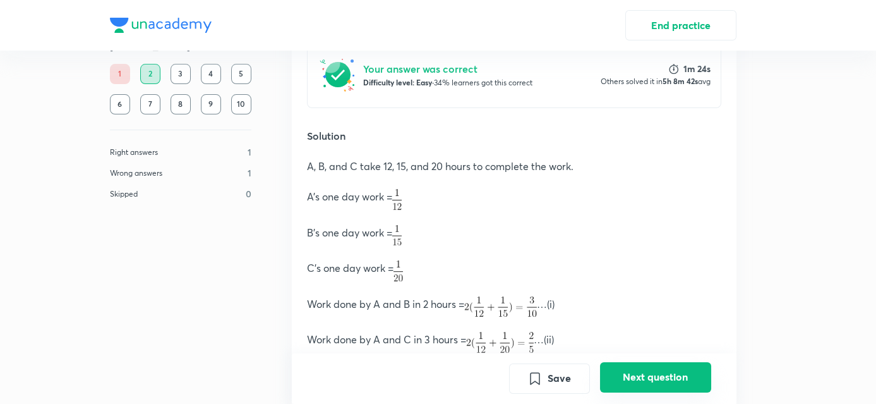
click at [662, 373] on button "Next question" at bounding box center [655, 377] width 111 height 30
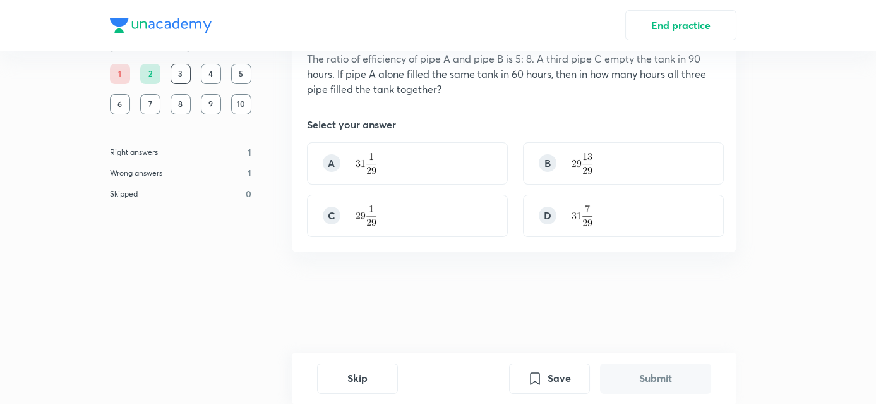
scroll to position [0, 0]
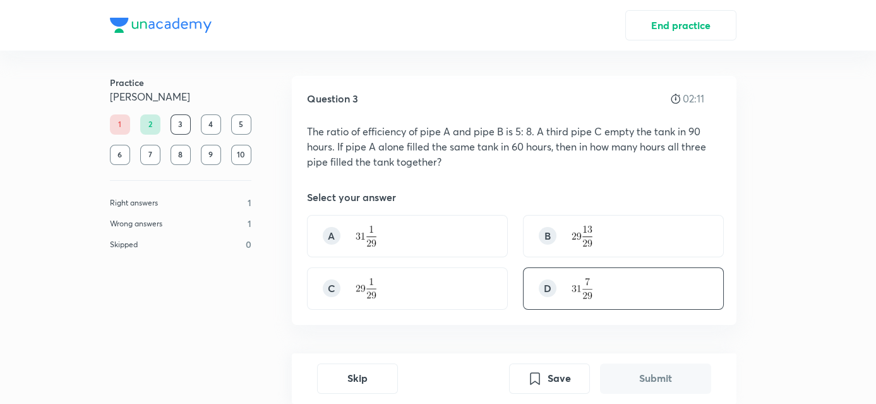
click at [572, 286] on img at bounding box center [582, 288] width 21 height 21
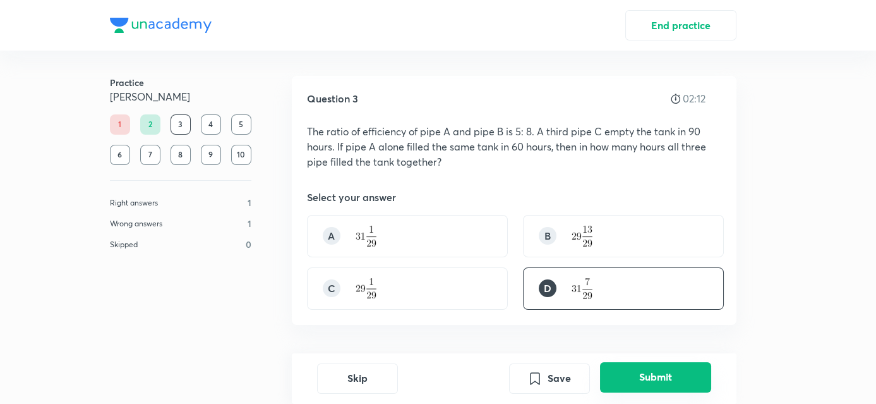
click at [628, 373] on button "Submit" at bounding box center [655, 377] width 111 height 30
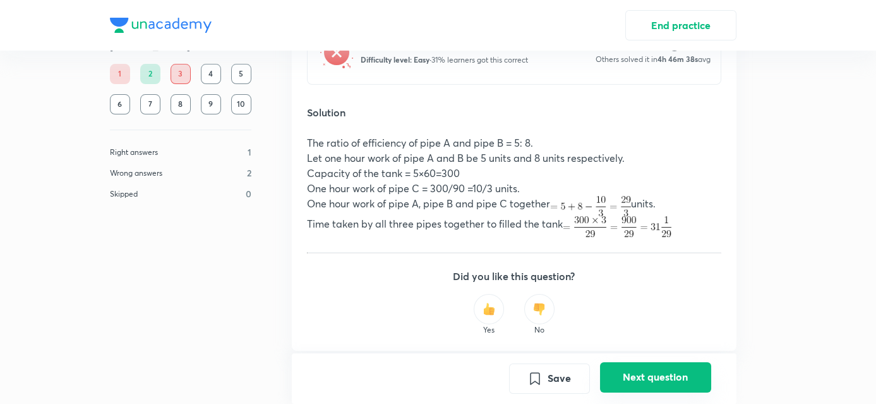
scroll to position [372, 0]
click at [673, 371] on button "Next question" at bounding box center [655, 377] width 111 height 30
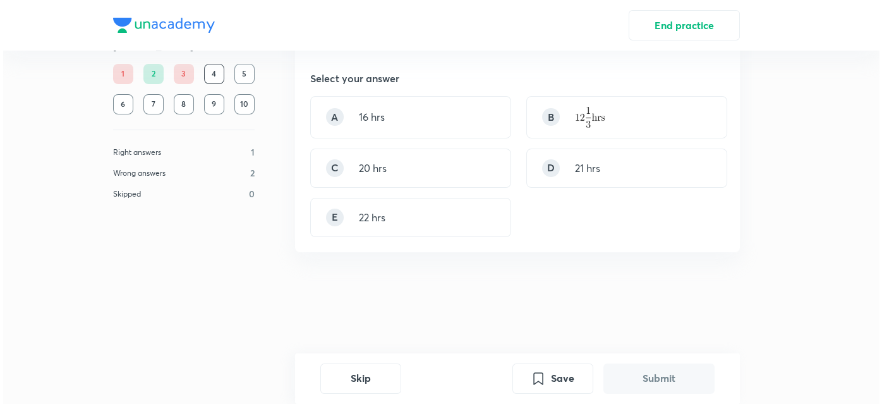
scroll to position [0, 0]
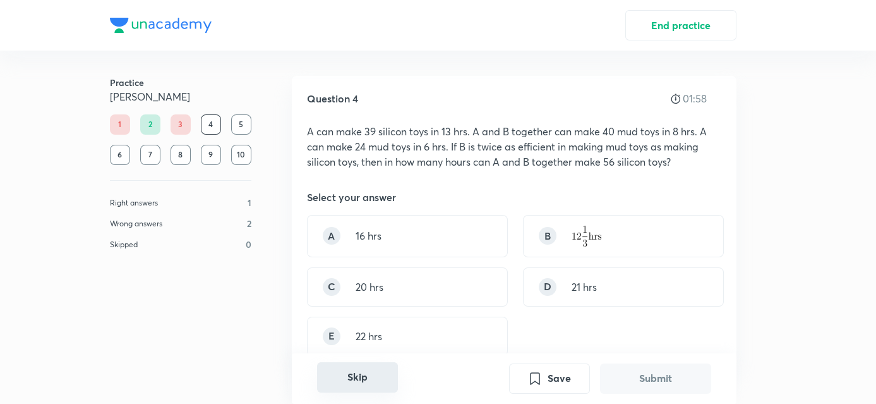
click at [361, 375] on button "Skip" at bounding box center [357, 377] width 81 height 30
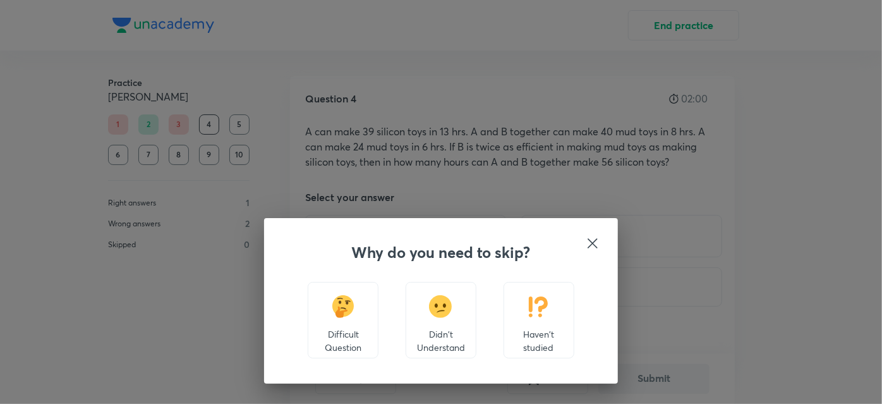
click at [425, 327] on p "Didn't Understand" at bounding box center [440, 340] width 49 height 27
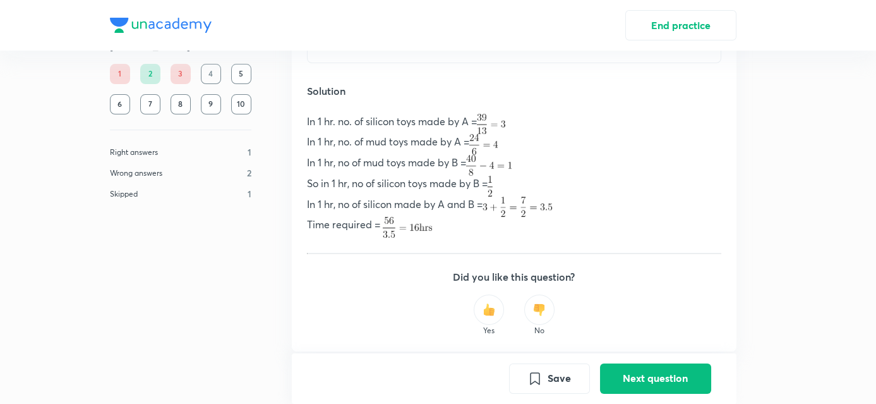
scroll to position [415, 0]
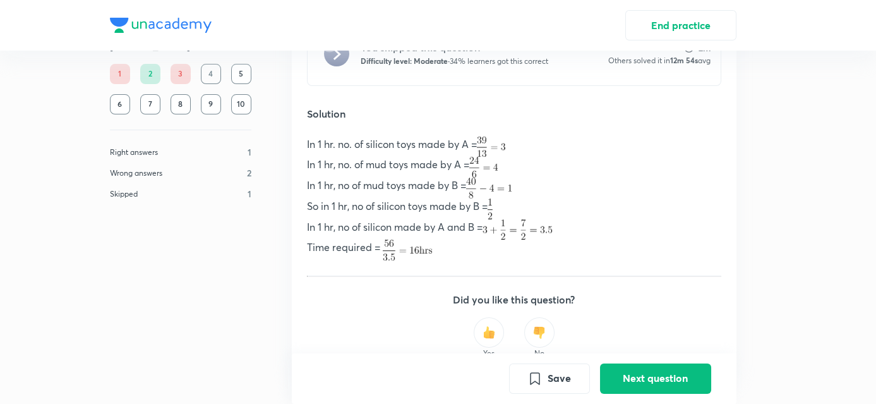
click at [405, 299] on h5 "Did you like this question?" at bounding box center [514, 299] width 414 height 15
click at [408, 299] on h5 "Did you like this question?" at bounding box center [514, 299] width 414 height 15
click at [644, 373] on button "Next question" at bounding box center [655, 377] width 111 height 30
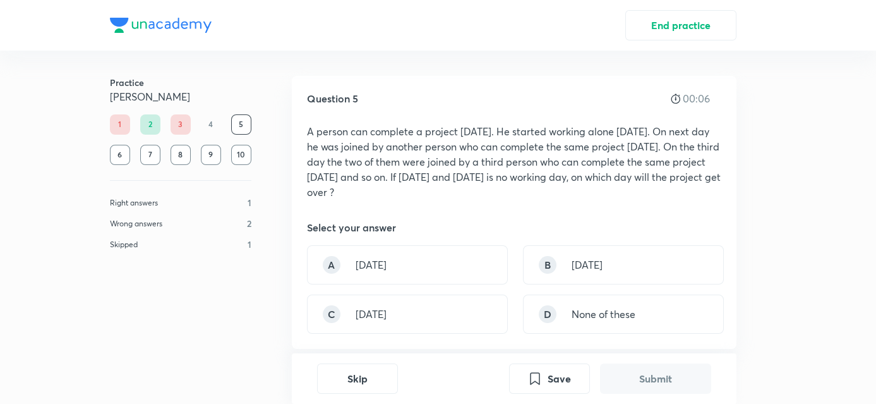
click at [214, 121] on div "4" at bounding box center [211, 124] width 20 height 20
click at [367, 256] on div "A Monday" at bounding box center [407, 264] width 201 height 39
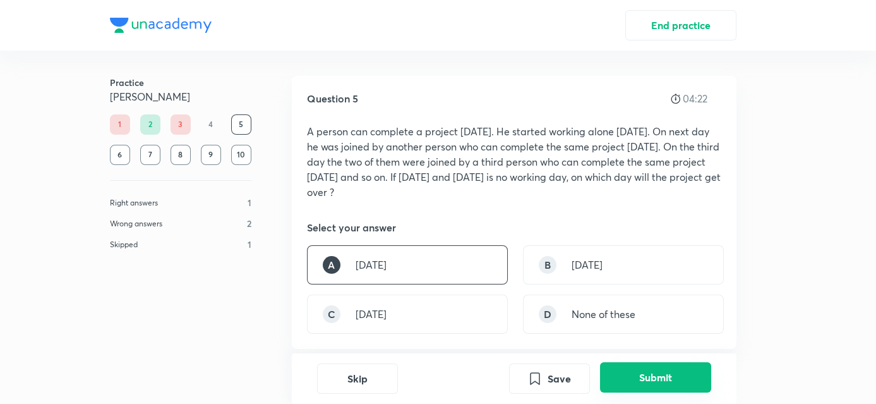
click at [647, 372] on button "Submit" at bounding box center [655, 377] width 111 height 30
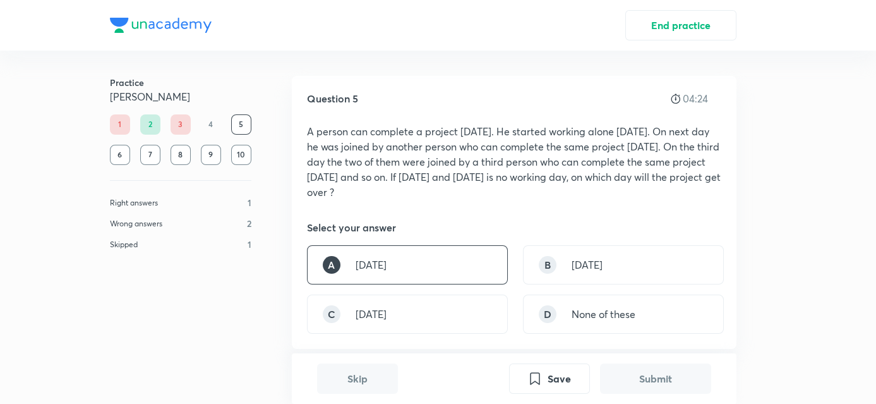
scroll to position [373, 0]
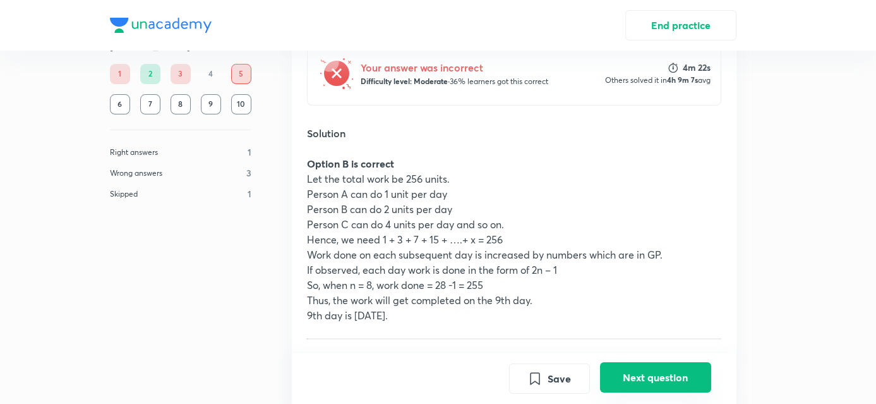
click at [660, 375] on button "Next question" at bounding box center [655, 377] width 111 height 30
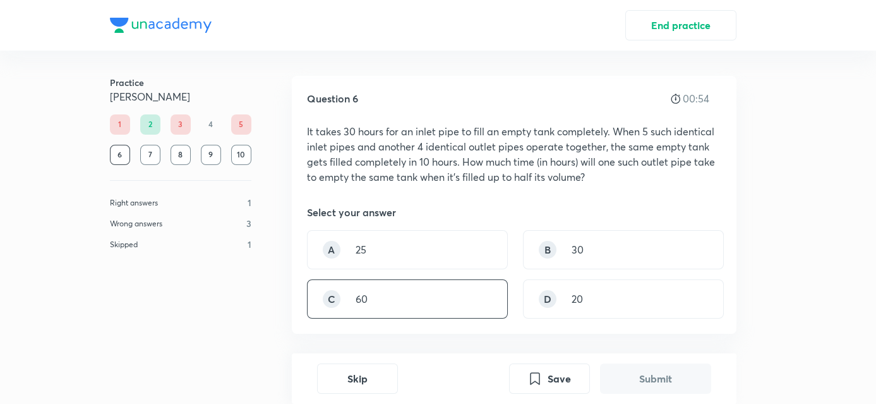
click at [410, 298] on div "C 60" at bounding box center [407, 298] width 201 height 39
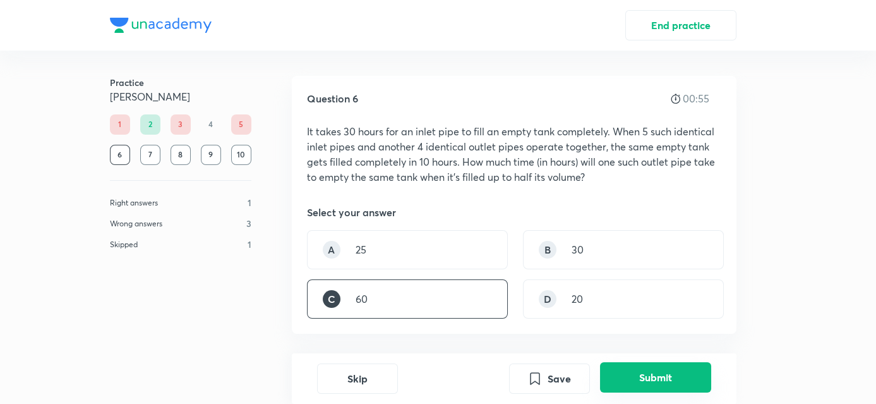
click at [652, 377] on button "Submit" at bounding box center [655, 377] width 111 height 30
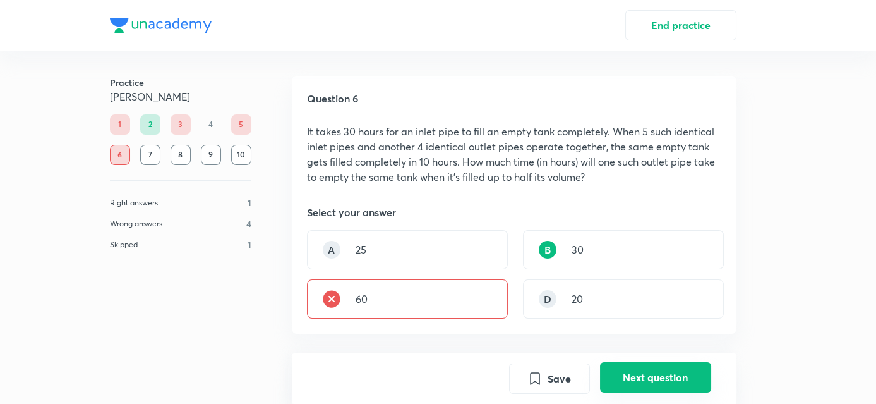
scroll to position [358, 0]
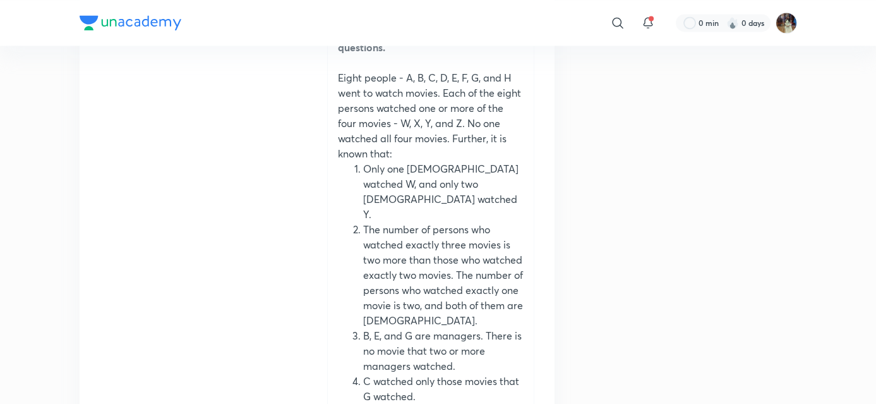
scroll to position [4100, 0]
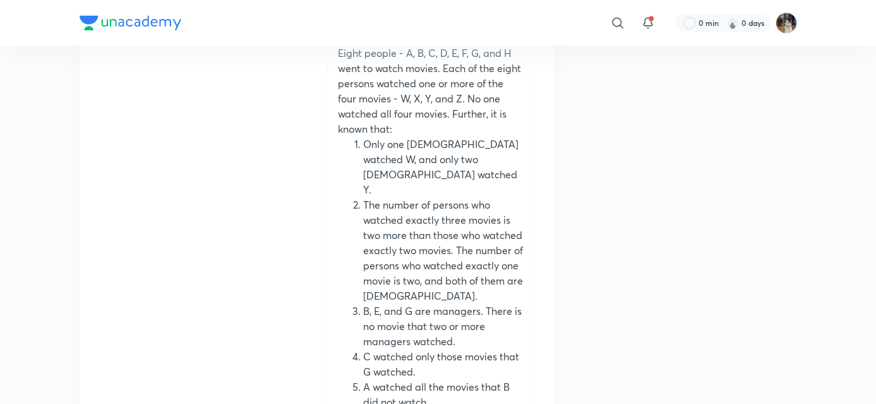
drag, startPoint x: 450, startPoint y: 316, endPoint x: 365, endPoint y: 320, distance: 84.8
click at [365, 320] on ol "Only one [DEMOGRAPHIC_DATA] watched W, and only two [DEMOGRAPHIC_DATA] watched …" at bounding box center [431, 340] width 186 height 409
